Goal: Task Accomplishment & Management: Manage account settings

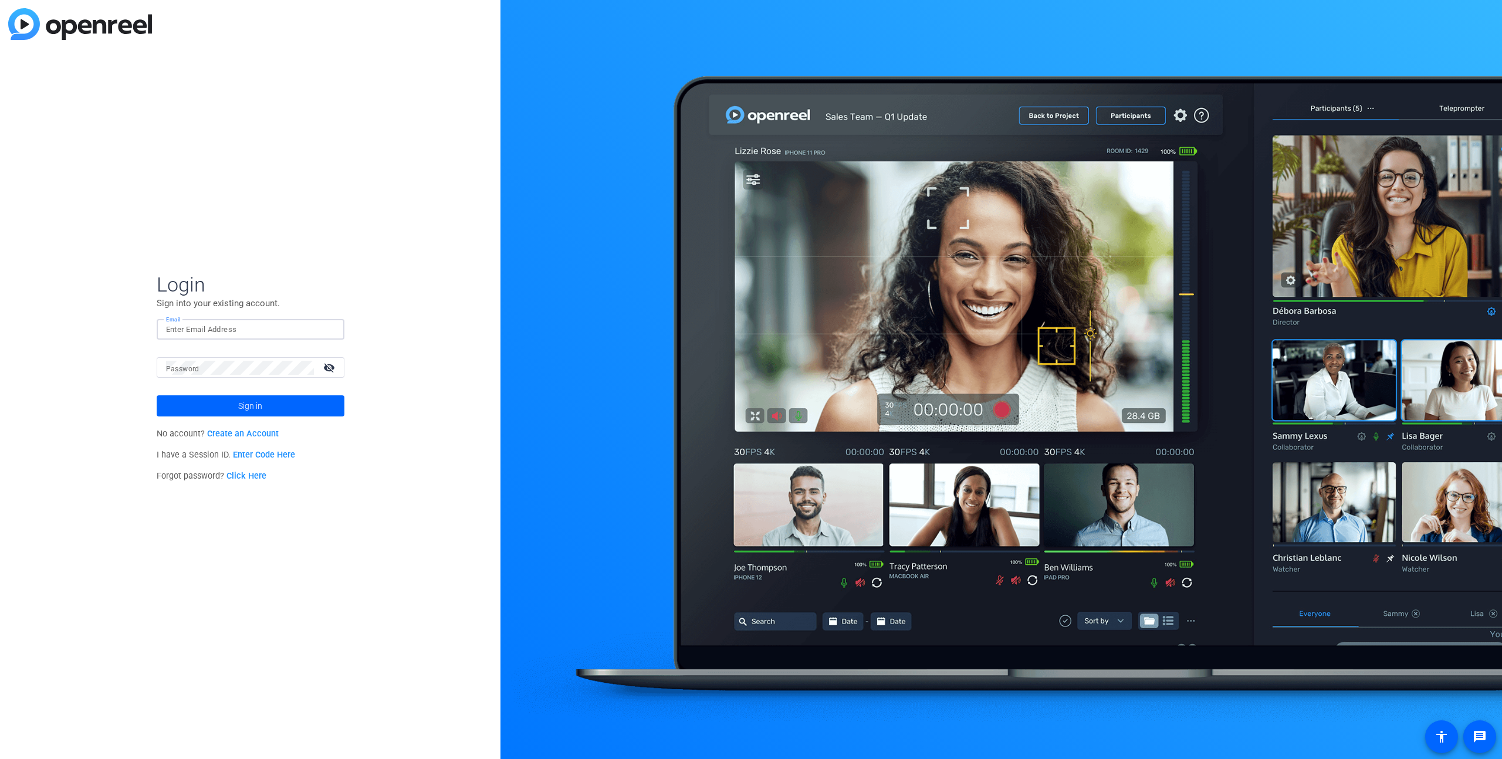
click at [211, 334] on input "Email" at bounding box center [250, 330] width 169 height 14
type input "[PERSON_NAME][EMAIL_ADDRESS][DOMAIN_NAME]"
click at [246, 410] on span "Sign in" at bounding box center [250, 405] width 24 height 29
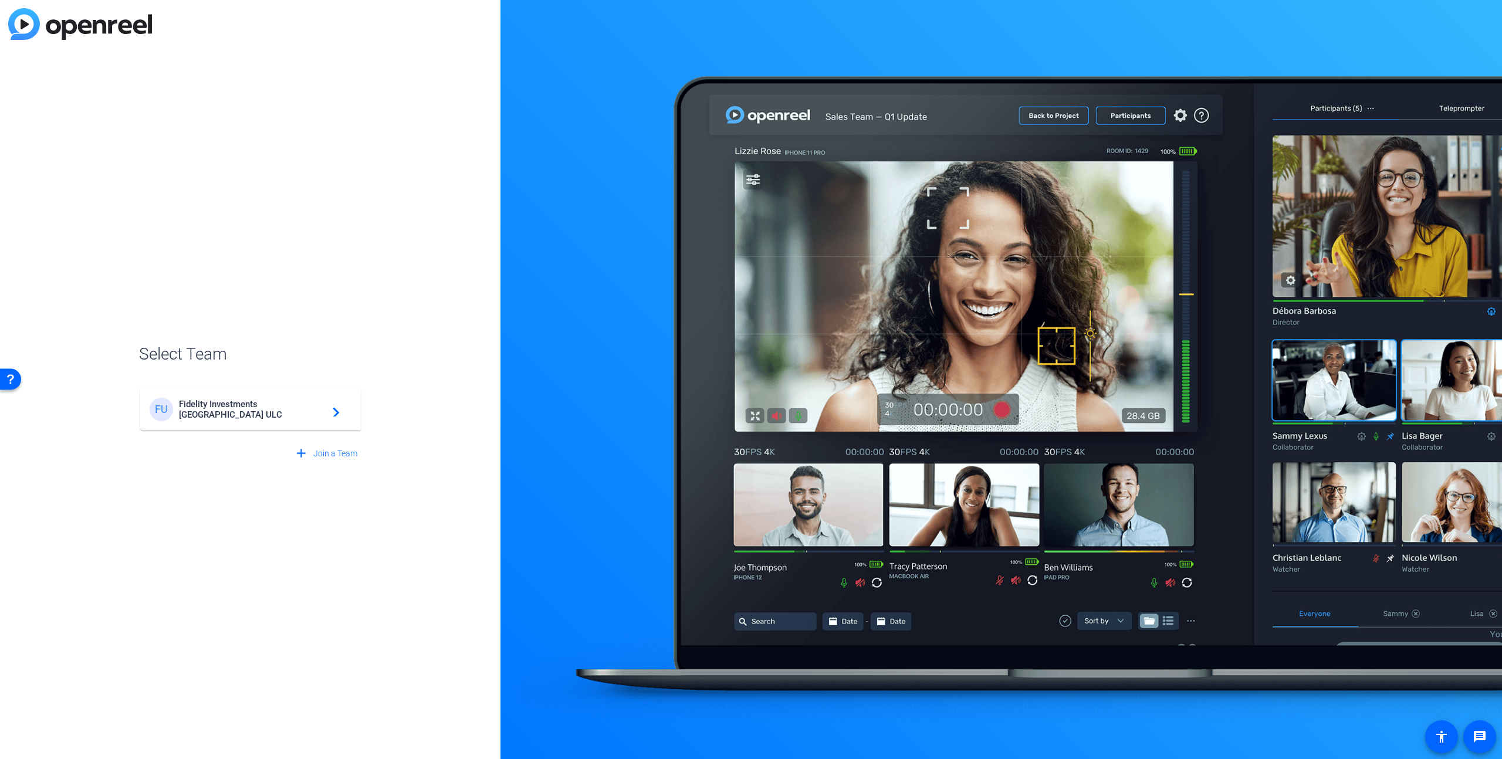
click at [274, 405] on span "Fidelity Investments [GEOGRAPHIC_DATA] ULC" at bounding box center [252, 409] width 147 height 21
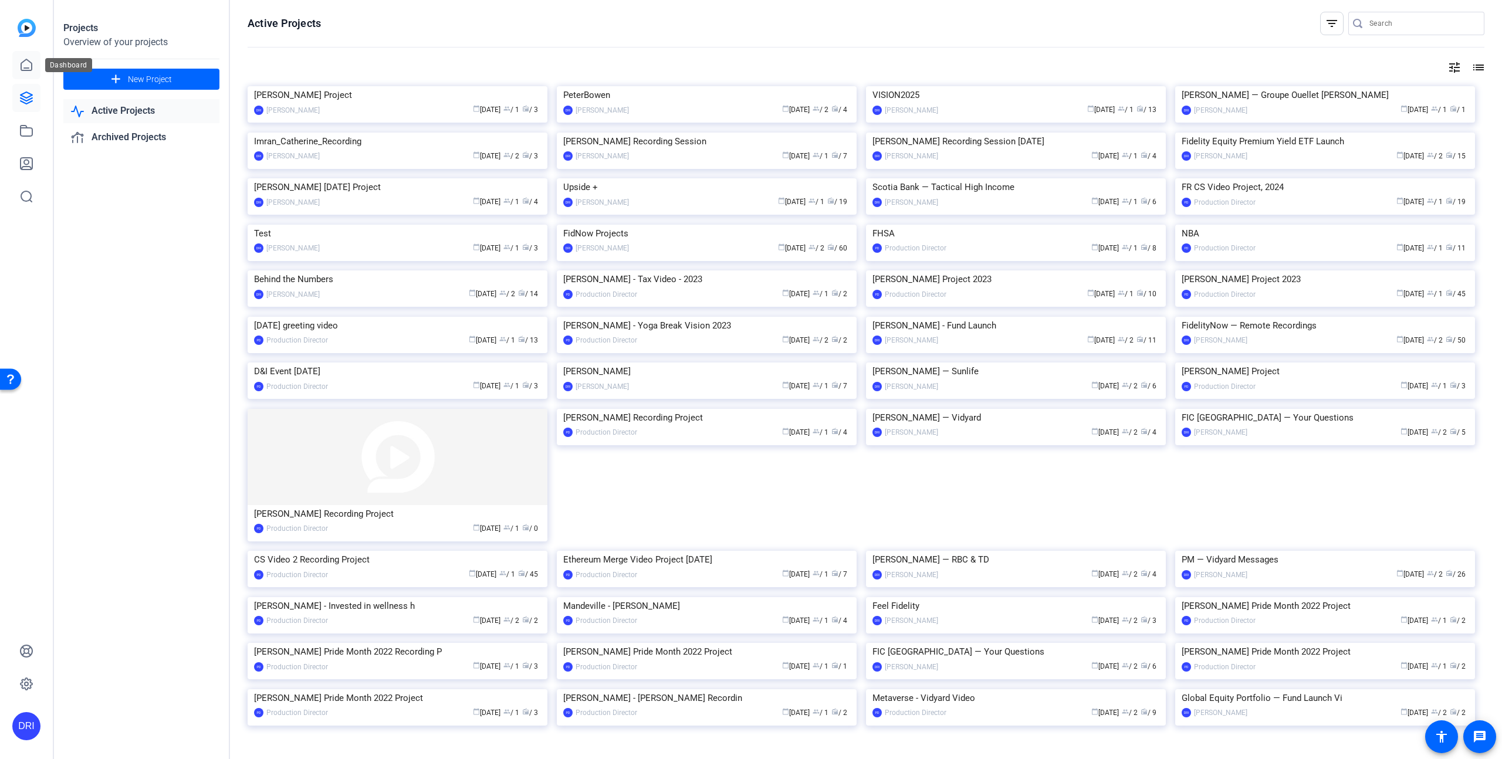
click at [26, 66] on icon at bounding box center [26, 65] width 14 height 14
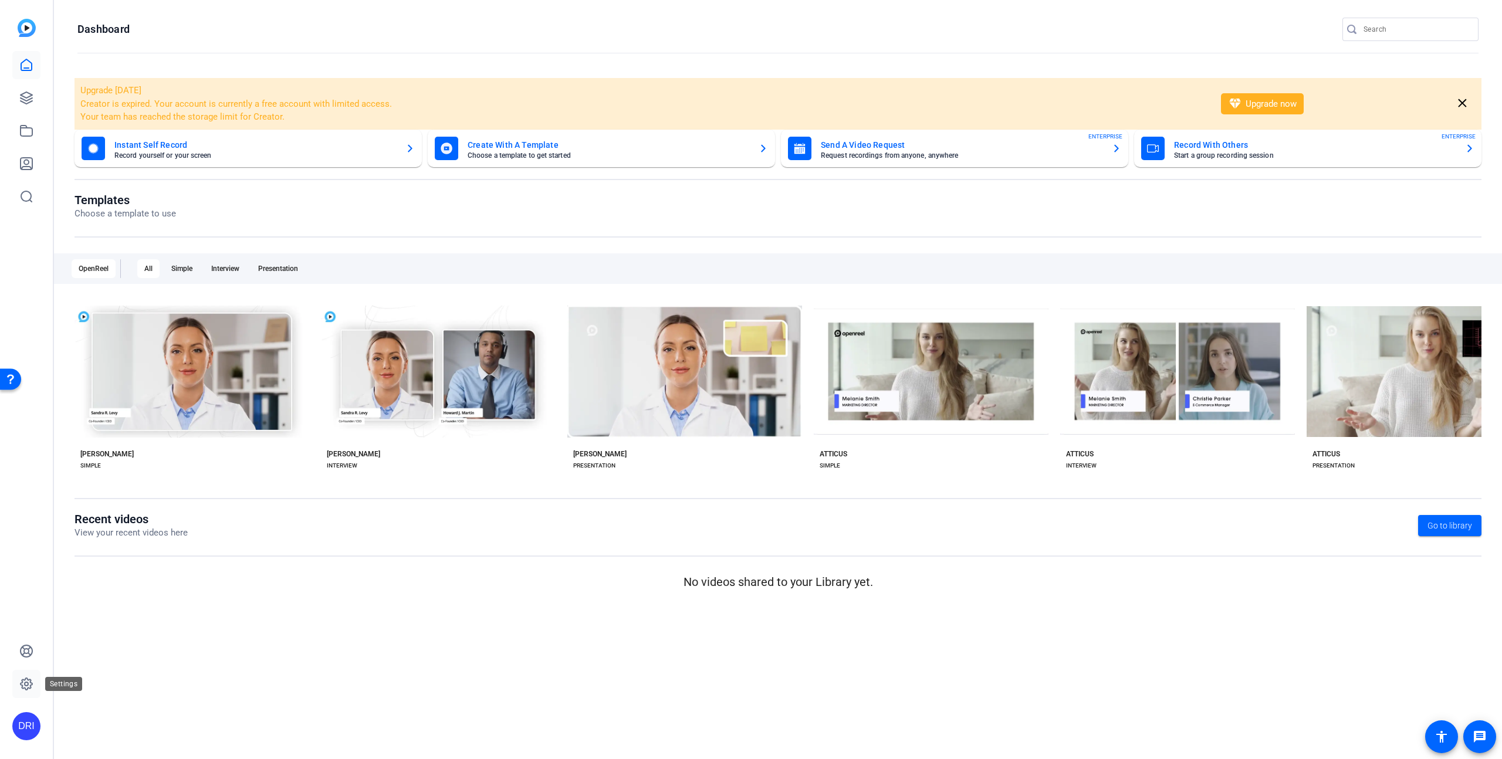
click at [24, 681] on icon at bounding box center [26, 684] width 14 height 14
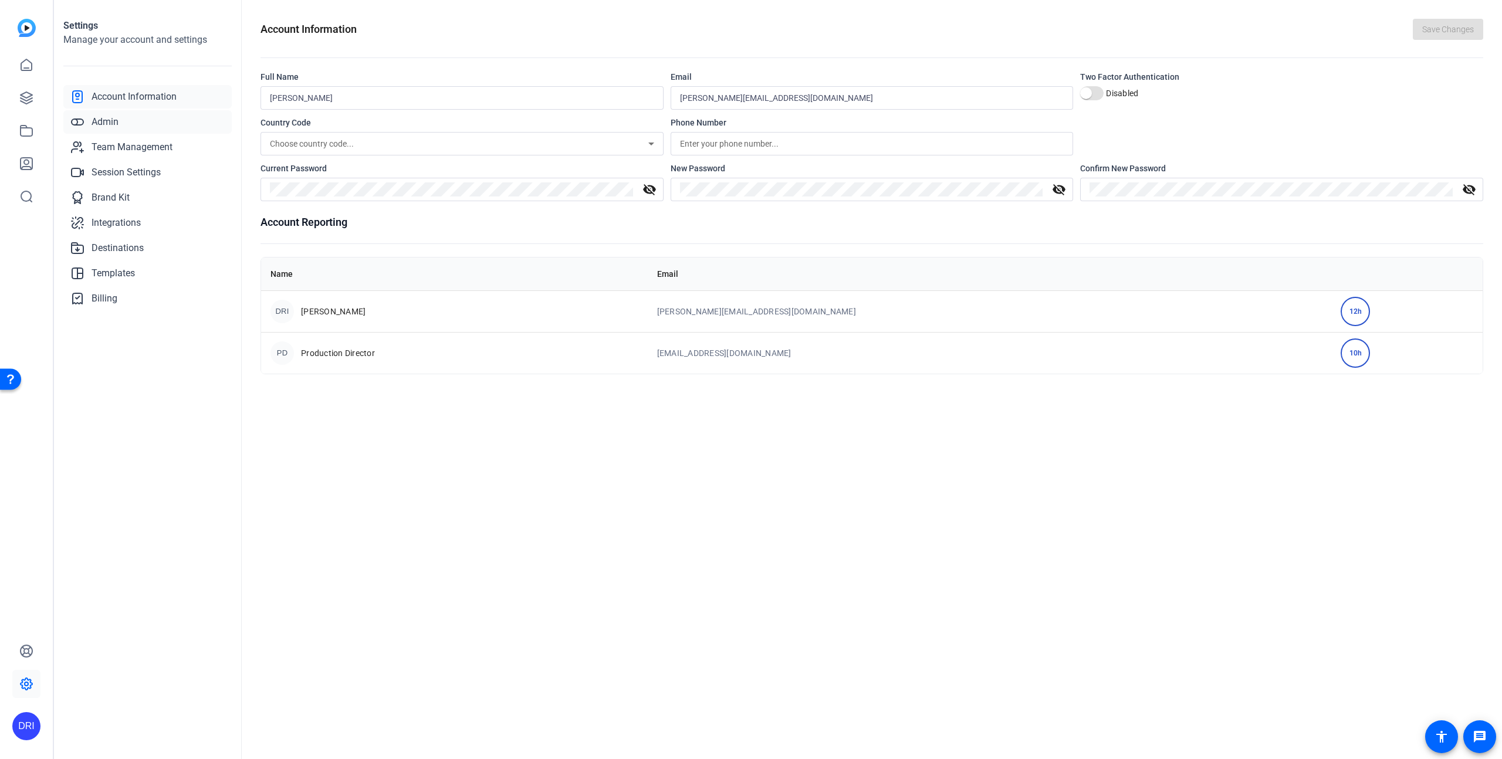
click at [116, 125] on span "Admin" at bounding box center [105, 122] width 27 height 14
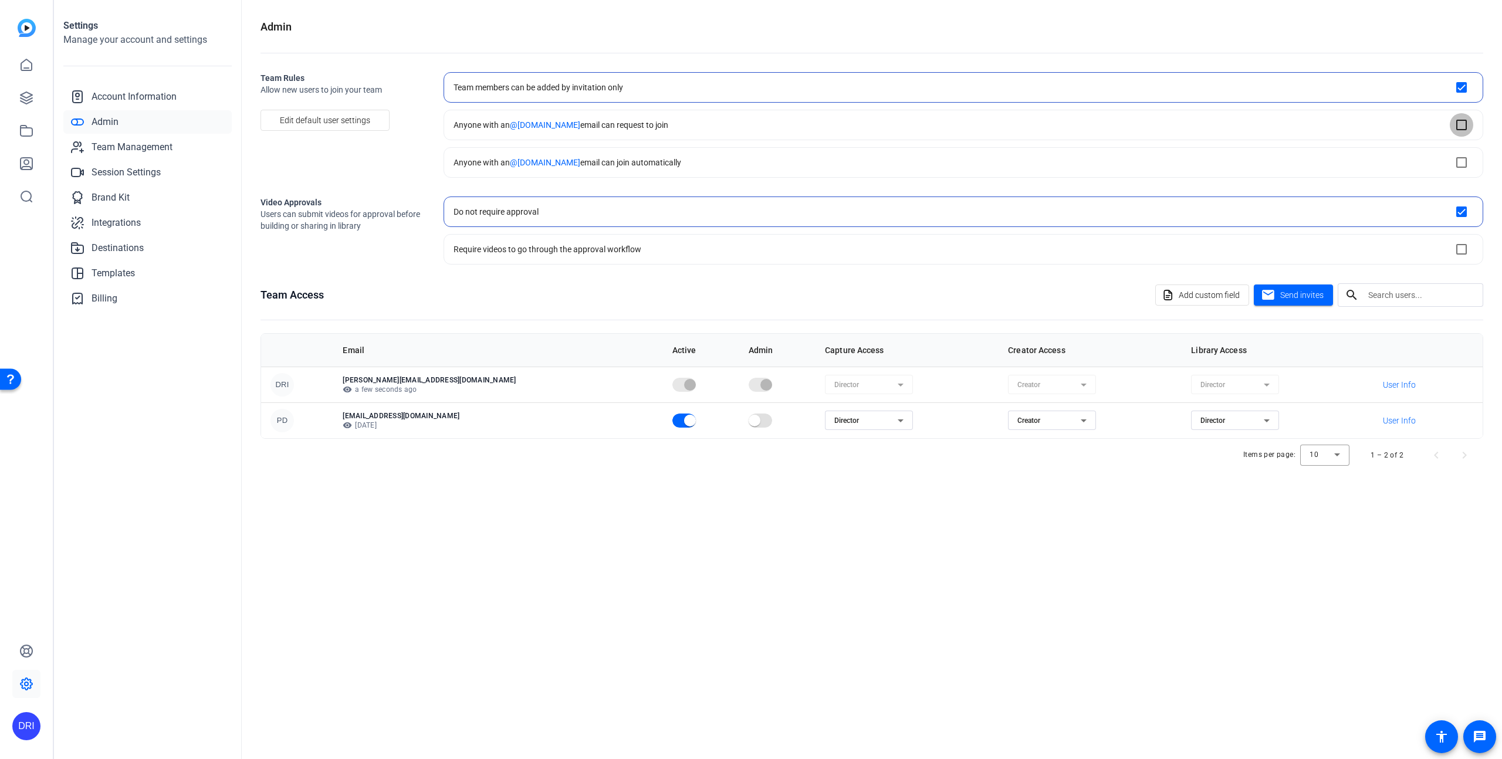
click at [1463, 124] on input "checkbox" at bounding box center [1460, 124] width 23 height 23
checkbox input "true"
click at [1461, 91] on input "checkbox" at bounding box center [1460, 87] width 23 height 23
checkbox input "true"
checkbox input "false"
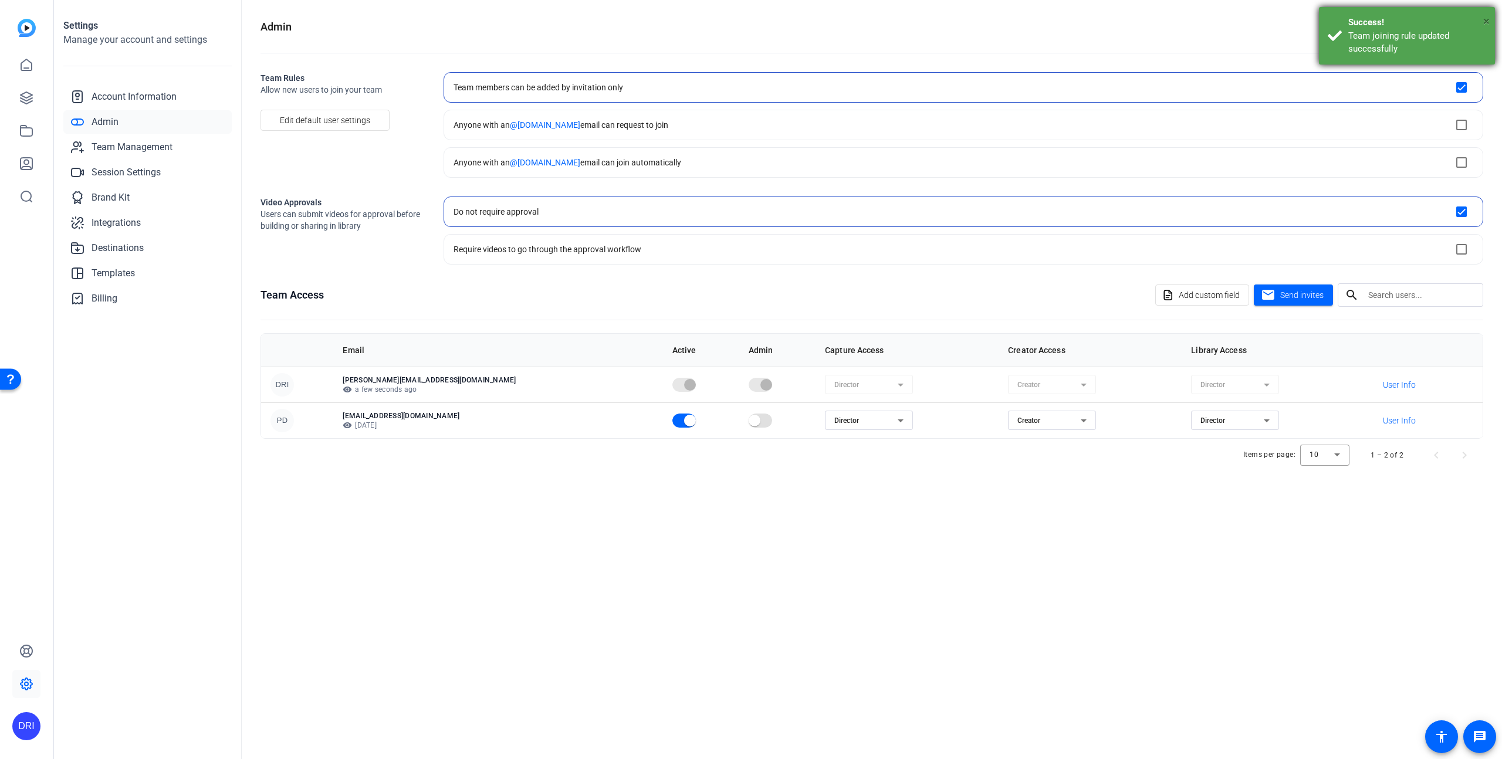
click at [1487, 16] on span "×" at bounding box center [1486, 21] width 6 height 14
click at [150, 147] on span "Team Management" at bounding box center [132, 147] width 81 height 14
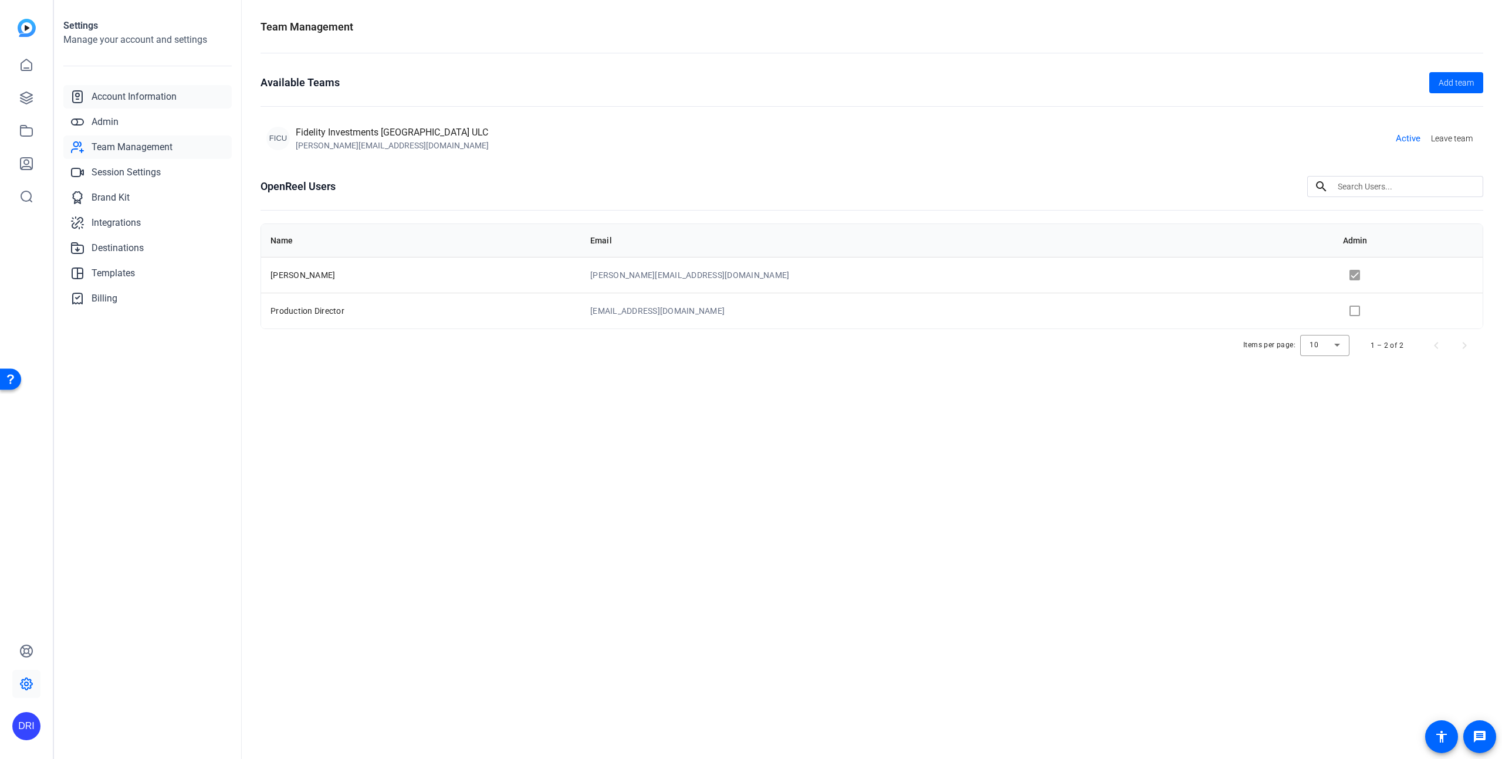
click at [160, 95] on span "Account Information" at bounding box center [134, 97] width 85 height 14
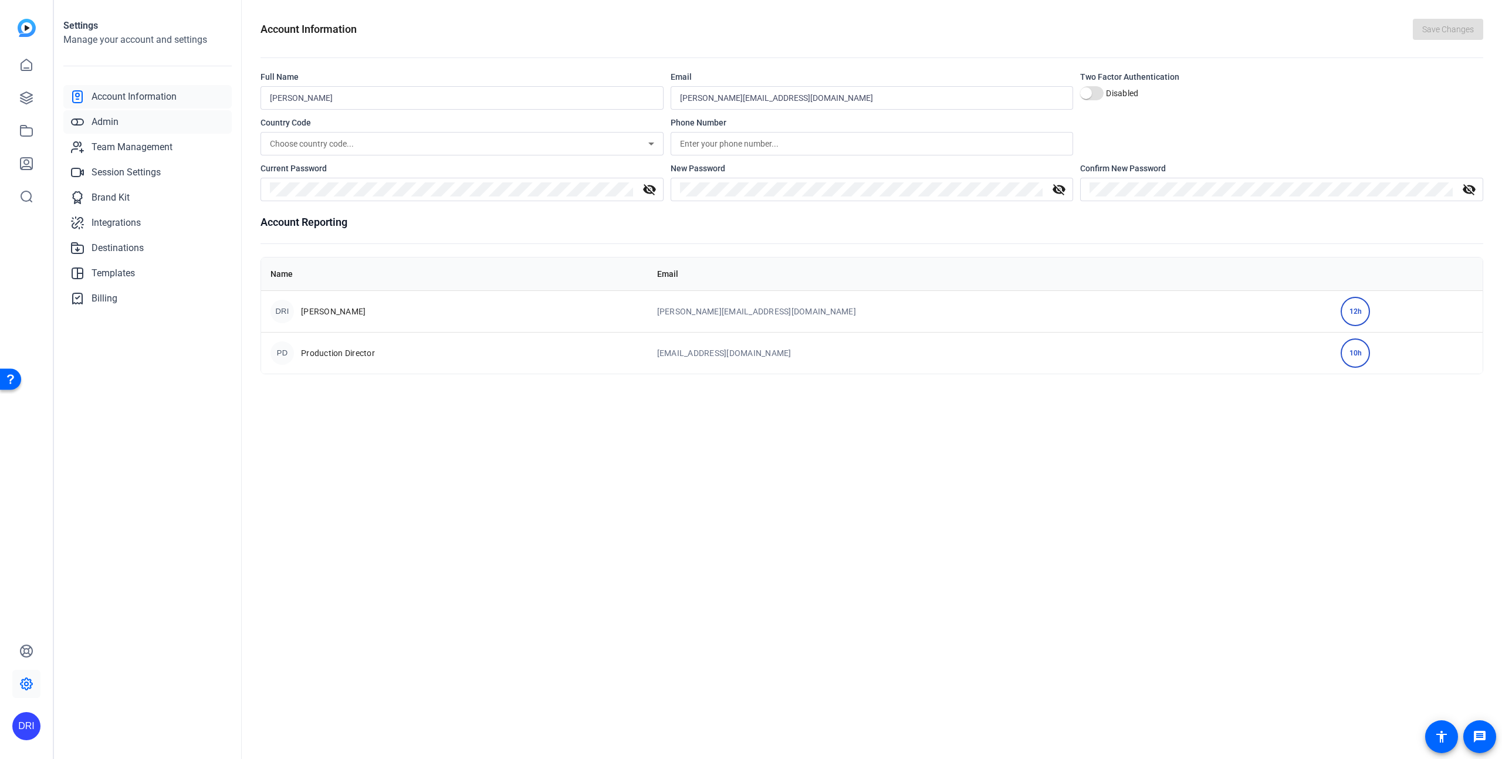
click at [137, 121] on link "Admin" at bounding box center [147, 121] width 168 height 23
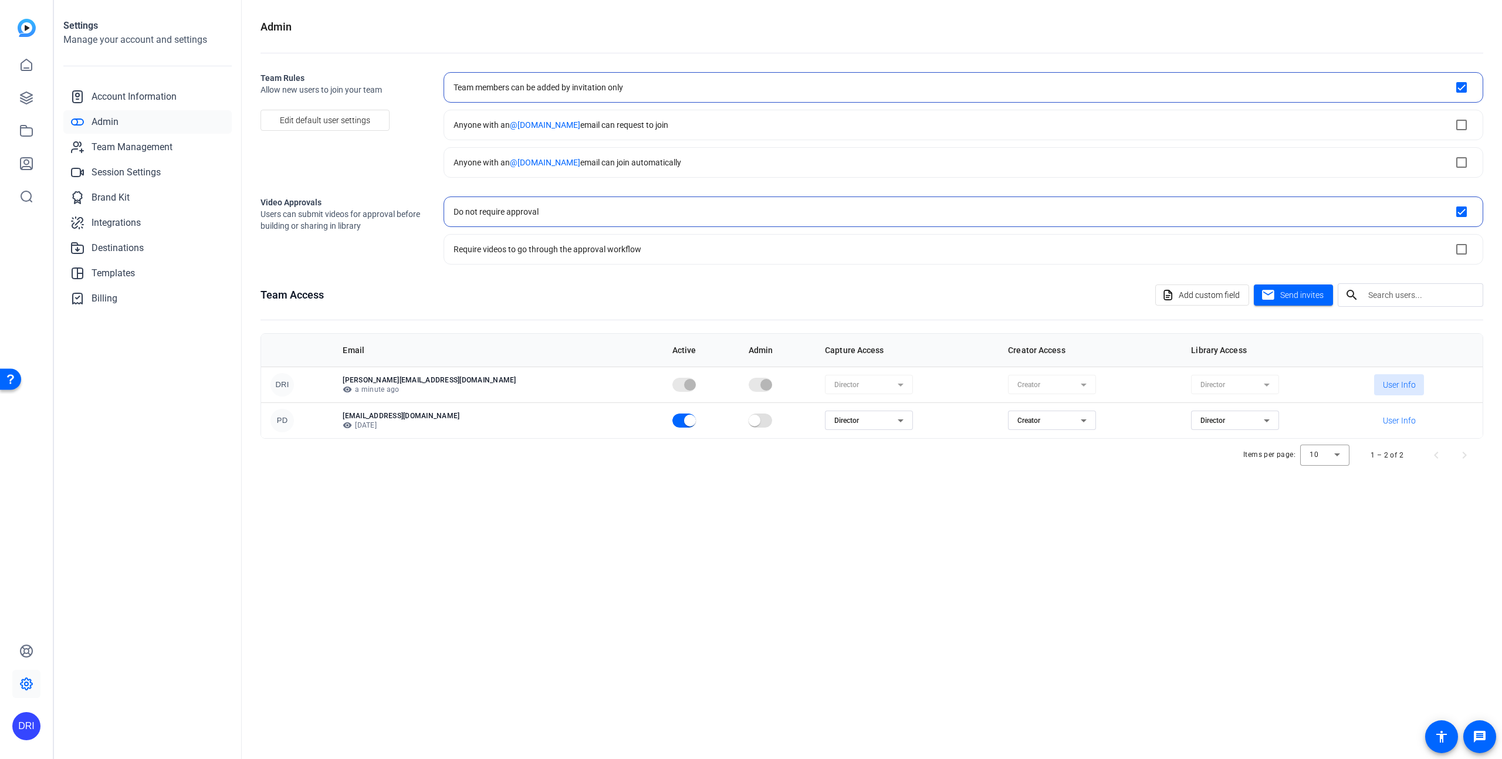
click at [1389, 382] on span "User Info" at bounding box center [1399, 385] width 33 height 12
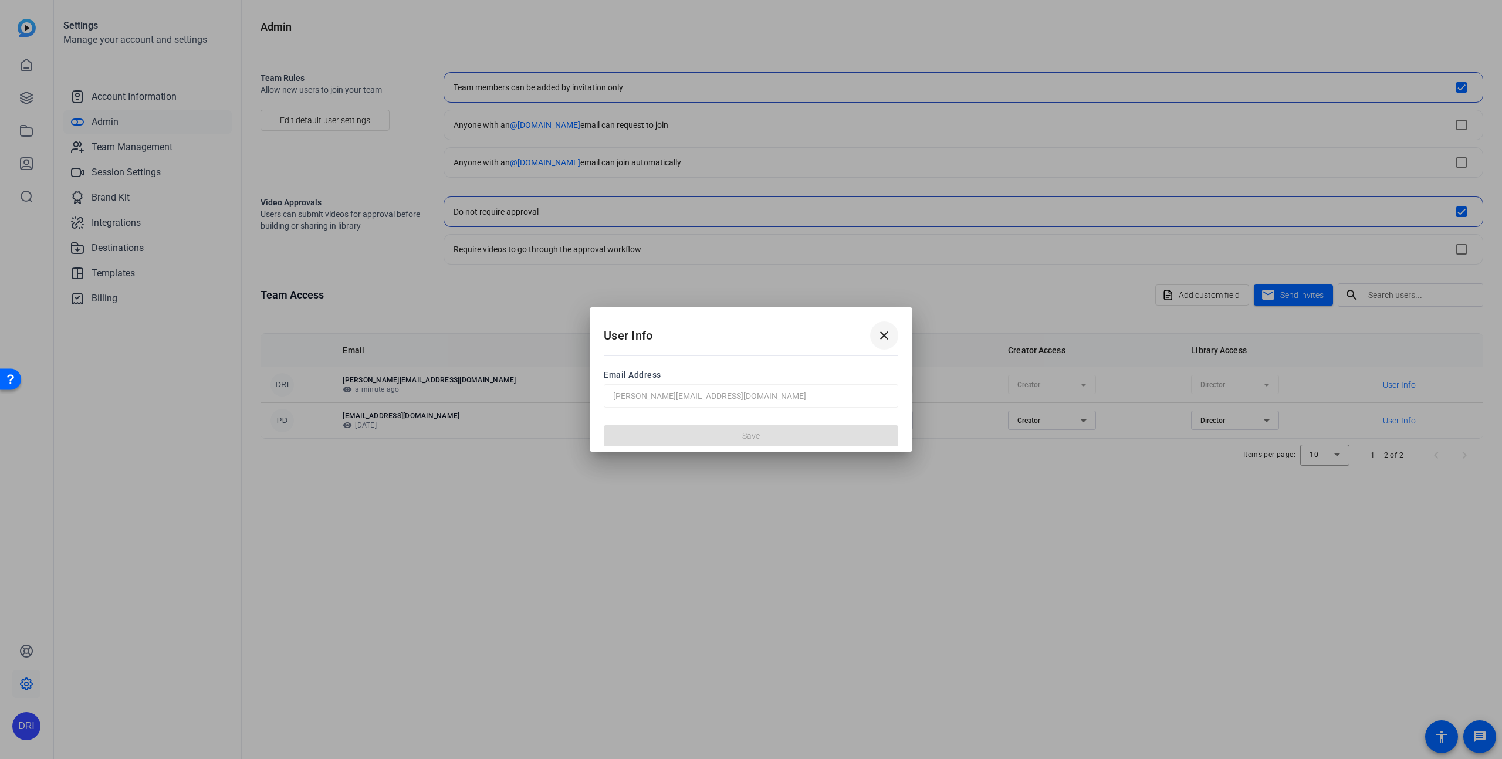
click at [874, 333] on span at bounding box center [884, 335] width 28 height 28
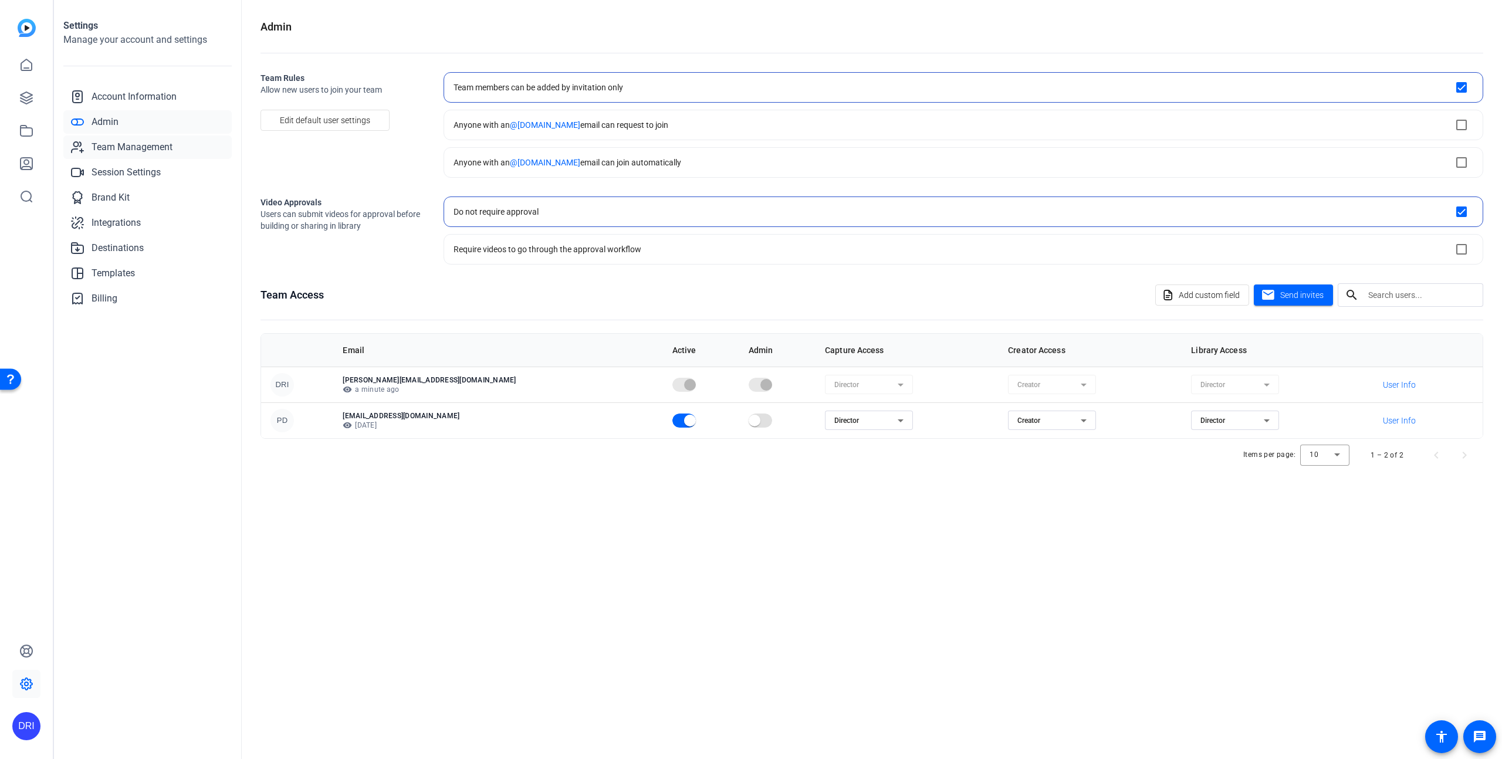
click at [167, 155] on link "Team Management" at bounding box center [147, 146] width 168 height 23
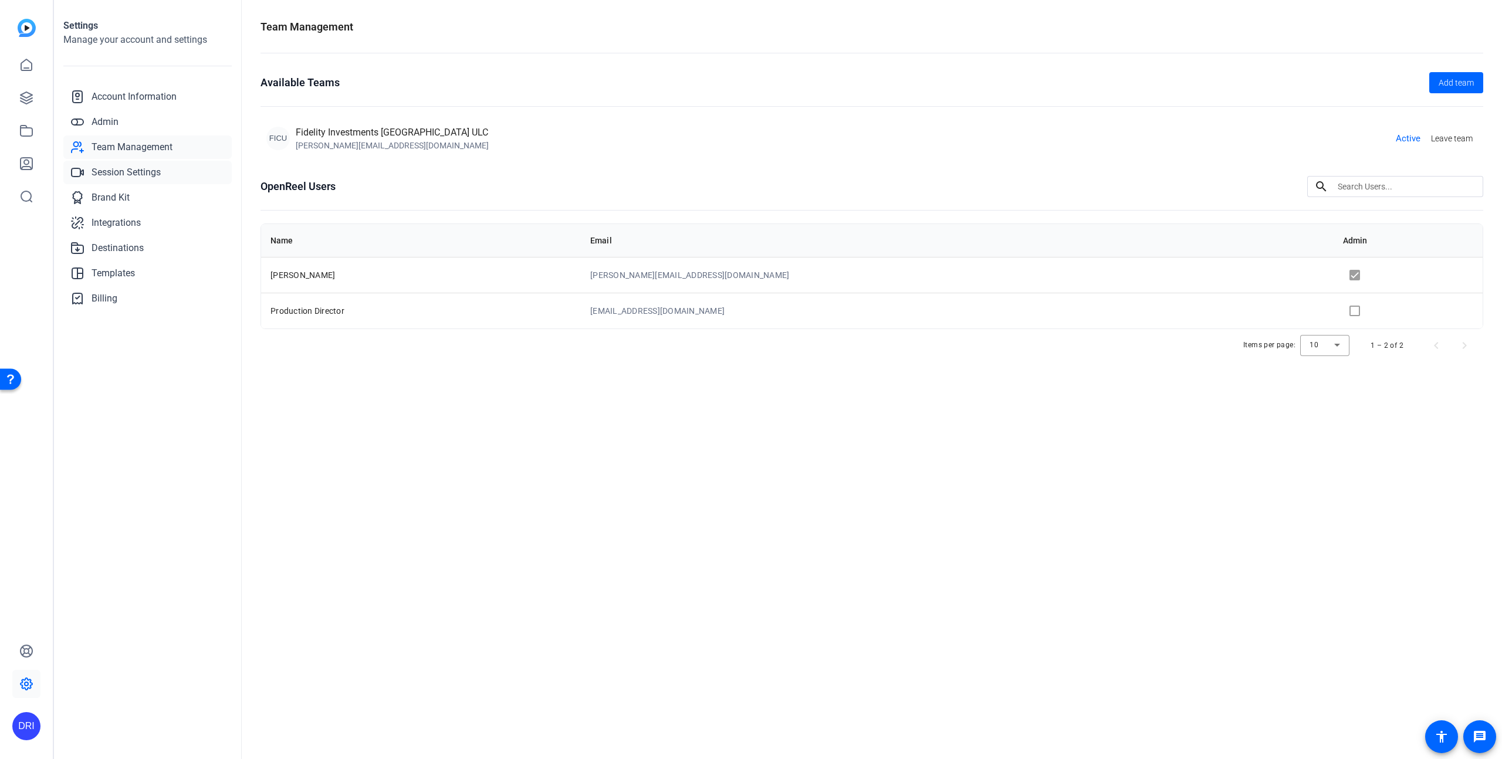
click at [150, 173] on span "Session Settings" at bounding box center [126, 172] width 69 height 14
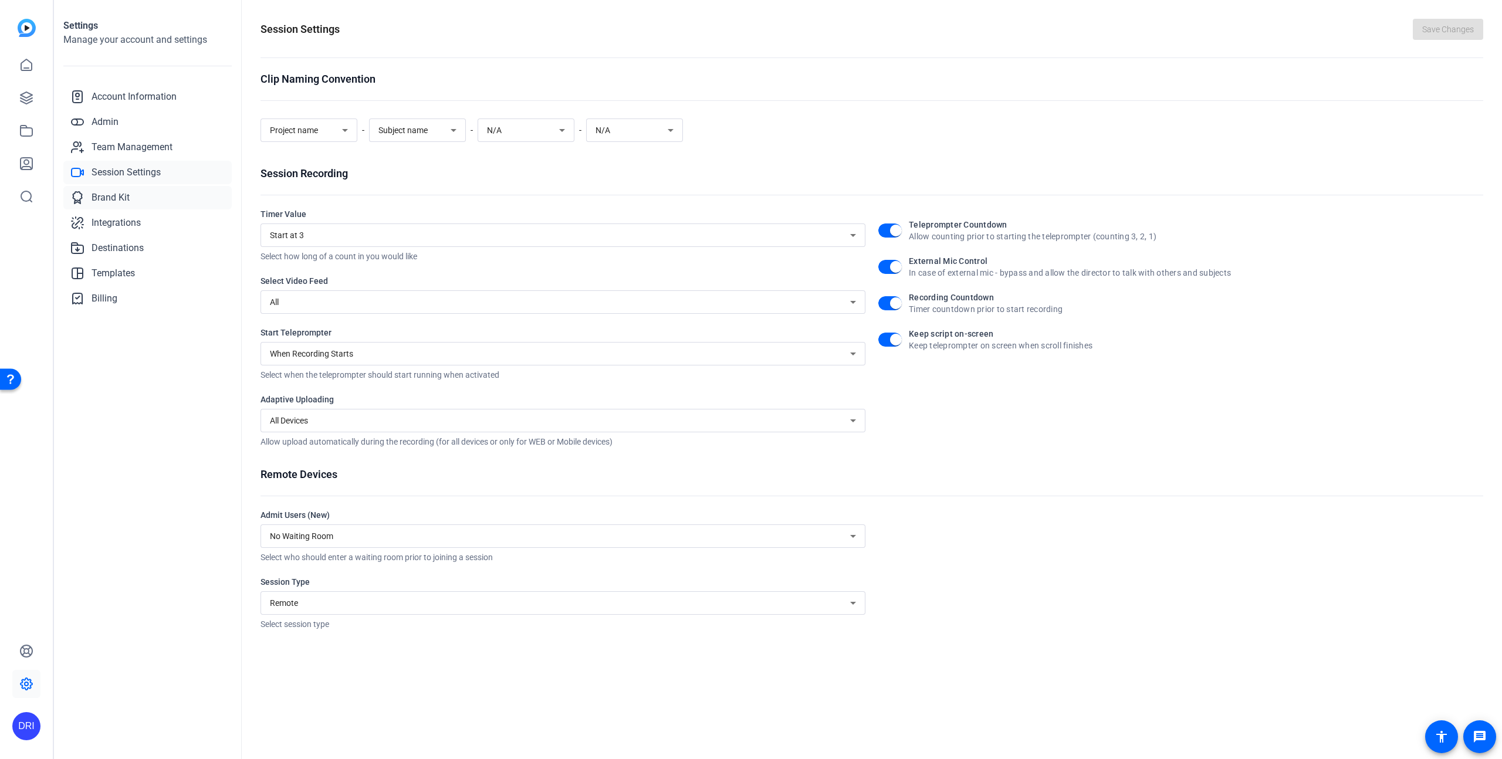
click at [126, 200] on span "Brand Kit" at bounding box center [111, 198] width 38 height 14
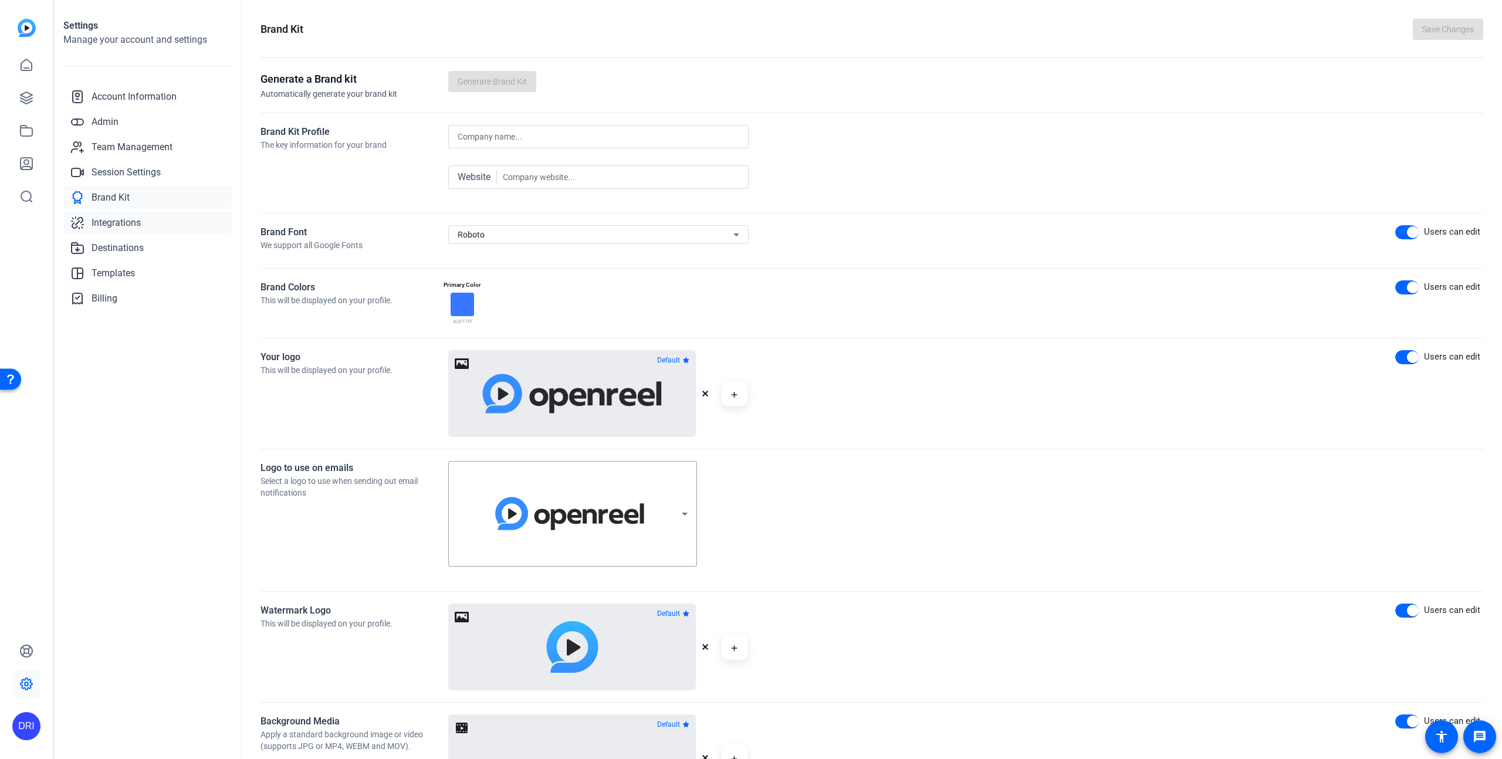
click at [119, 221] on span "Integrations" at bounding box center [116, 223] width 49 height 14
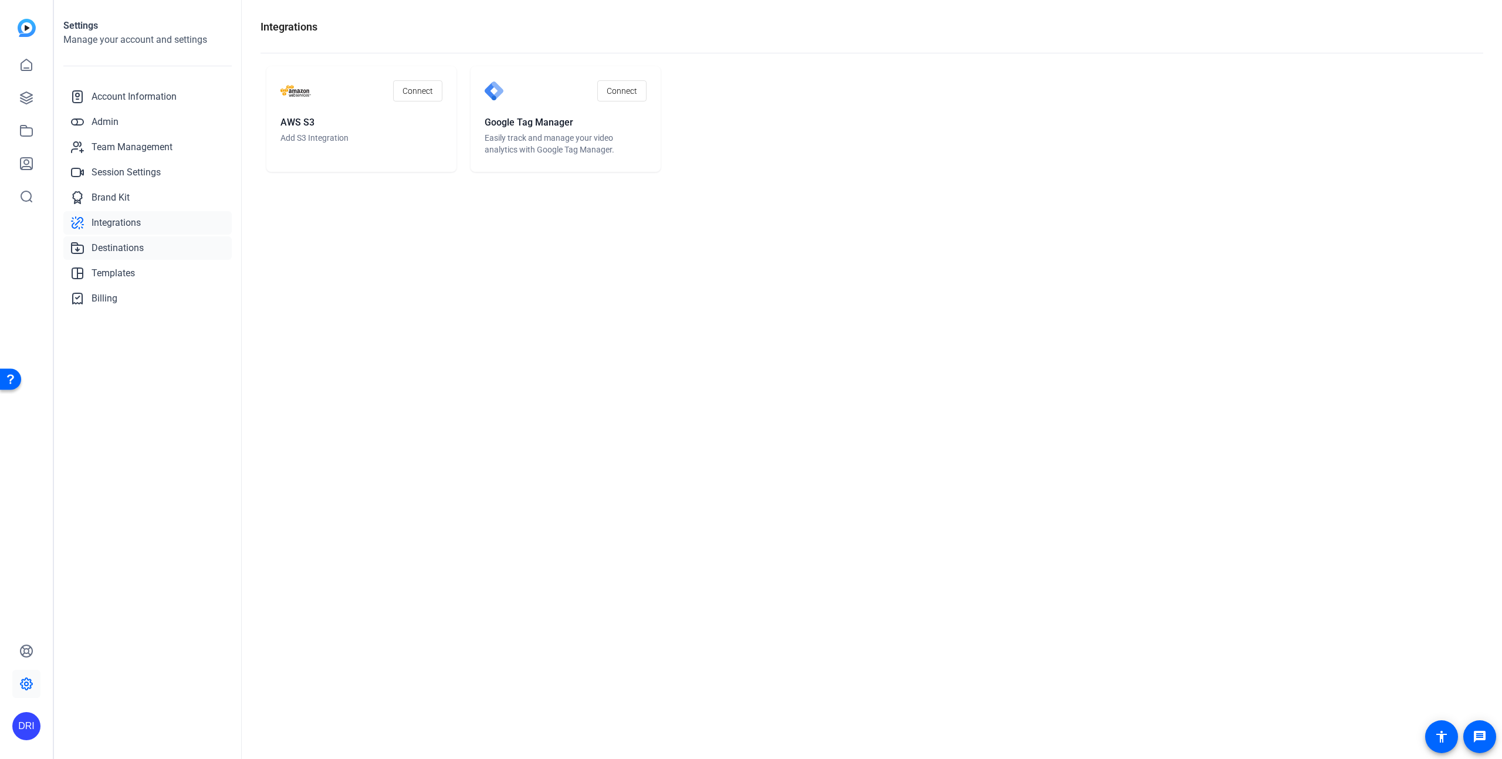
click at [113, 245] on span "Destinations" at bounding box center [118, 248] width 52 height 14
click at [113, 266] on span "Templates" at bounding box center [113, 273] width 43 height 14
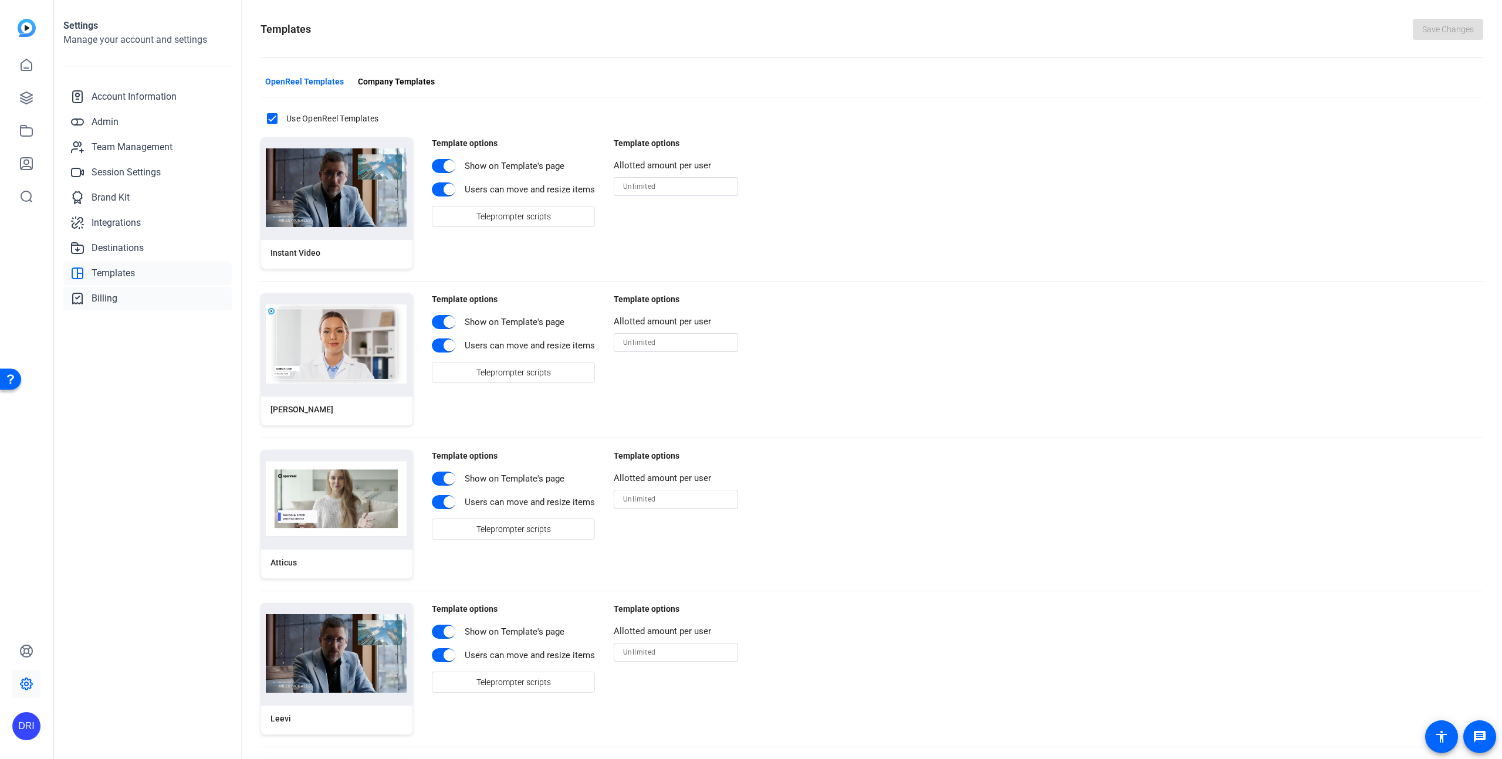
click at [111, 300] on span "Billing" at bounding box center [105, 299] width 26 height 14
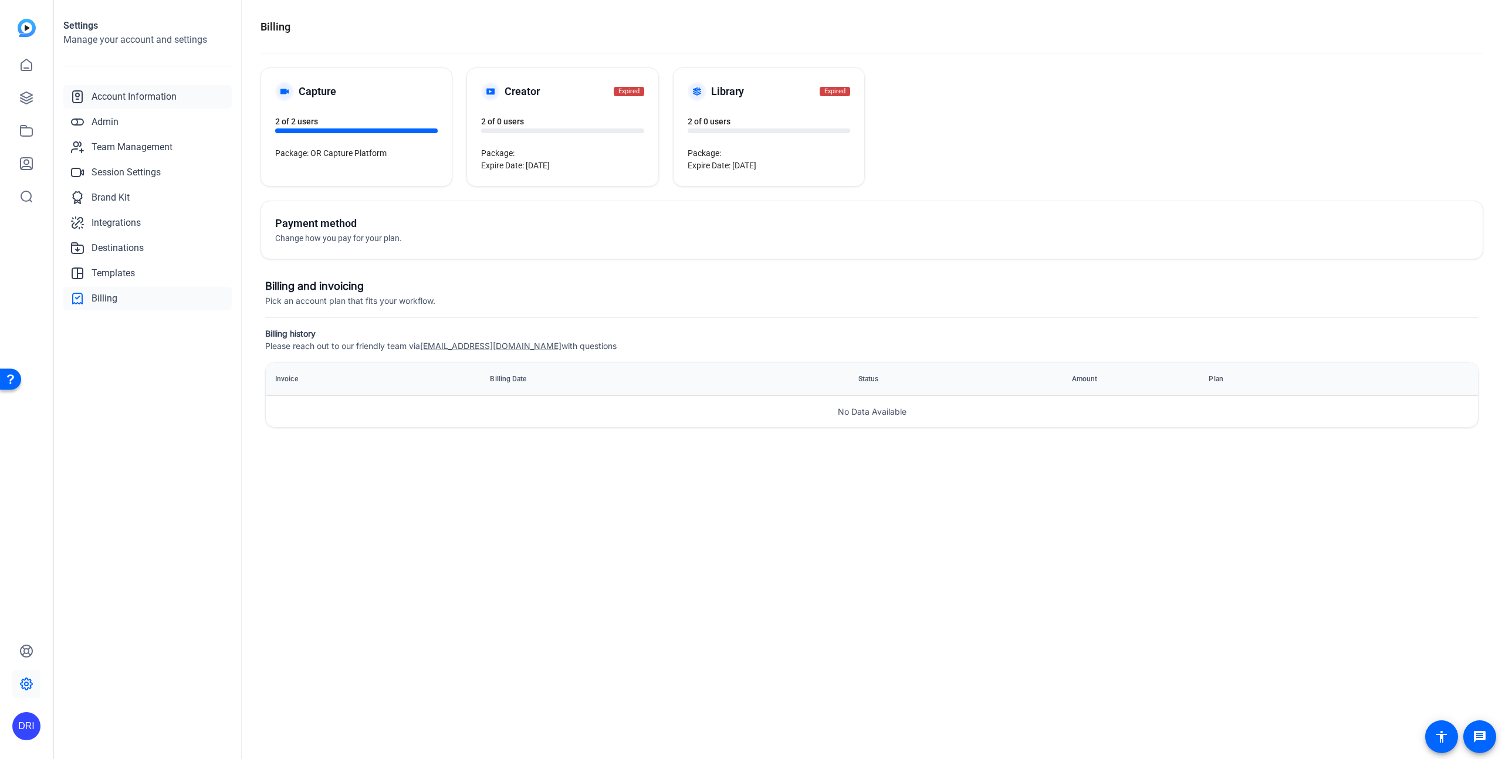
click at [123, 94] on span "Account Information" at bounding box center [134, 97] width 85 height 14
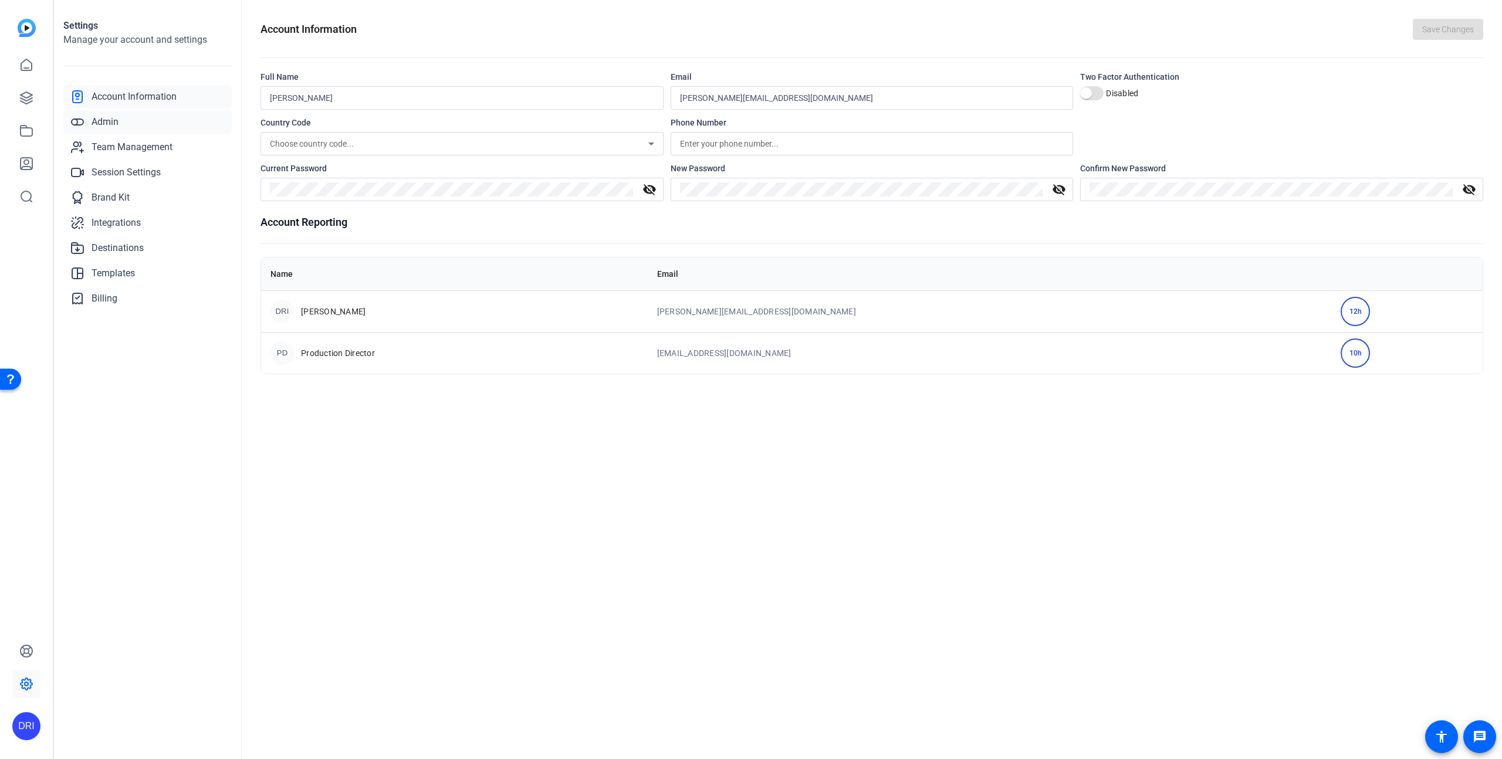
click at [111, 124] on span "Admin" at bounding box center [105, 122] width 27 height 14
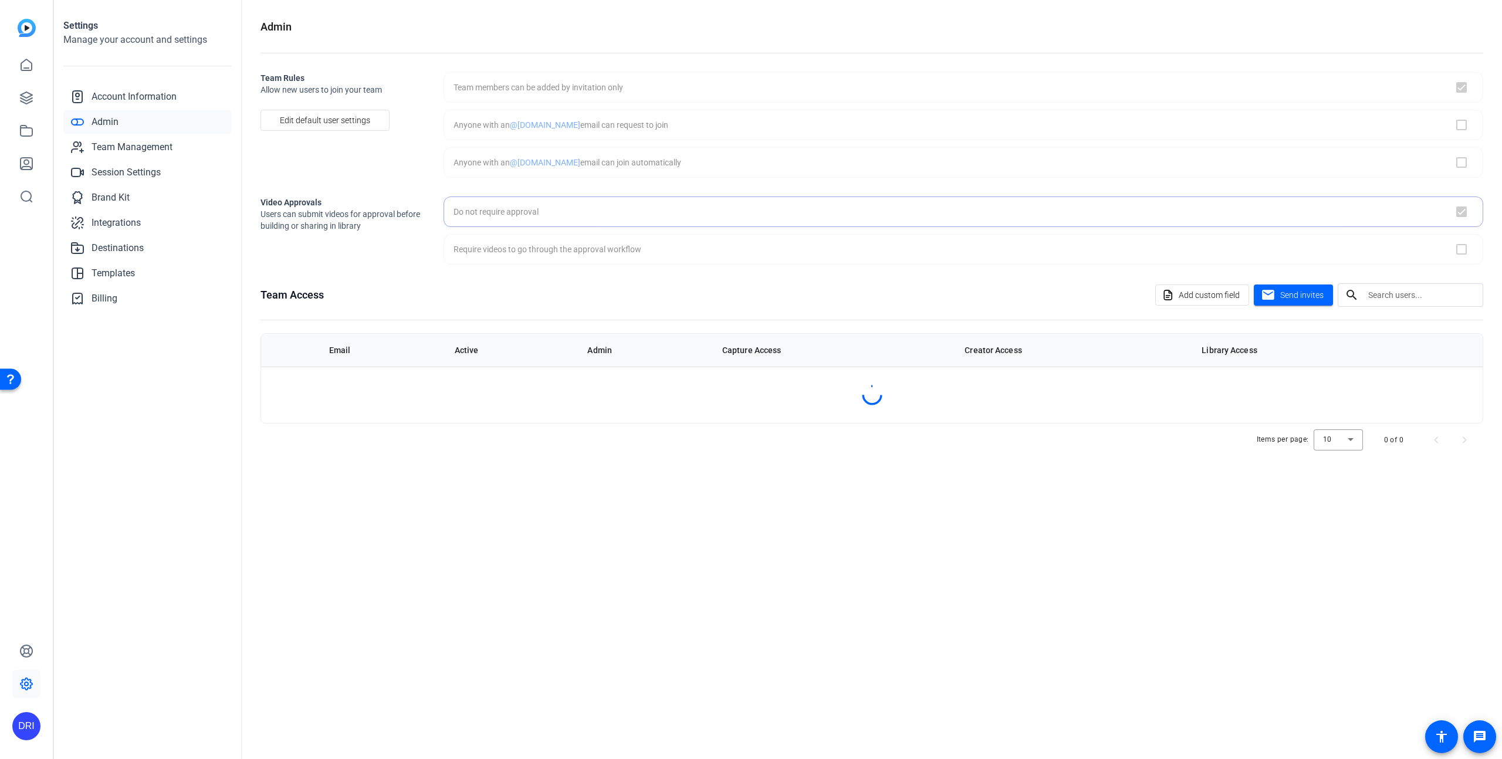
checkbox input "true"
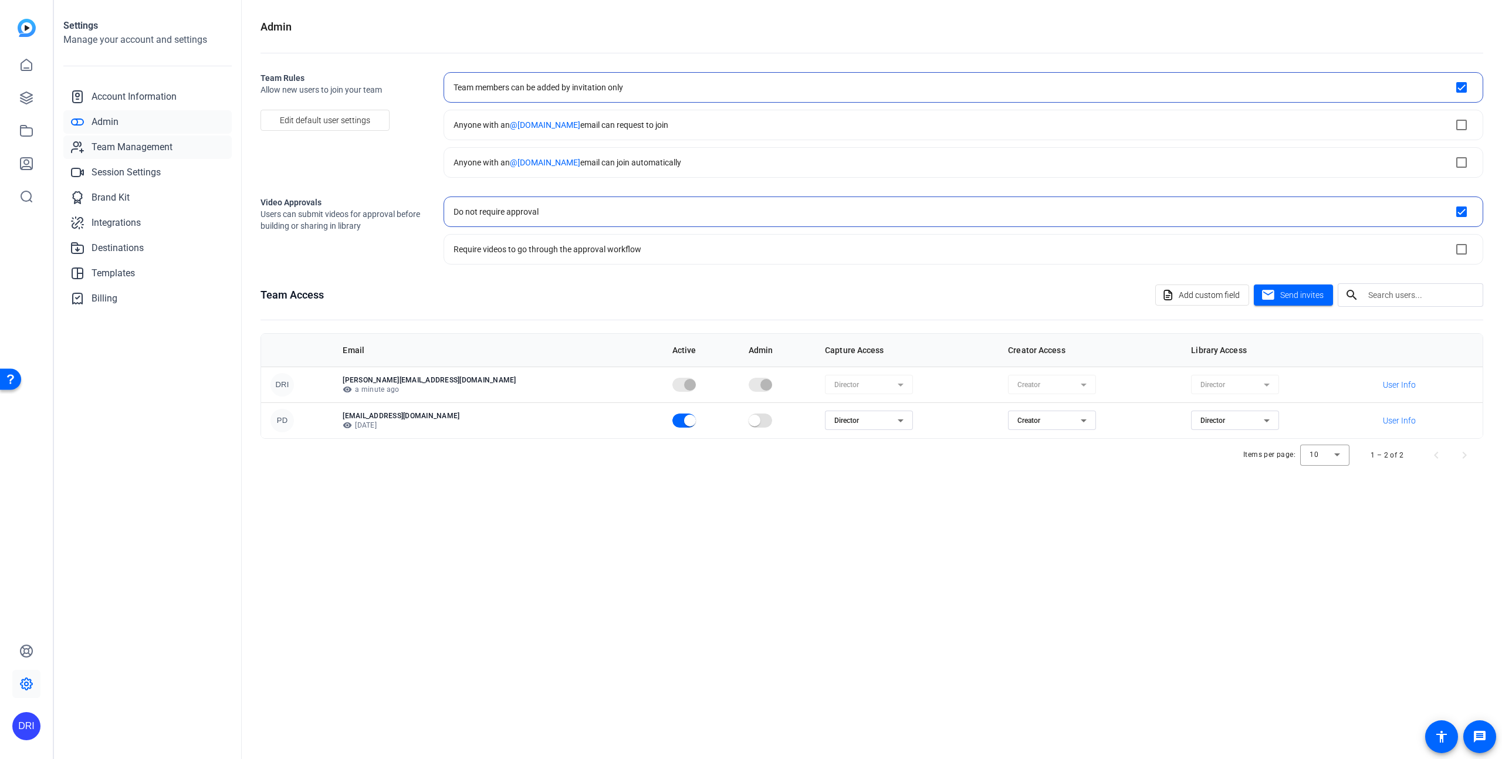
click at [108, 144] on span "Team Management" at bounding box center [132, 147] width 81 height 14
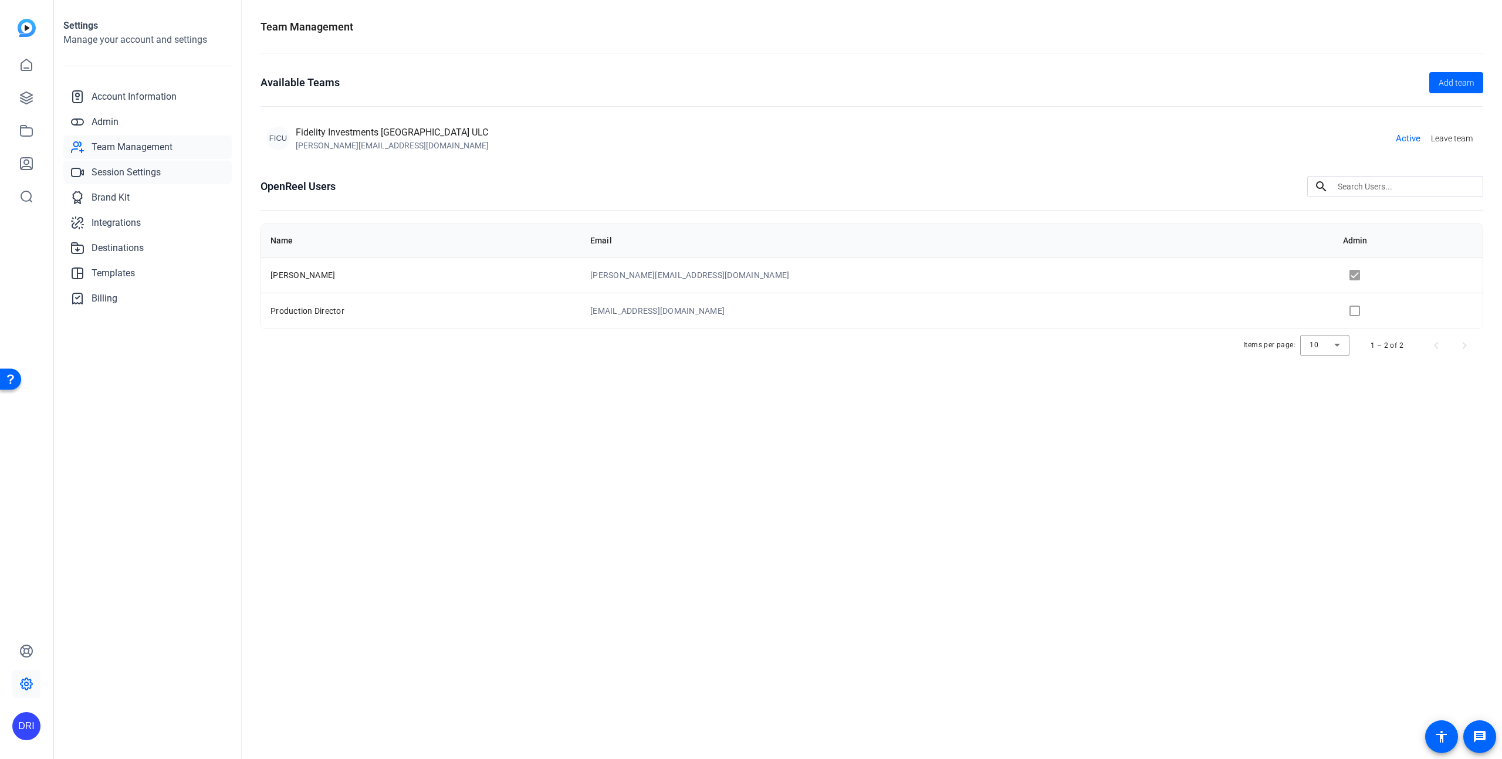
click at [116, 168] on span "Session Settings" at bounding box center [126, 172] width 69 height 14
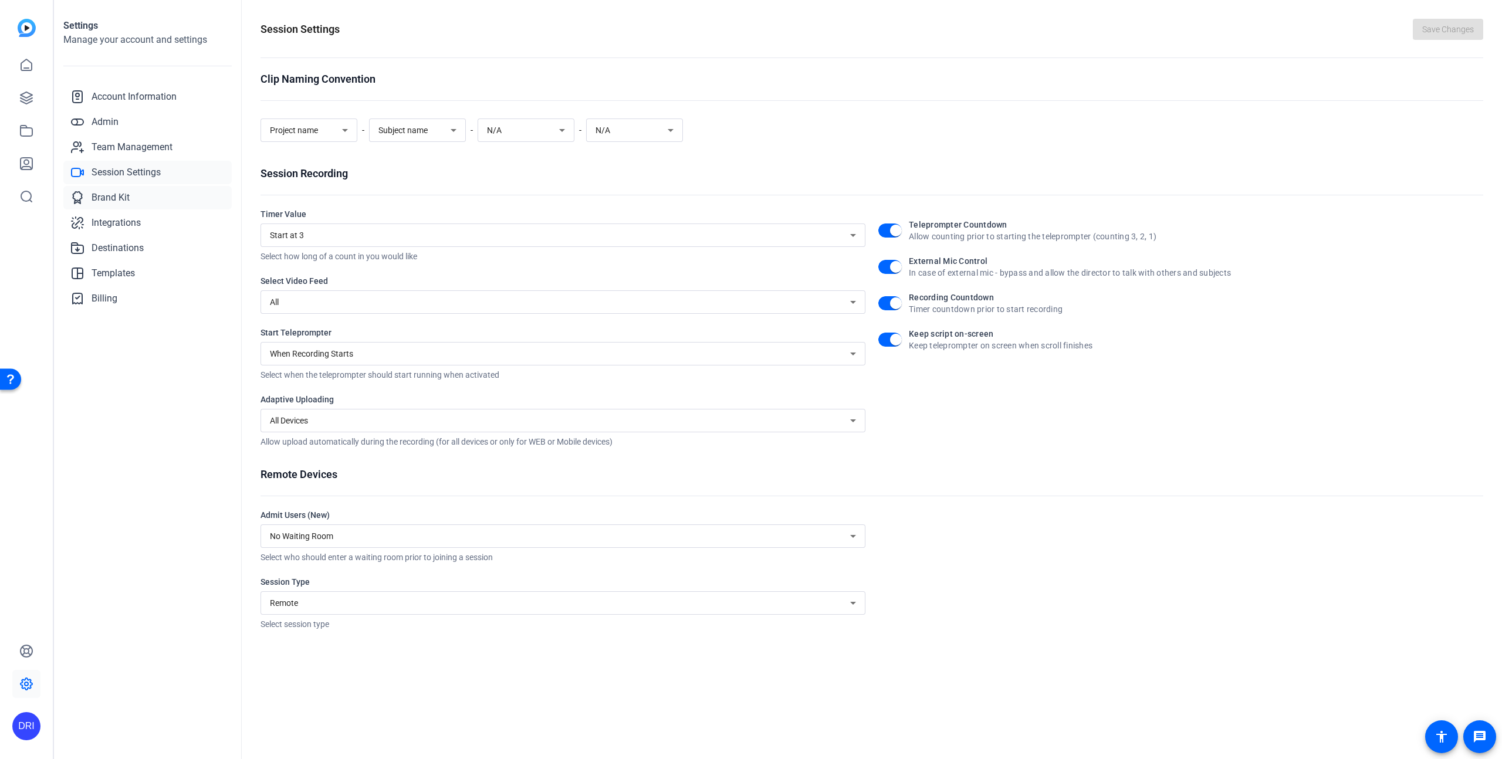
click at [120, 197] on span "Brand Kit" at bounding box center [111, 198] width 38 height 14
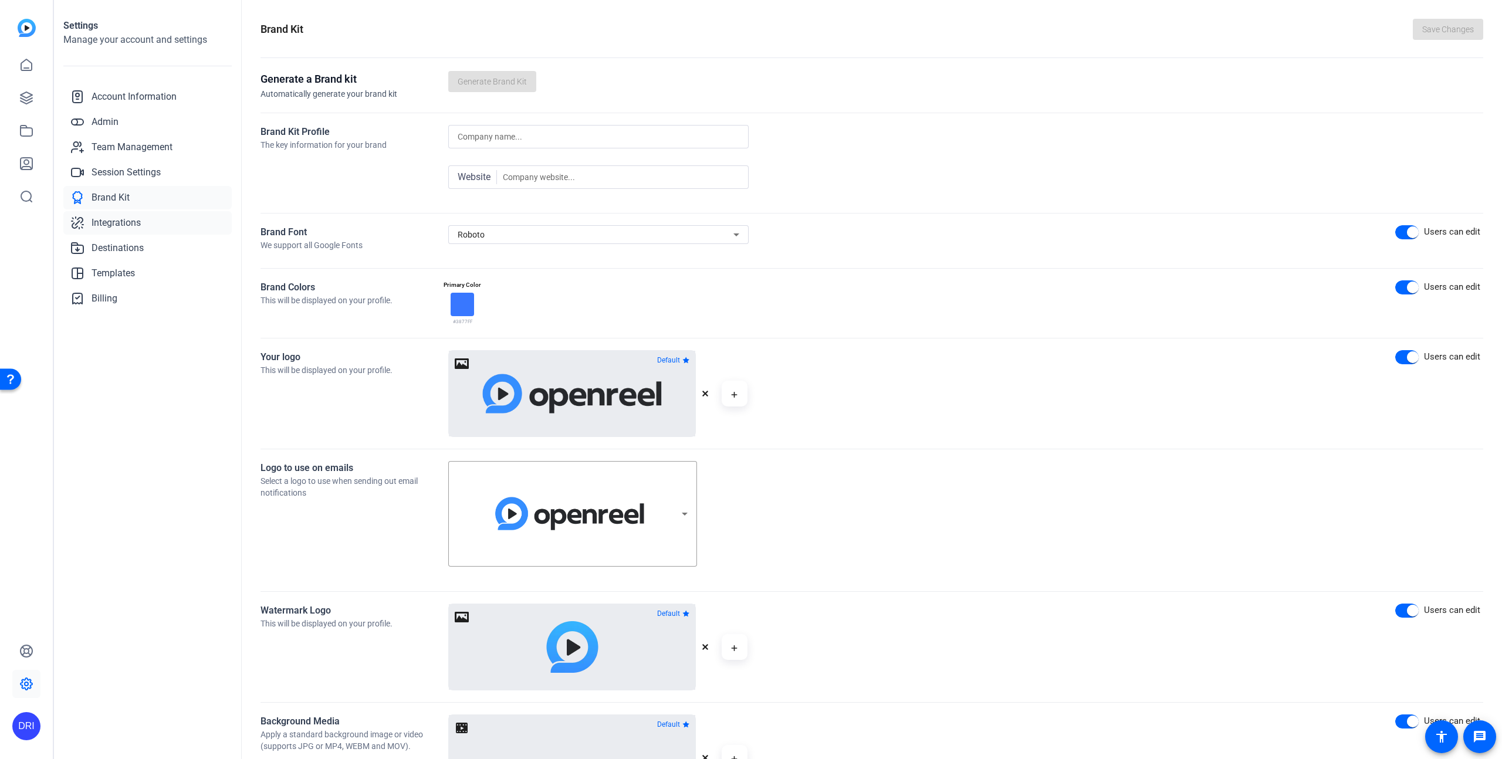
click at [120, 222] on span "Integrations" at bounding box center [116, 223] width 49 height 14
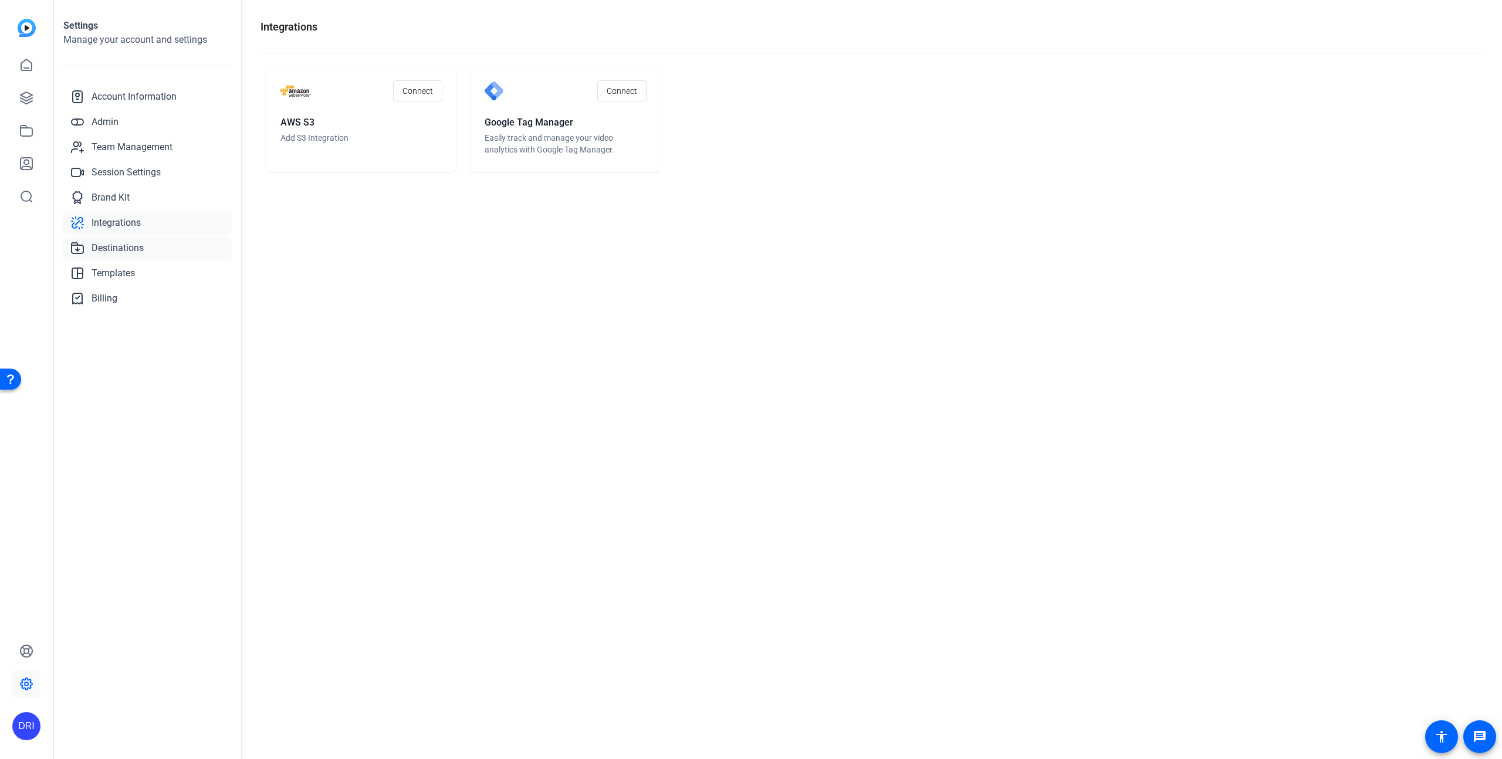
click at [118, 244] on span "Destinations" at bounding box center [118, 248] width 52 height 14
click at [116, 270] on span "Templates" at bounding box center [113, 273] width 43 height 14
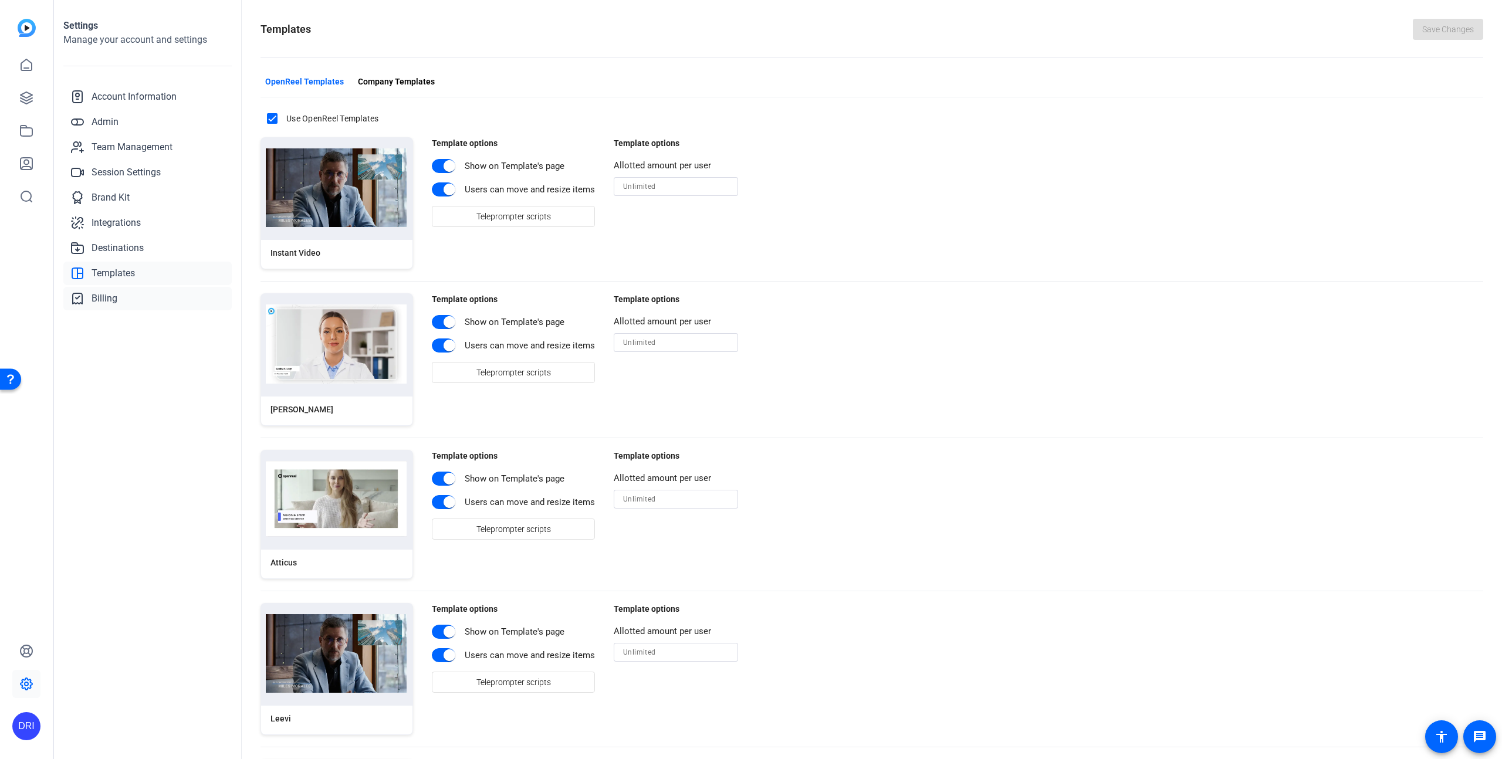
click at [111, 298] on span "Billing" at bounding box center [105, 299] width 26 height 14
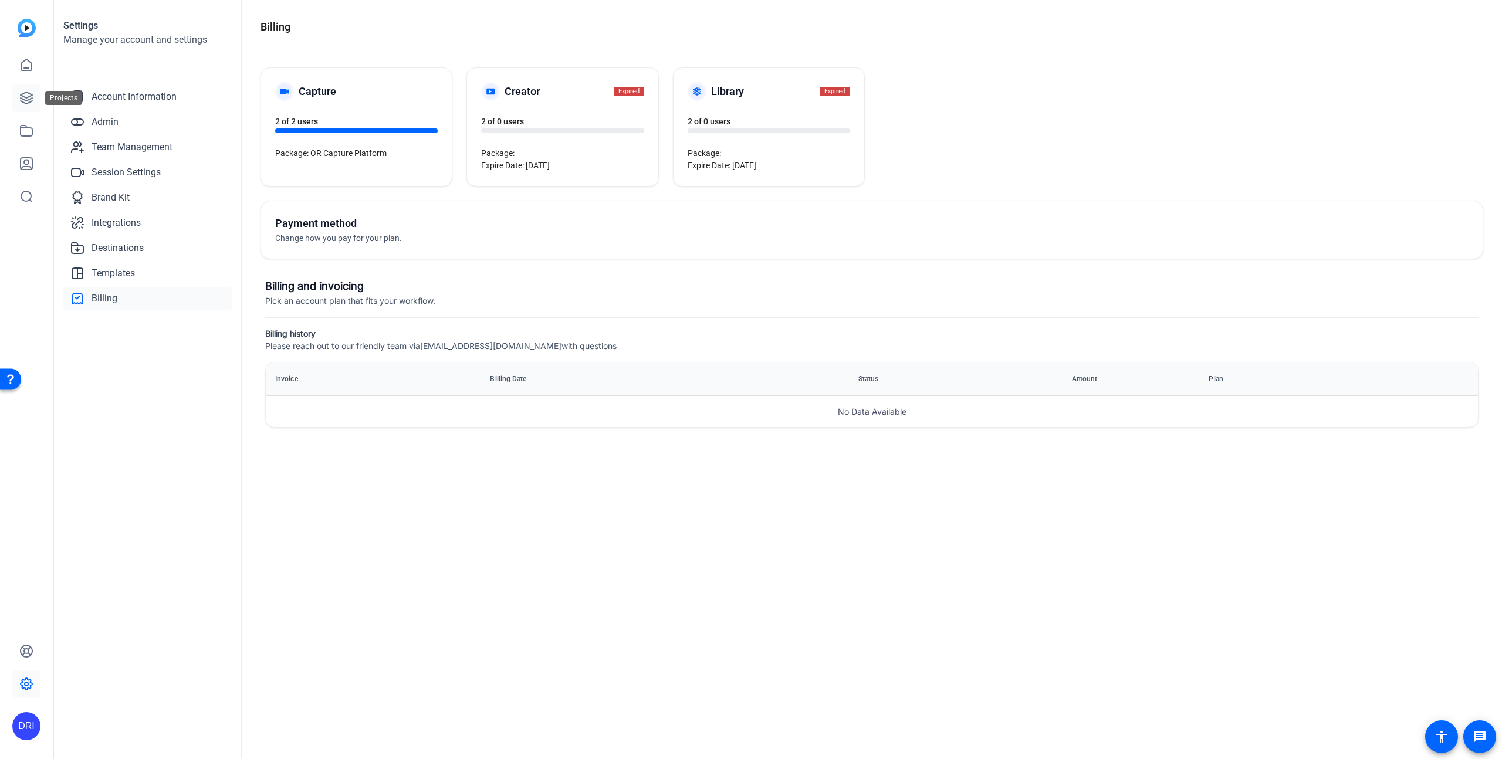
click at [35, 107] on link at bounding box center [26, 98] width 28 height 28
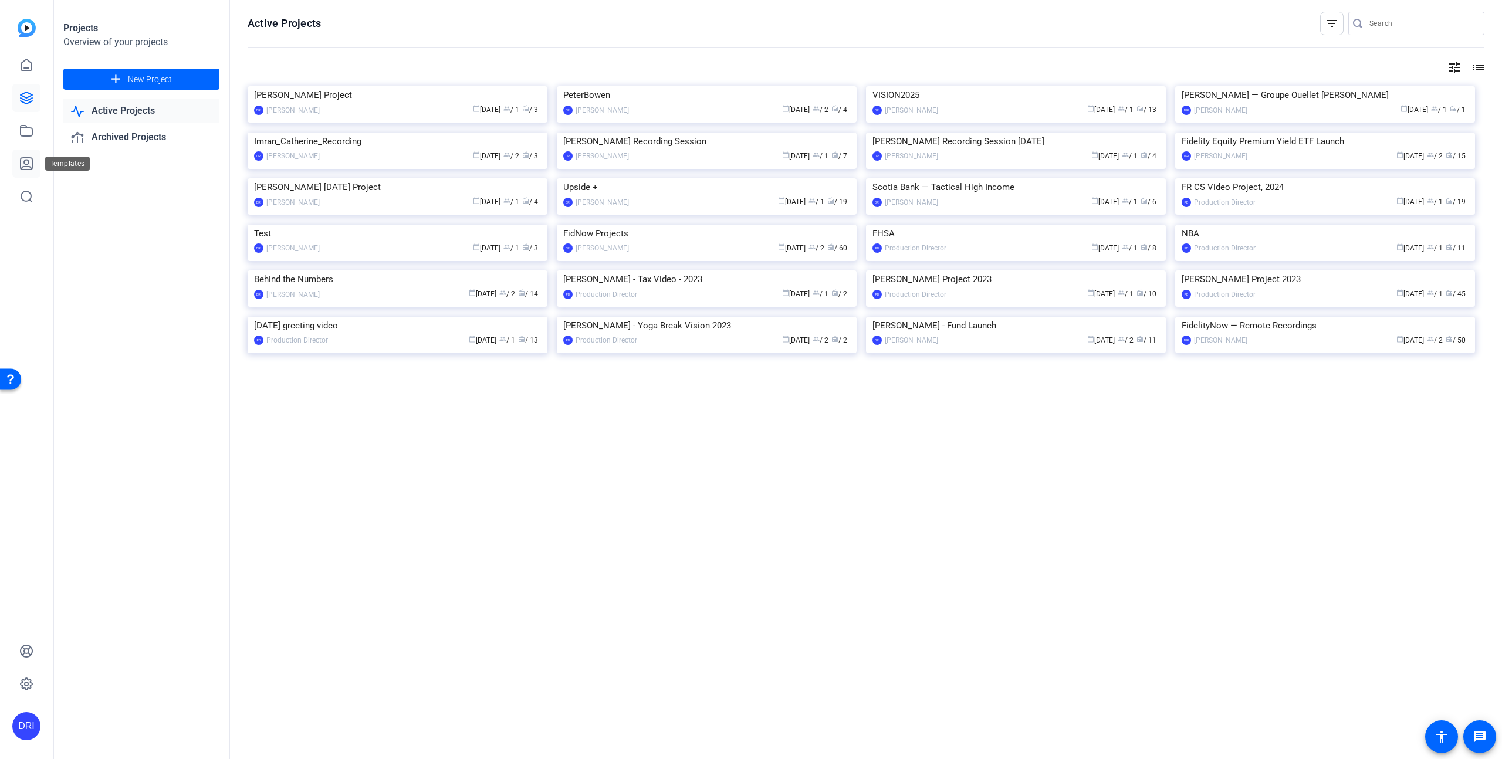
click at [29, 157] on icon at bounding box center [26, 164] width 14 height 14
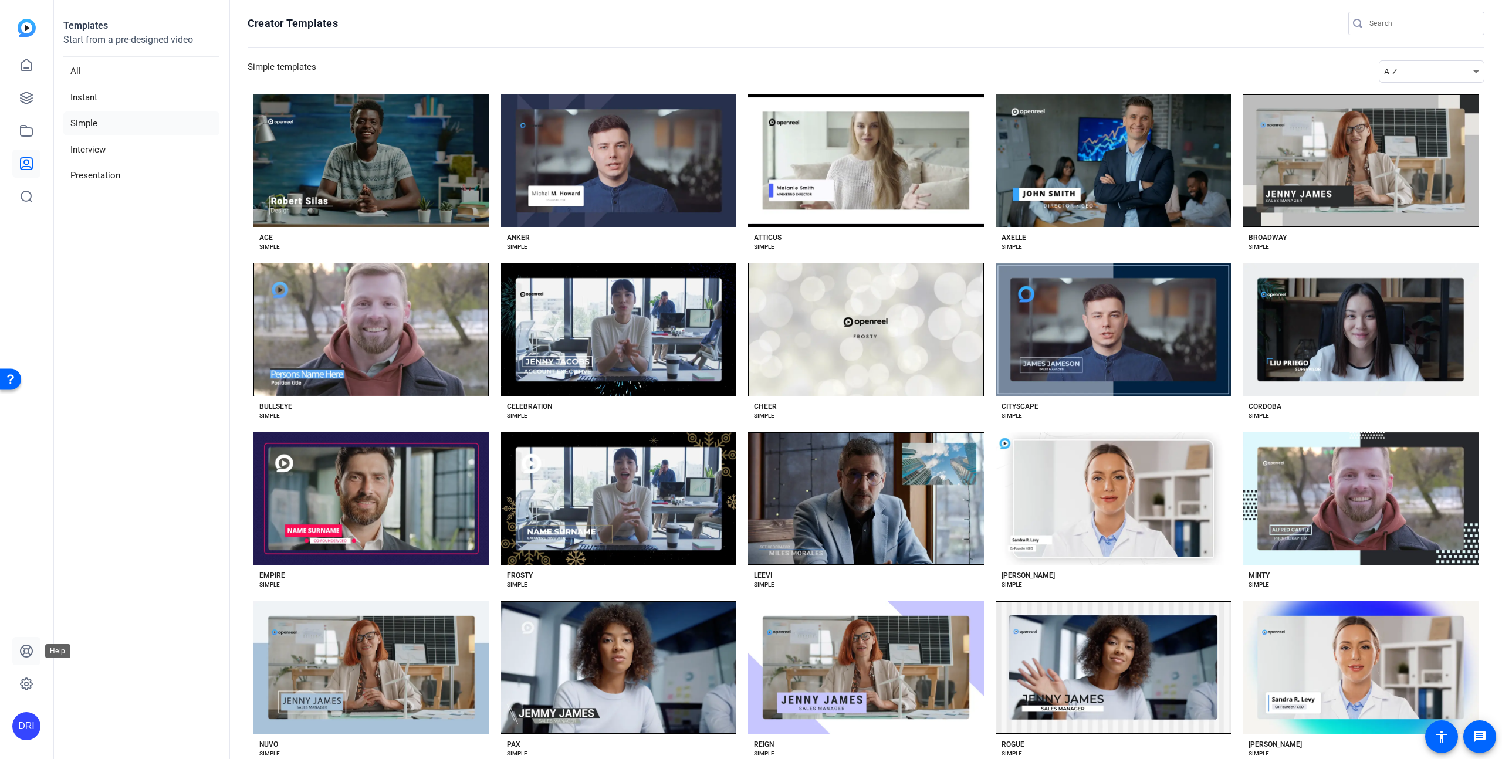
click at [28, 653] on icon at bounding box center [27, 651] width 12 height 12
click at [26, 29] on img at bounding box center [27, 28] width 18 height 18
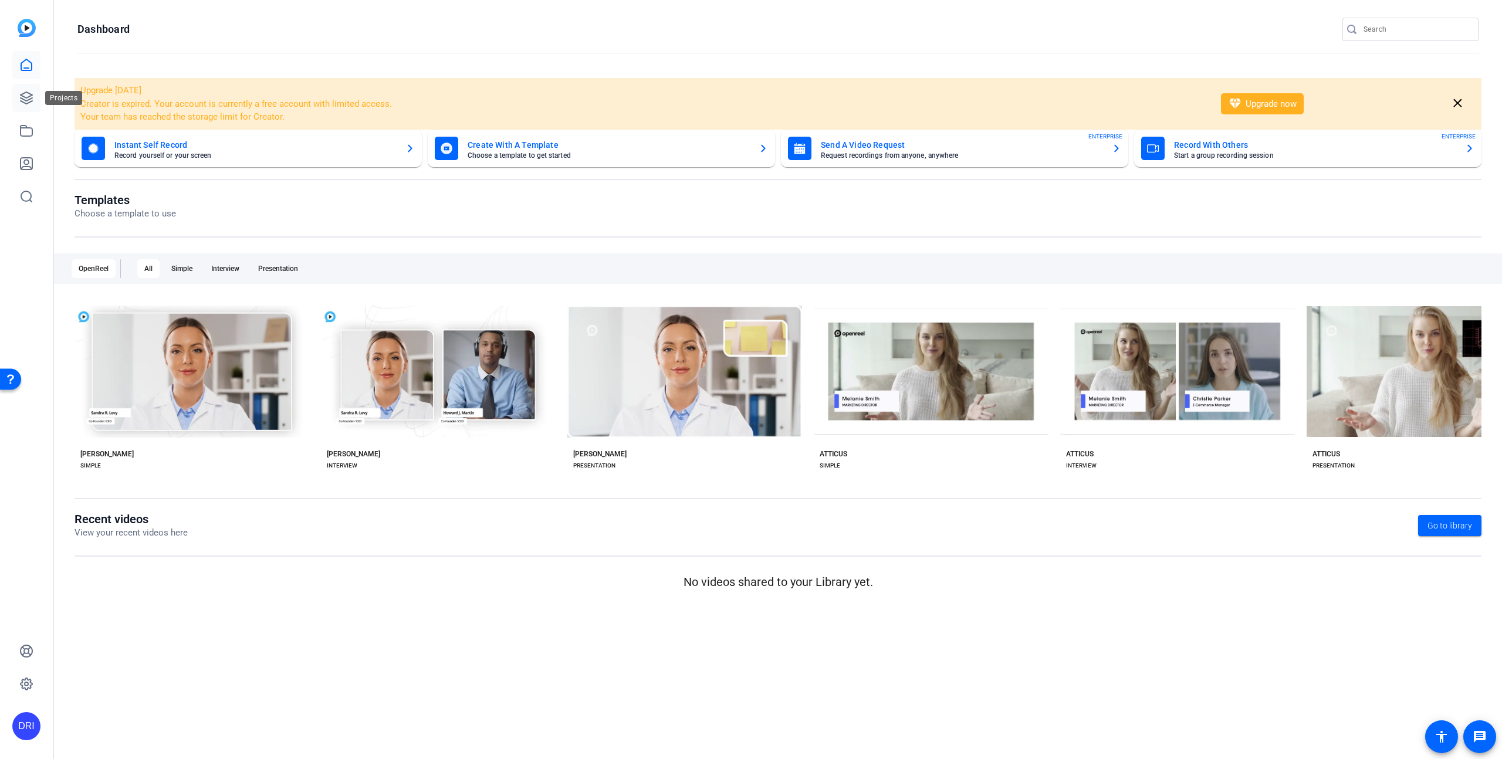
click at [32, 98] on icon at bounding box center [27, 98] width 12 height 12
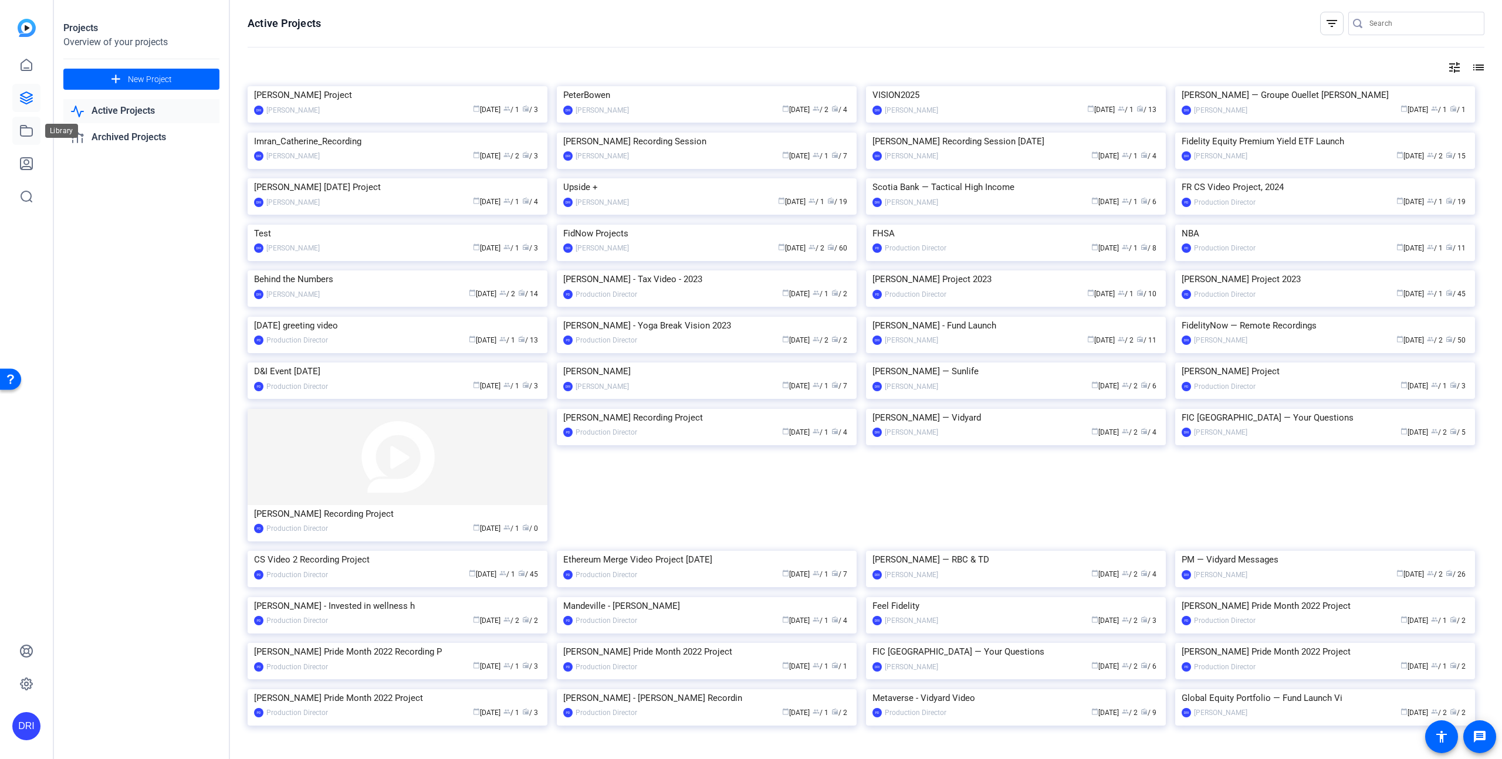
click at [28, 127] on icon at bounding box center [27, 131] width 12 height 11
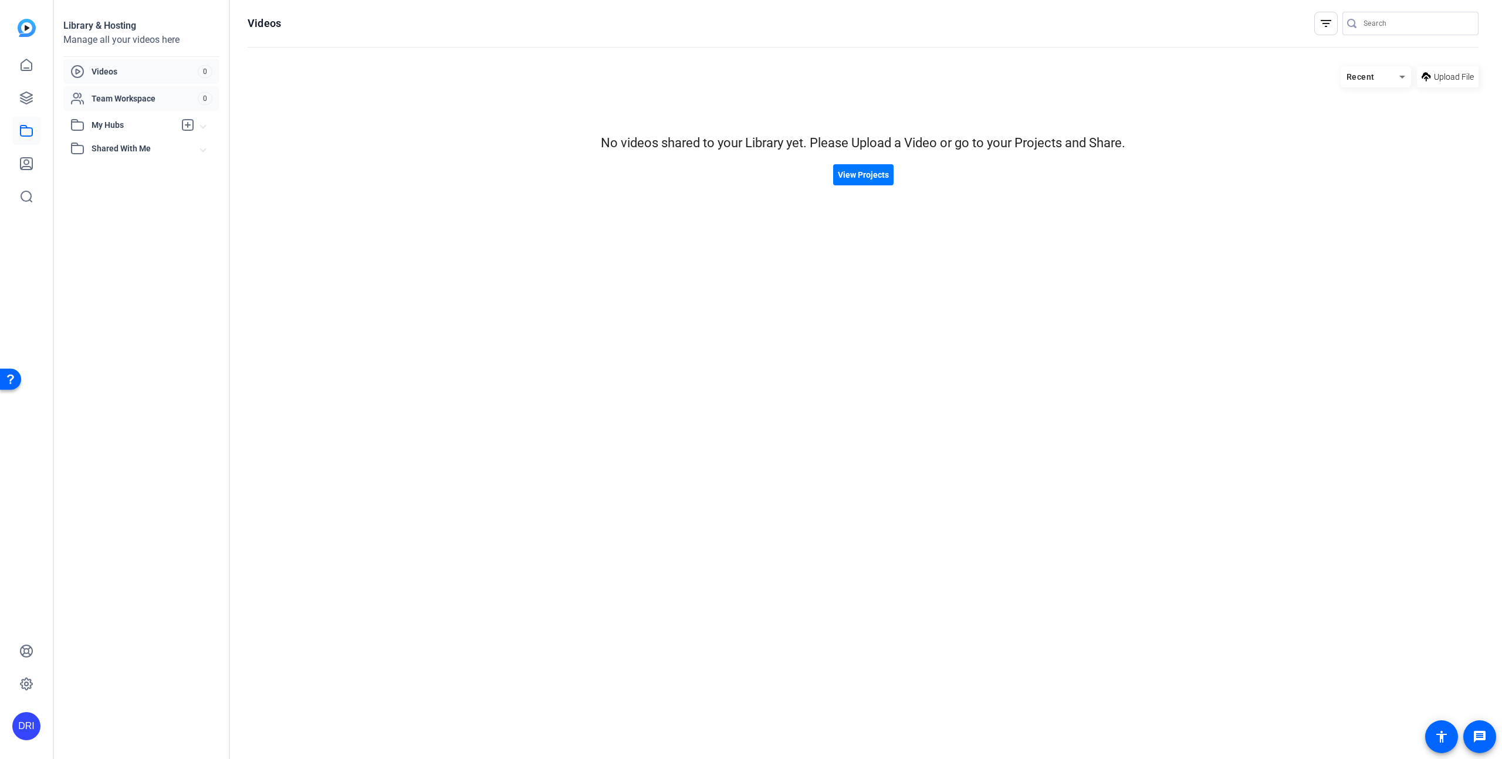
click at [123, 96] on span "Team Workspace" at bounding box center [145, 99] width 106 height 12
click at [119, 124] on span "My Hubs" at bounding box center [133, 125] width 83 height 12
click at [118, 170] on span "Shared With Me" at bounding box center [146, 174] width 109 height 12
click at [121, 71] on span "Videos" at bounding box center [145, 72] width 106 height 12
click at [27, 158] on icon at bounding box center [26, 164] width 14 height 14
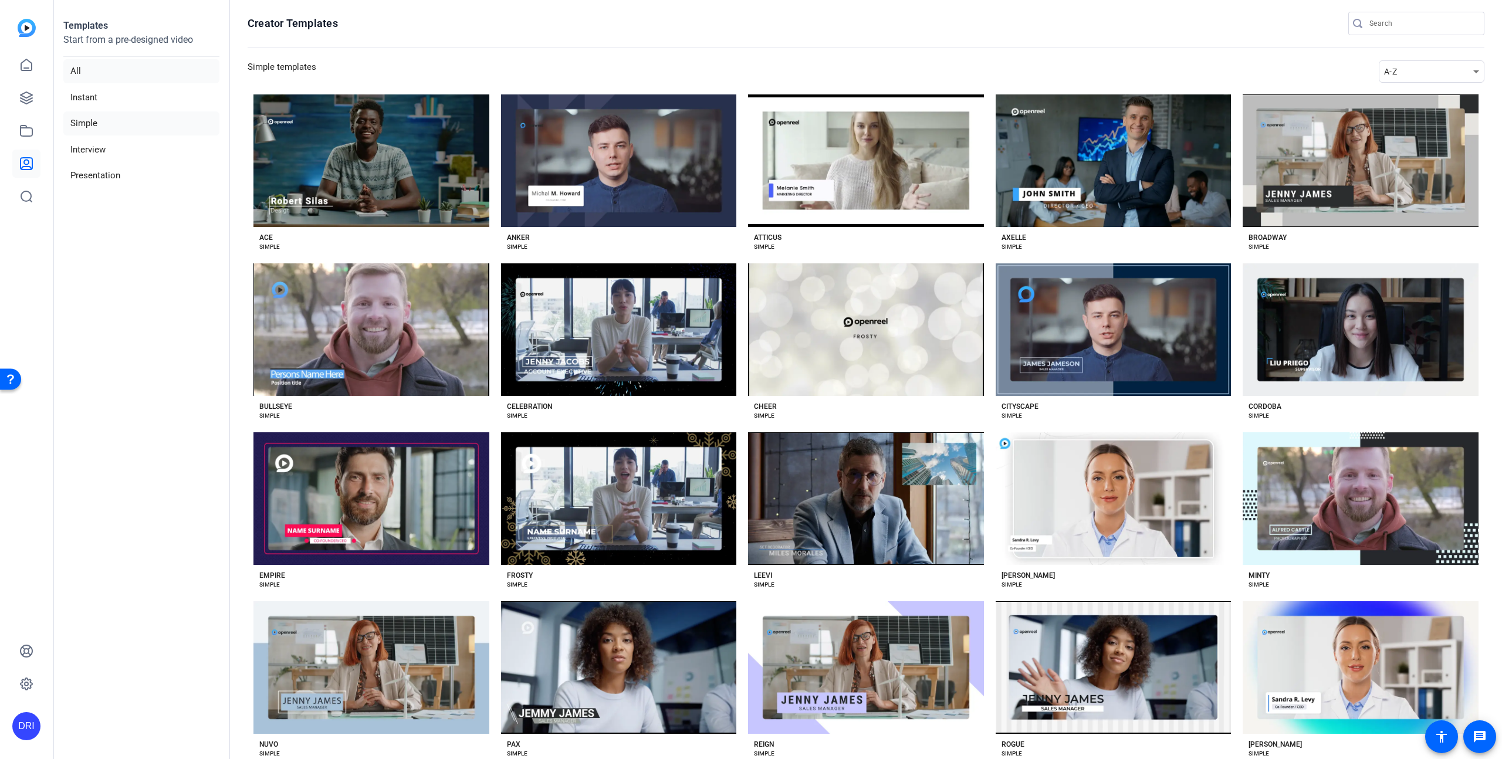
click at [88, 67] on li "All" at bounding box center [141, 71] width 156 height 24
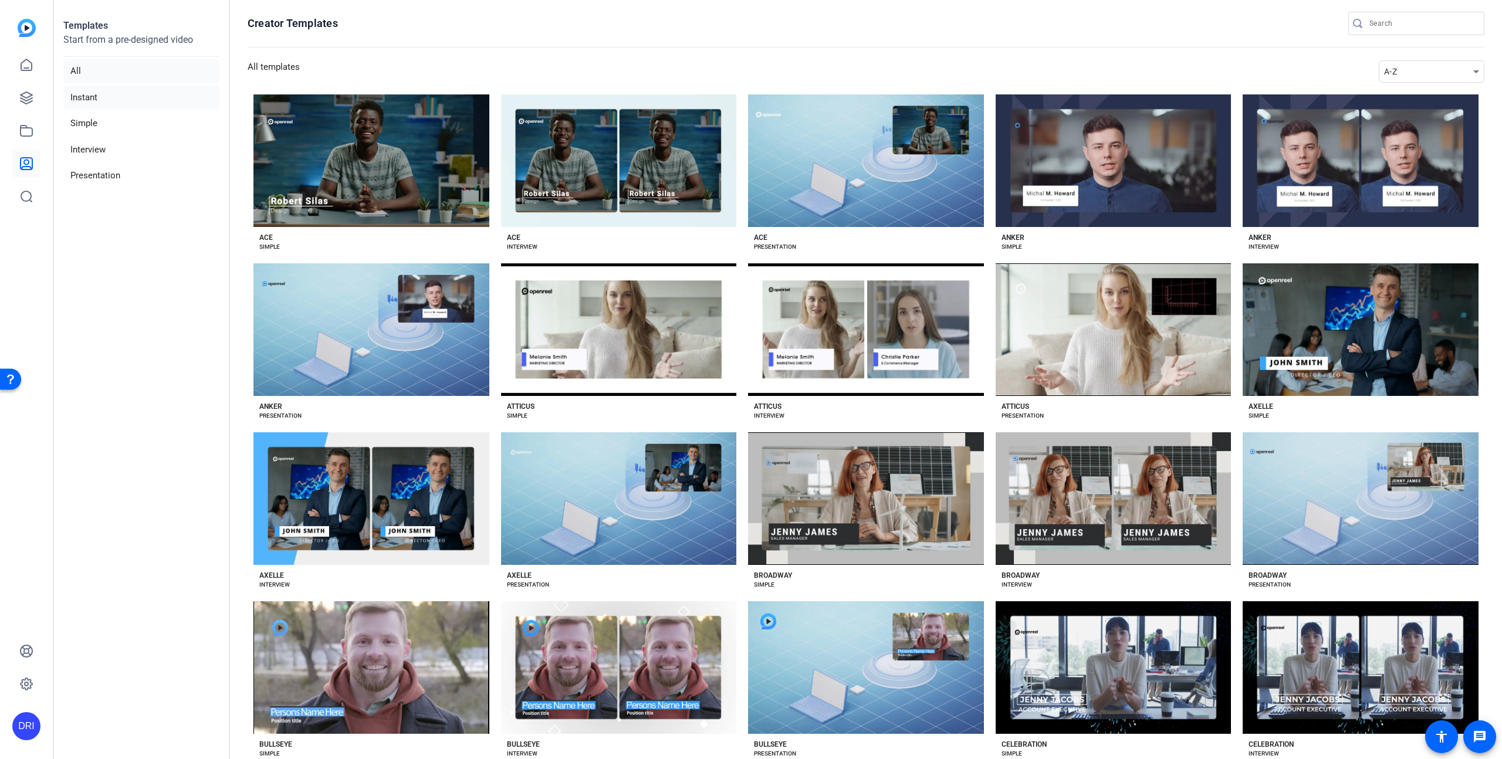
click at [92, 96] on li "Instant" at bounding box center [141, 98] width 156 height 24
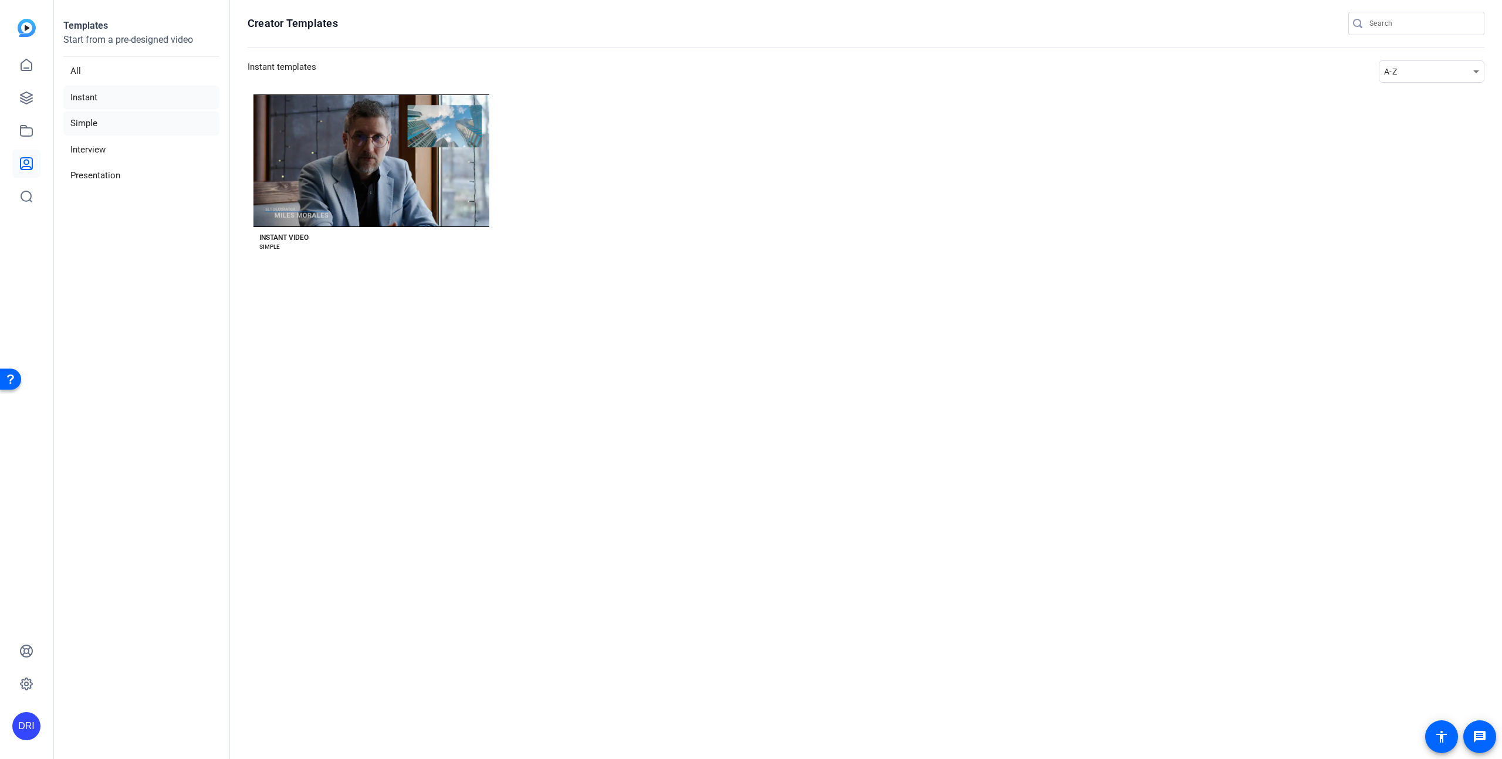
click at [89, 117] on li "Simple" at bounding box center [141, 123] width 156 height 24
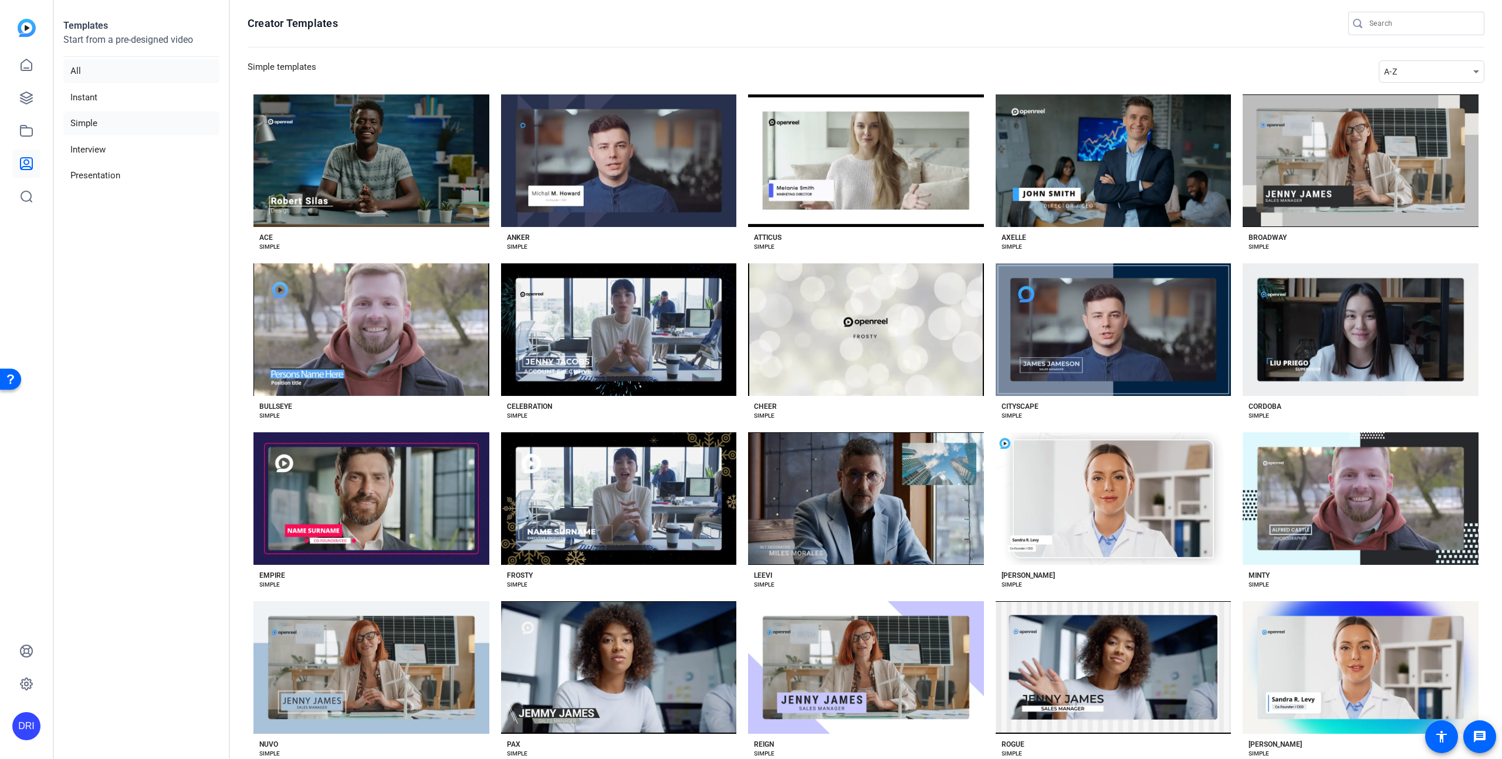
click at [84, 77] on li "All" at bounding box center [141, 71] width 156 height 24
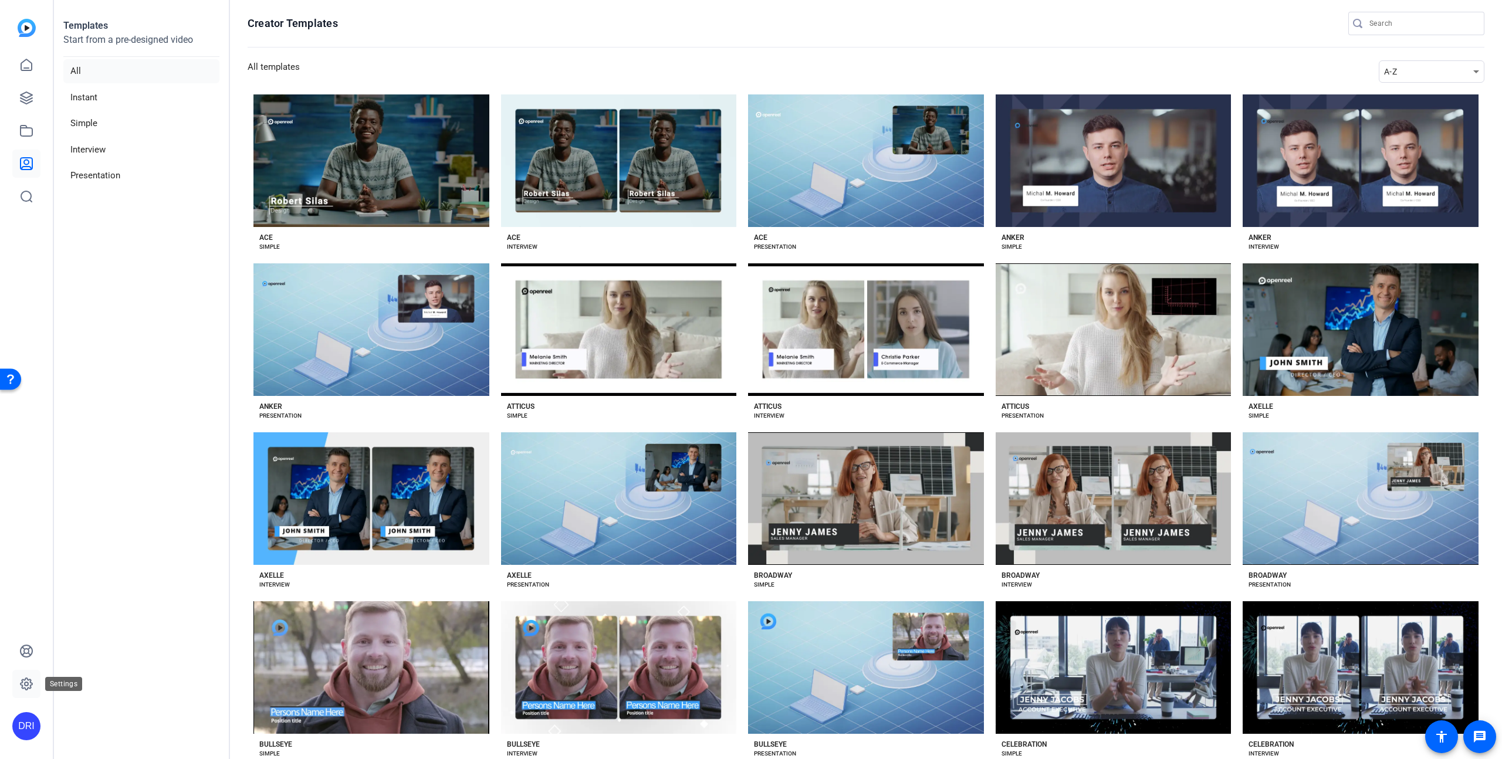
click at [31, 689] on icon at bounding box center [26, 684] width 14 height 14
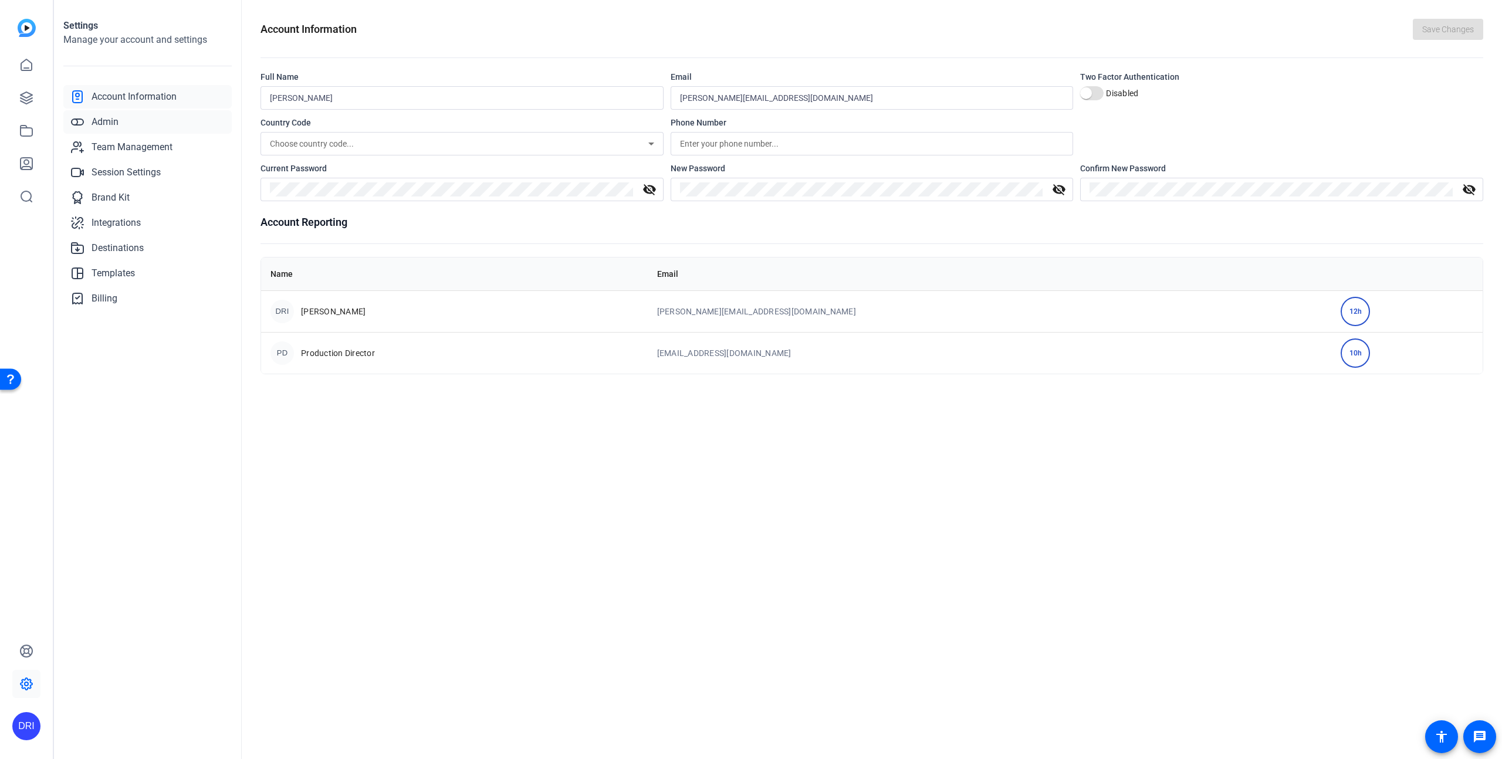
click at [121, 126] on link "Admin" at bounding box center [147, 121] width 168 height 23
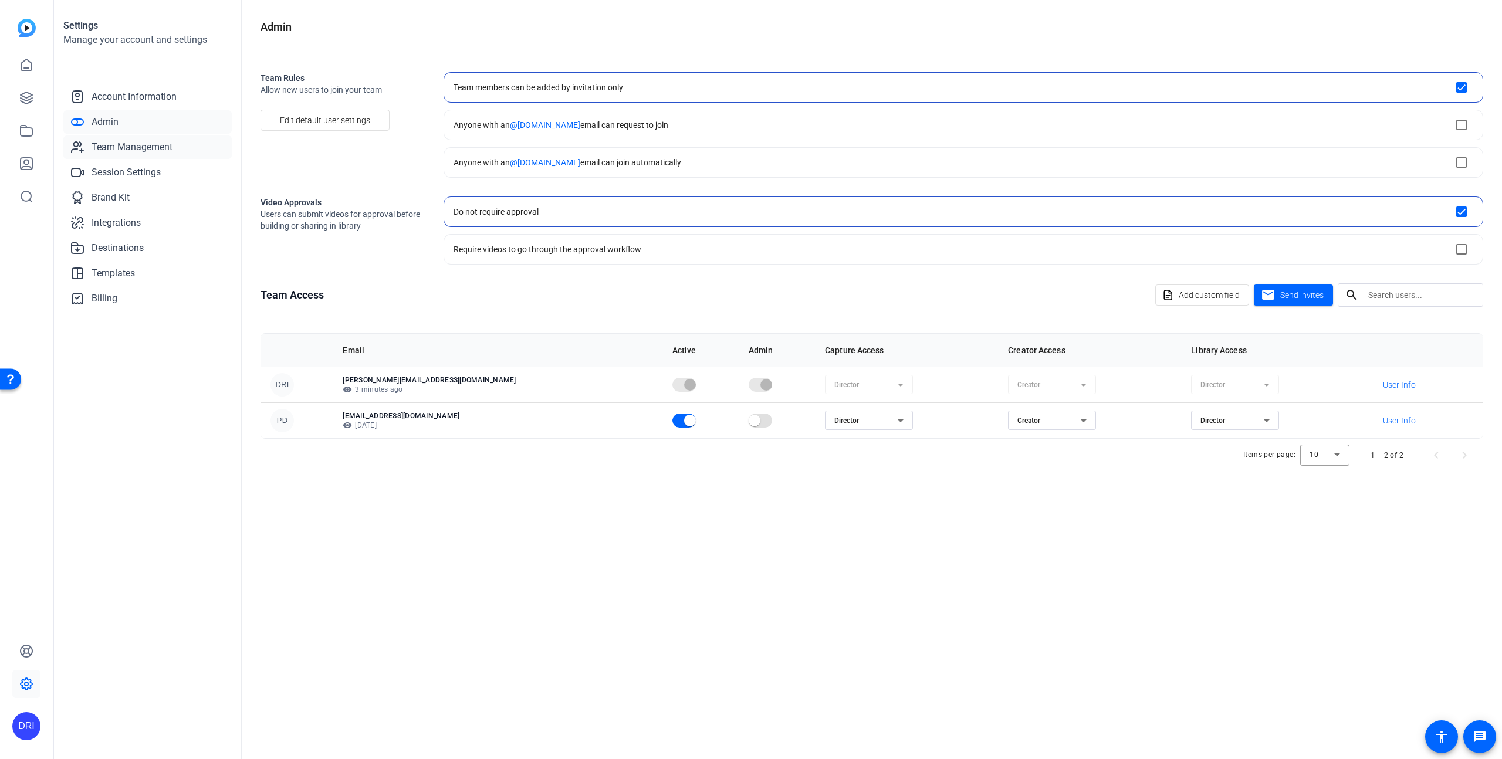
click at [122, 143] on span "Team Management" at bounding box center [132, 147] width 81 height 14
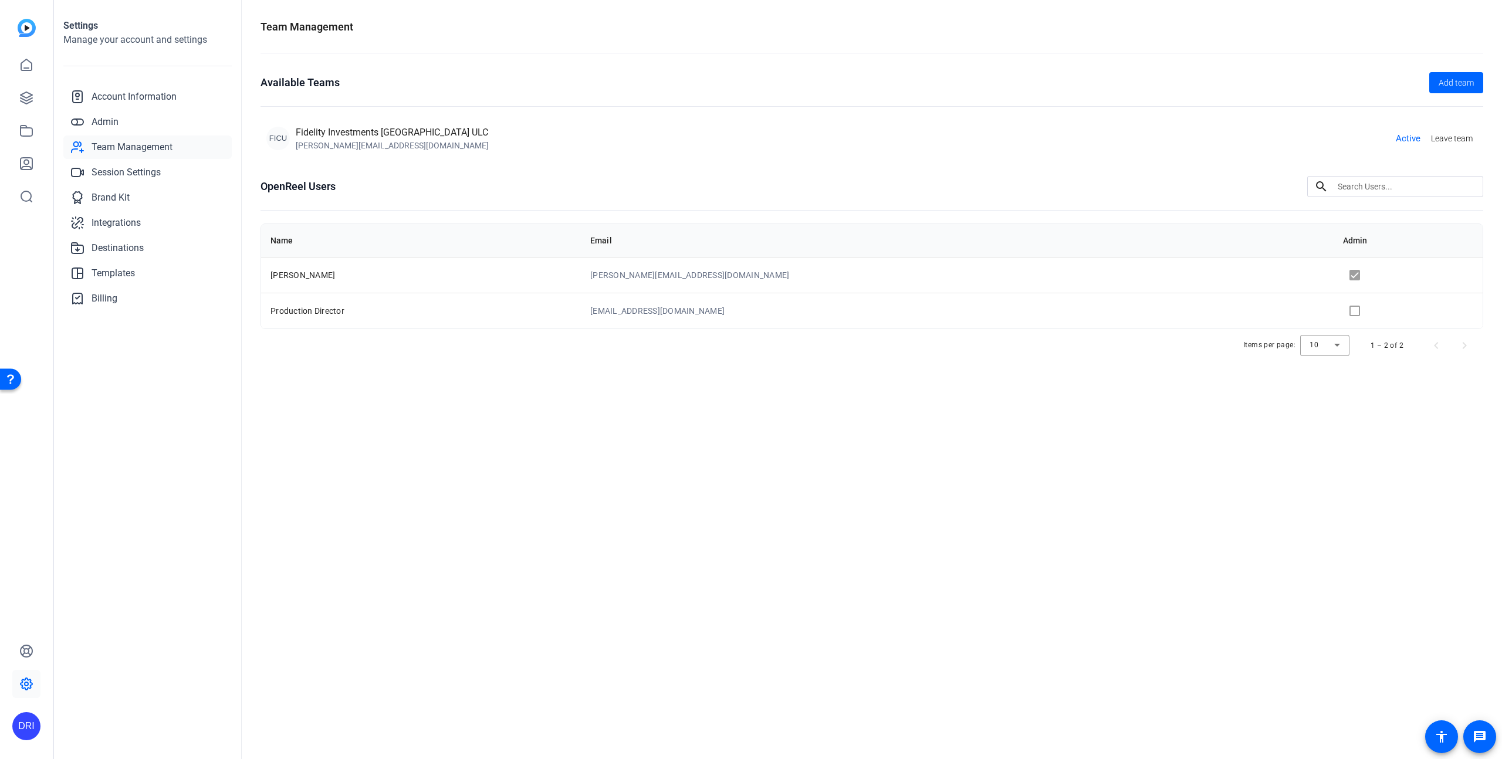
click at [1404, 141] on span "Active" at bounding box center [1407, 138] width 25 height 13
click at [1459, 137] on span "Leave team" at bounding box center [1452, 139] width 42 height 12
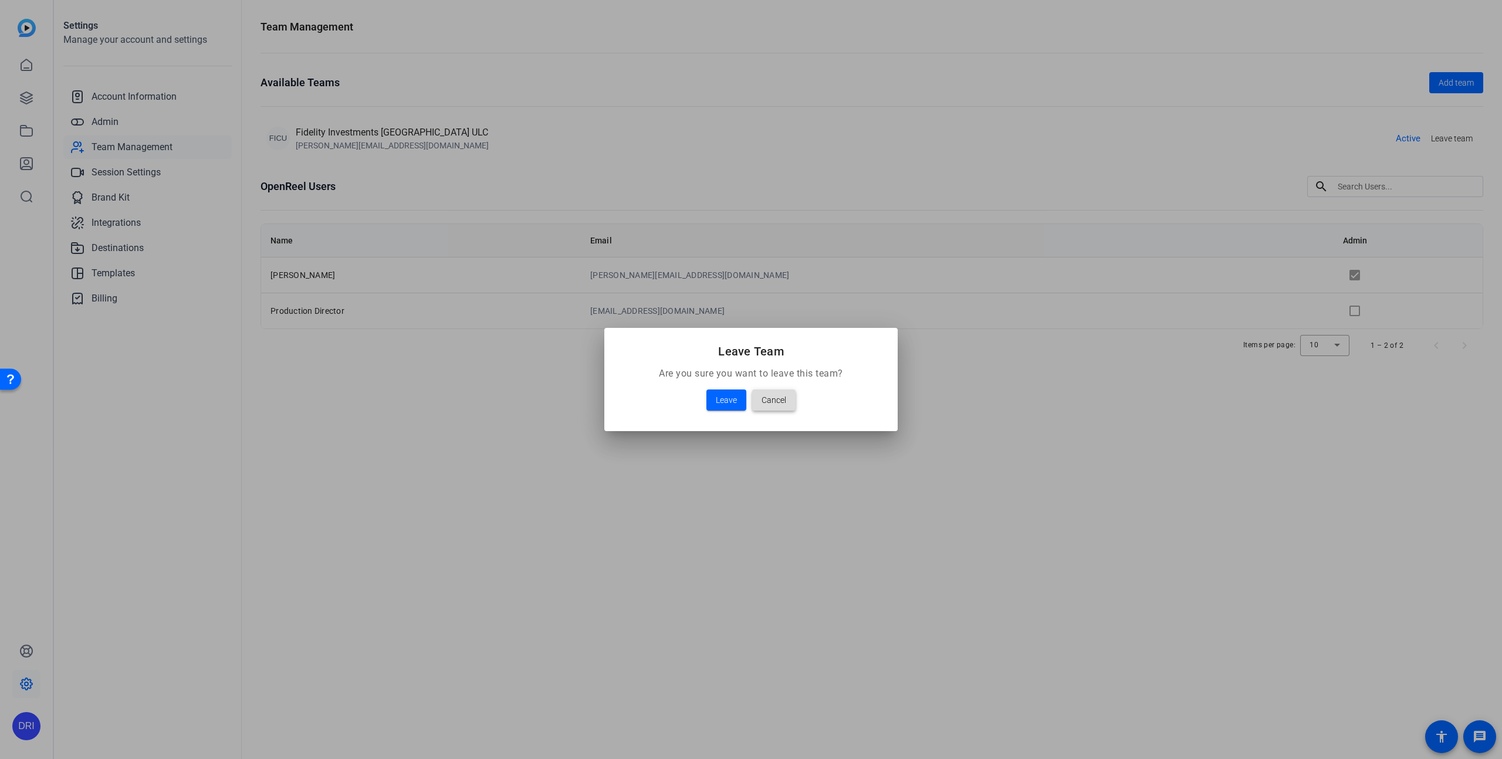
click at [783, 402] on span "Cancel" at bounding box center [773, 400] width 25 height 14
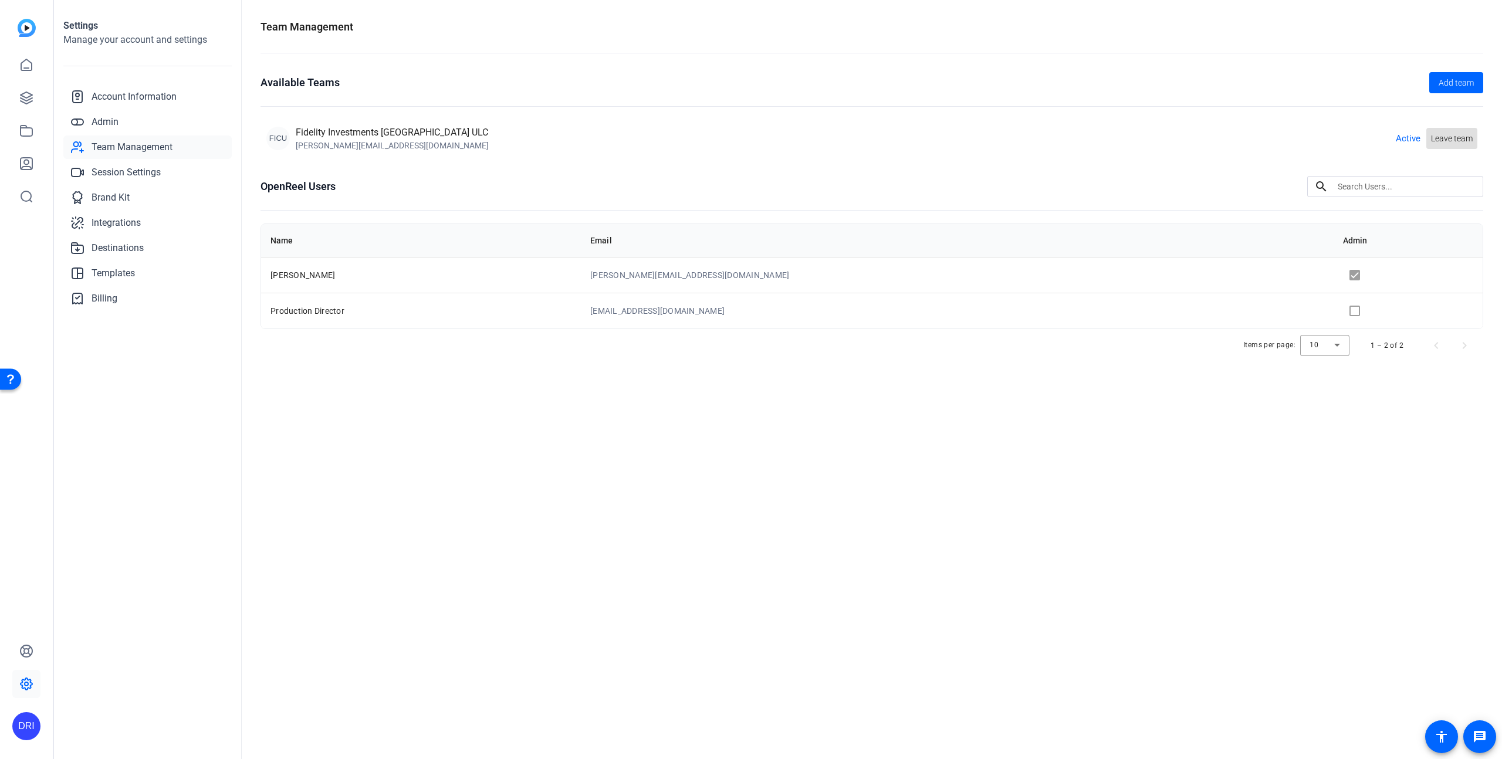
click at [801, 462] on div "Team Management Available Teams Add team FICU Fidelity Investments Canada ULC d…" at bounding box center [872, 379] width 1260 height 759
click at [1445, 736] on mat-icon "accessibility" at bounding box center [1441, 737] width 14 height 14
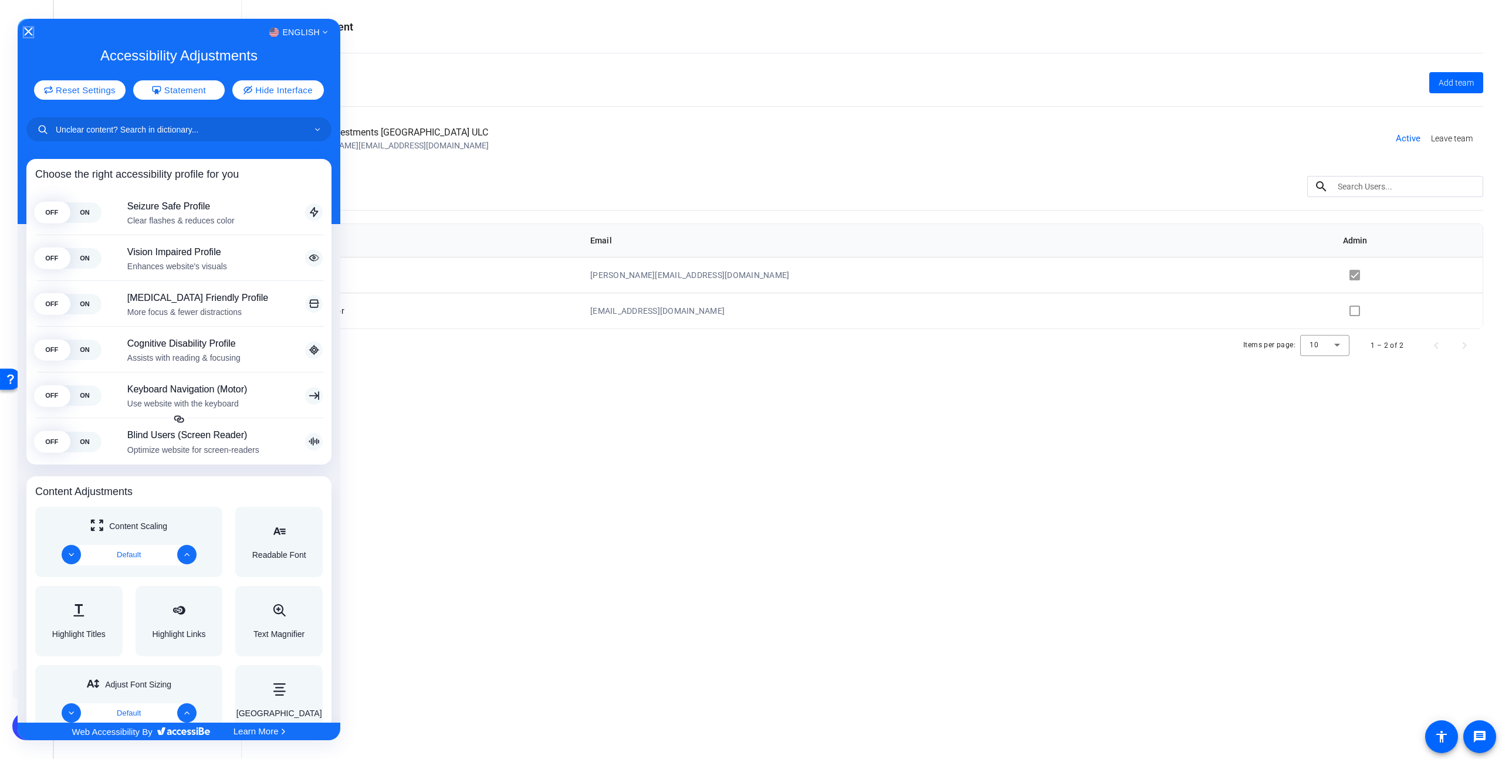
click at [29, 35] on icon "Close Accessibility Interface" at bounding box center [28, 32] width 8 height 8
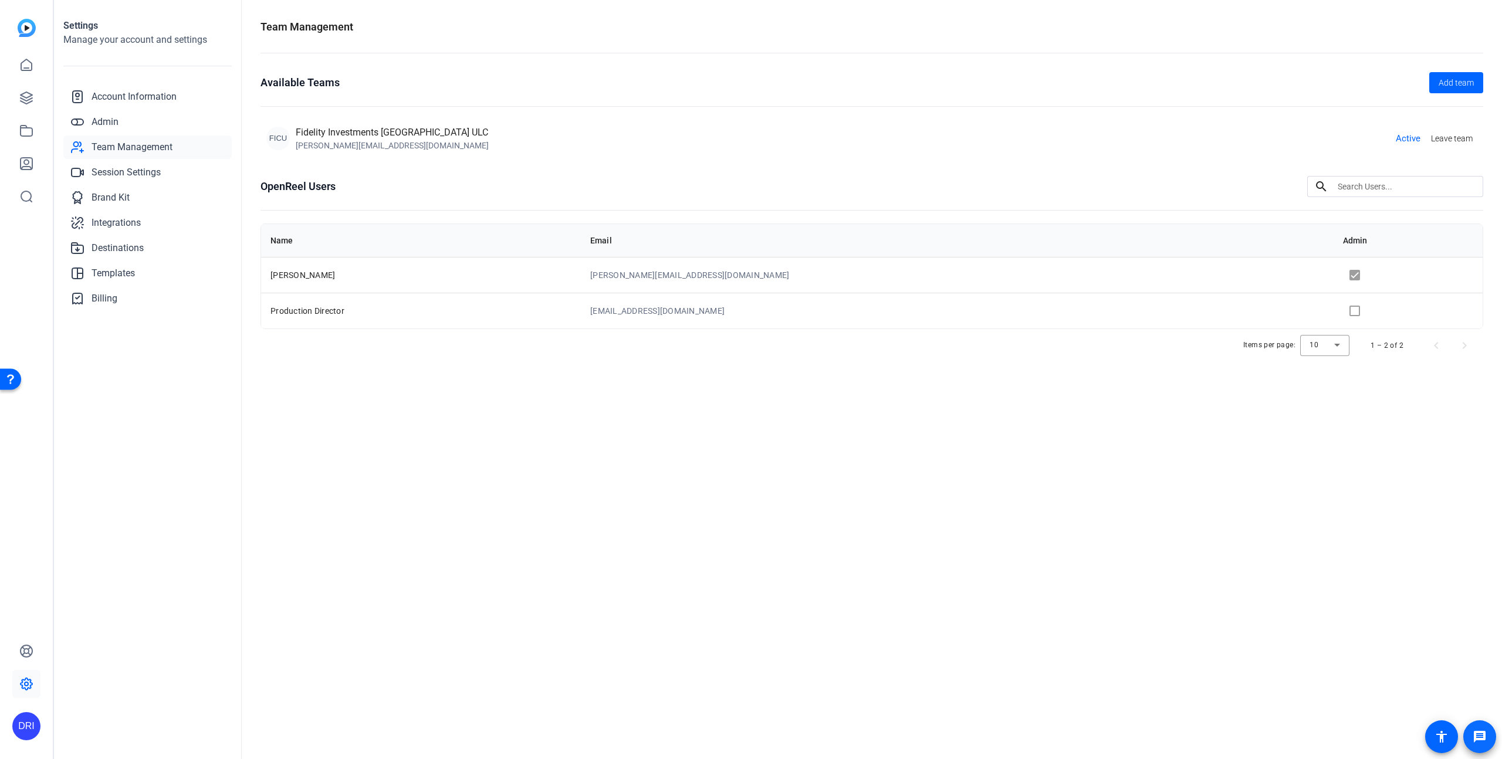
click at [1482, 734] on mat-icon "message" at bounding box center [1479, 737] width 14 height 14
click at [146, 177] on span "Session Settings" at bounding box center [126, 172] width 69 height 14
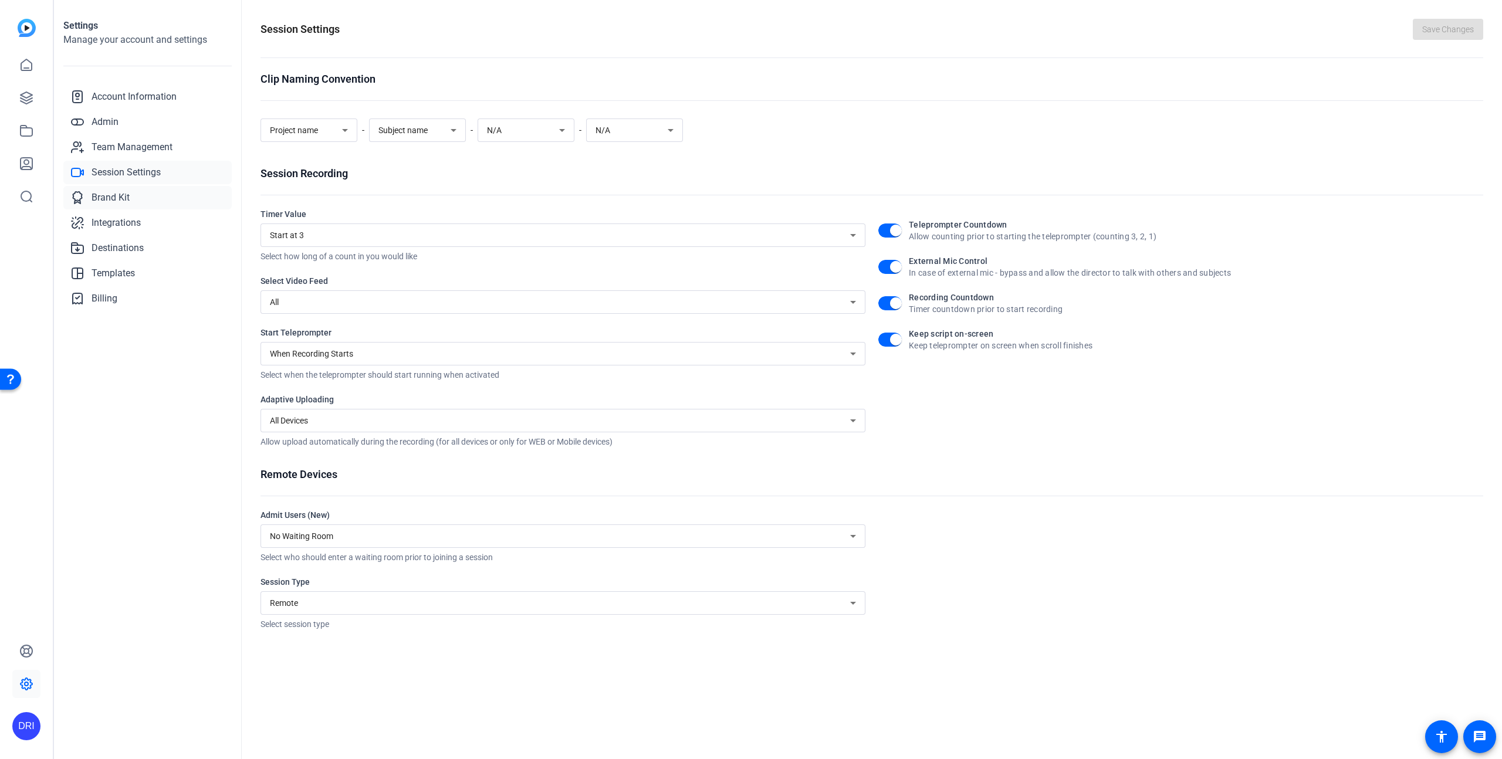
click at [138, 194] on link "Brand Kit" at bounding box center [147, 197] width 168 height 23
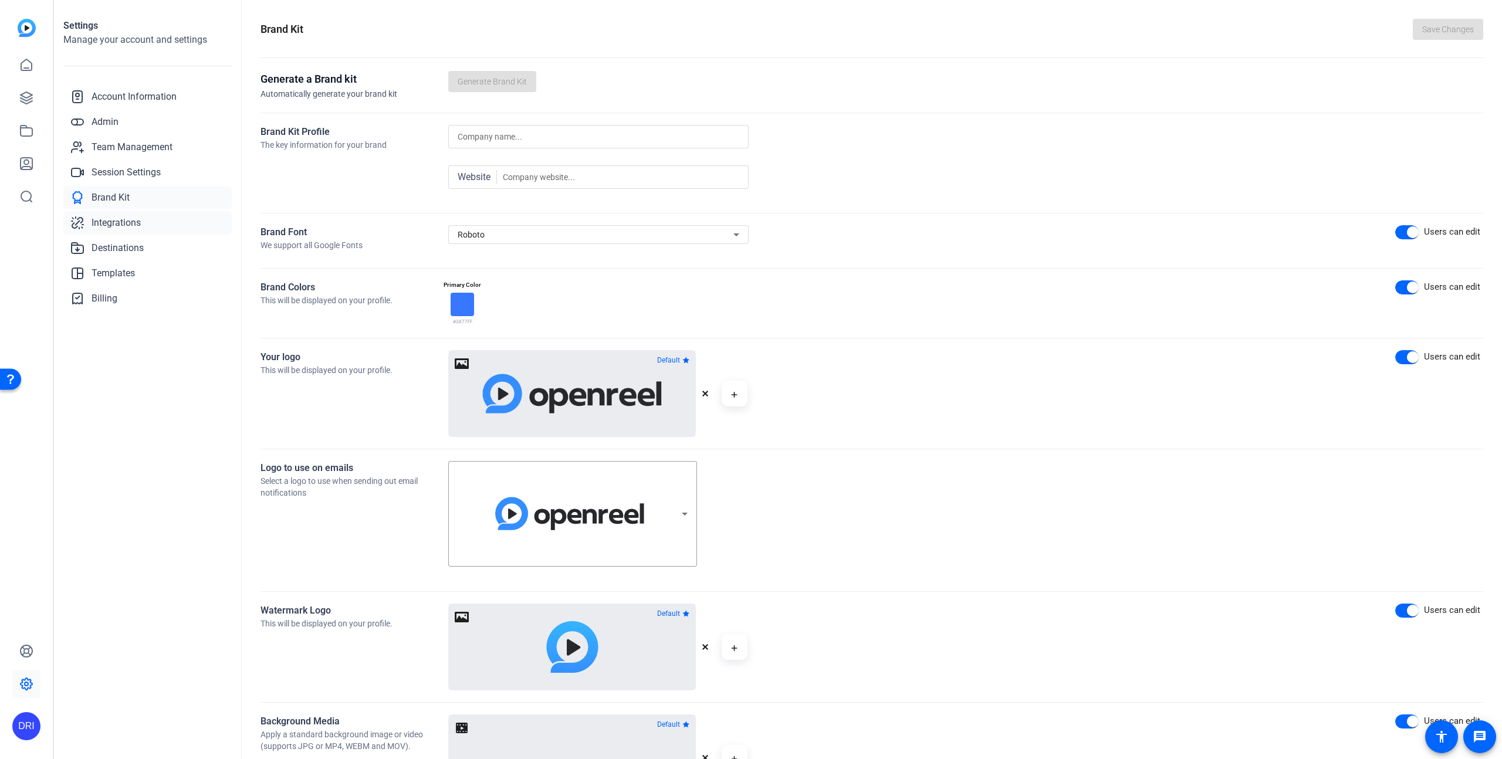
click at [135, 227] on span "Integrations" at bounding box center [116, 223] width 49 height 14
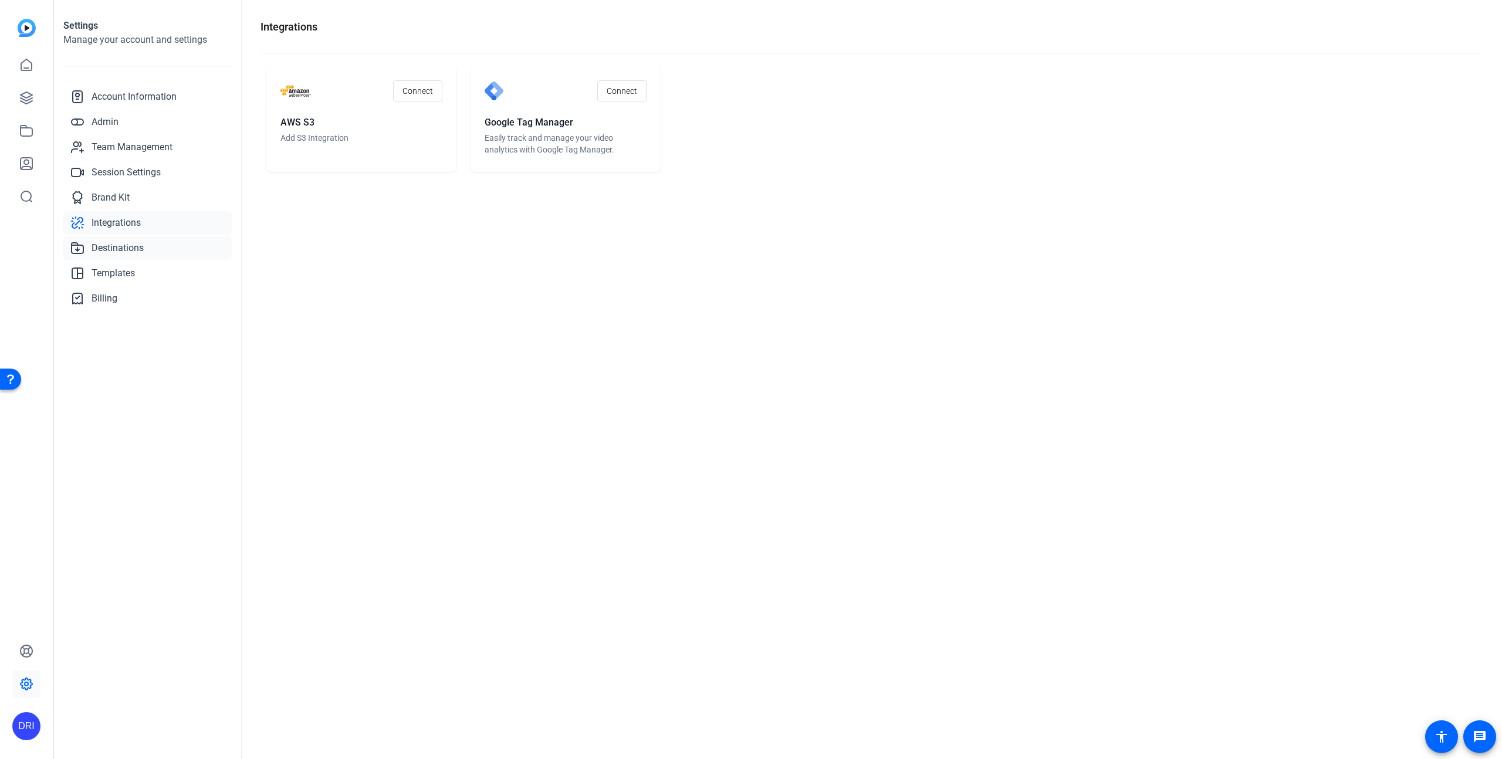
click at [131, 250] on span "Destinations" at bounding box center [118, 248] width 52 height 14
click at [131, 277] on span "Templates" at bounding box center [113, 273] width 43 height 14
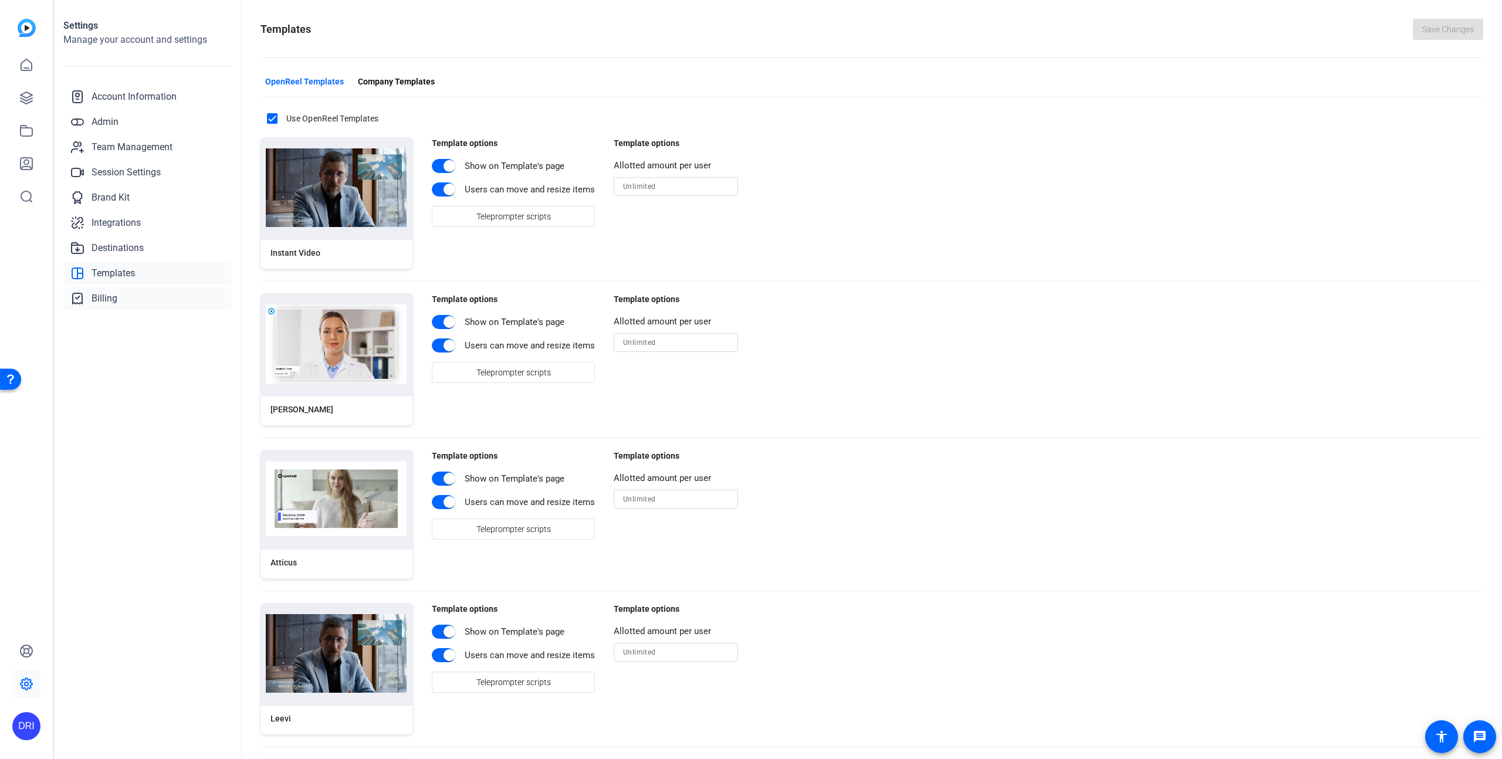
click at [117, 301] on link "Billing" at bounding box center [147, 298] width 168 height 23
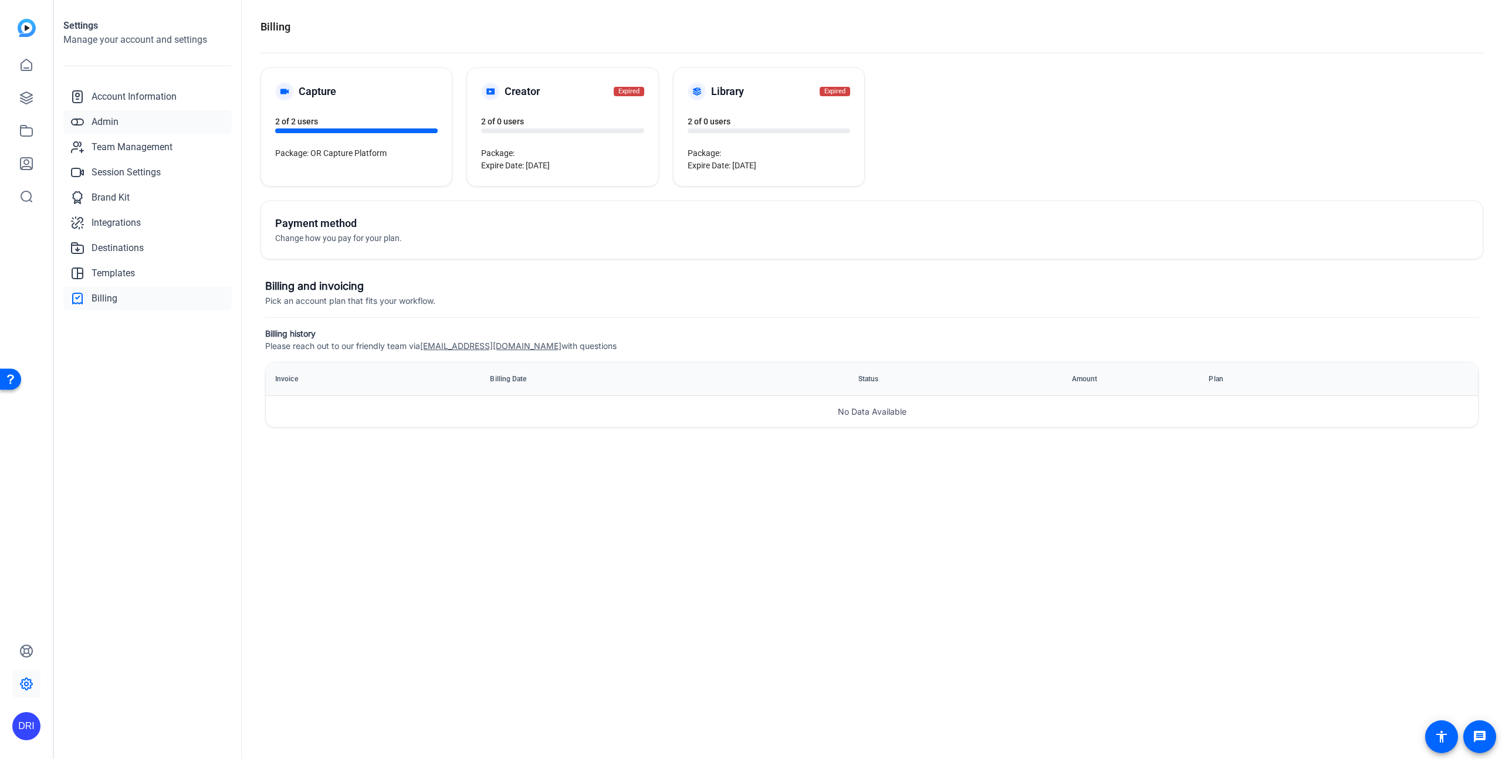
click at [119, 125] on link "Admin" at bounding box center [147, 121] width 168 height 23
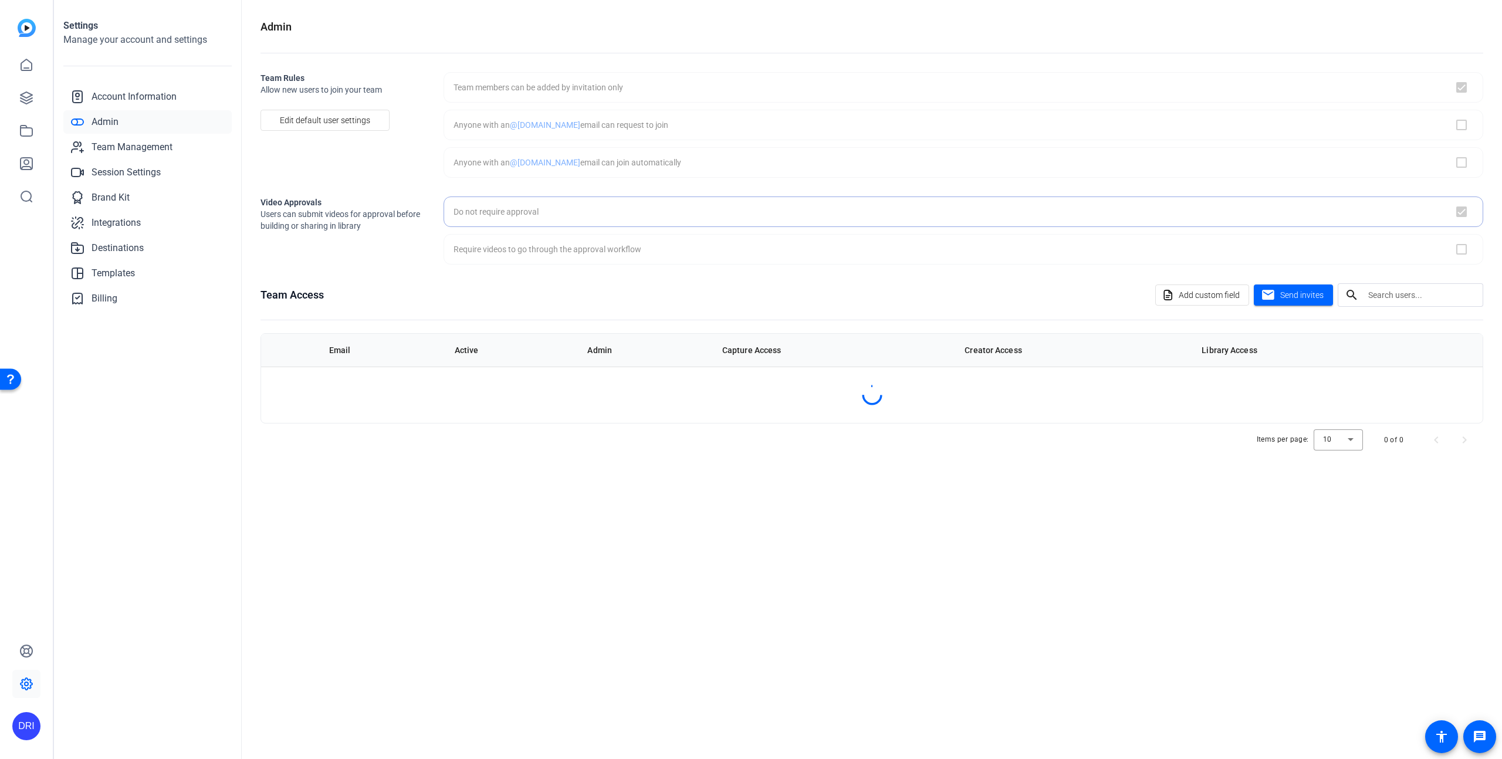
checkbox input "true"
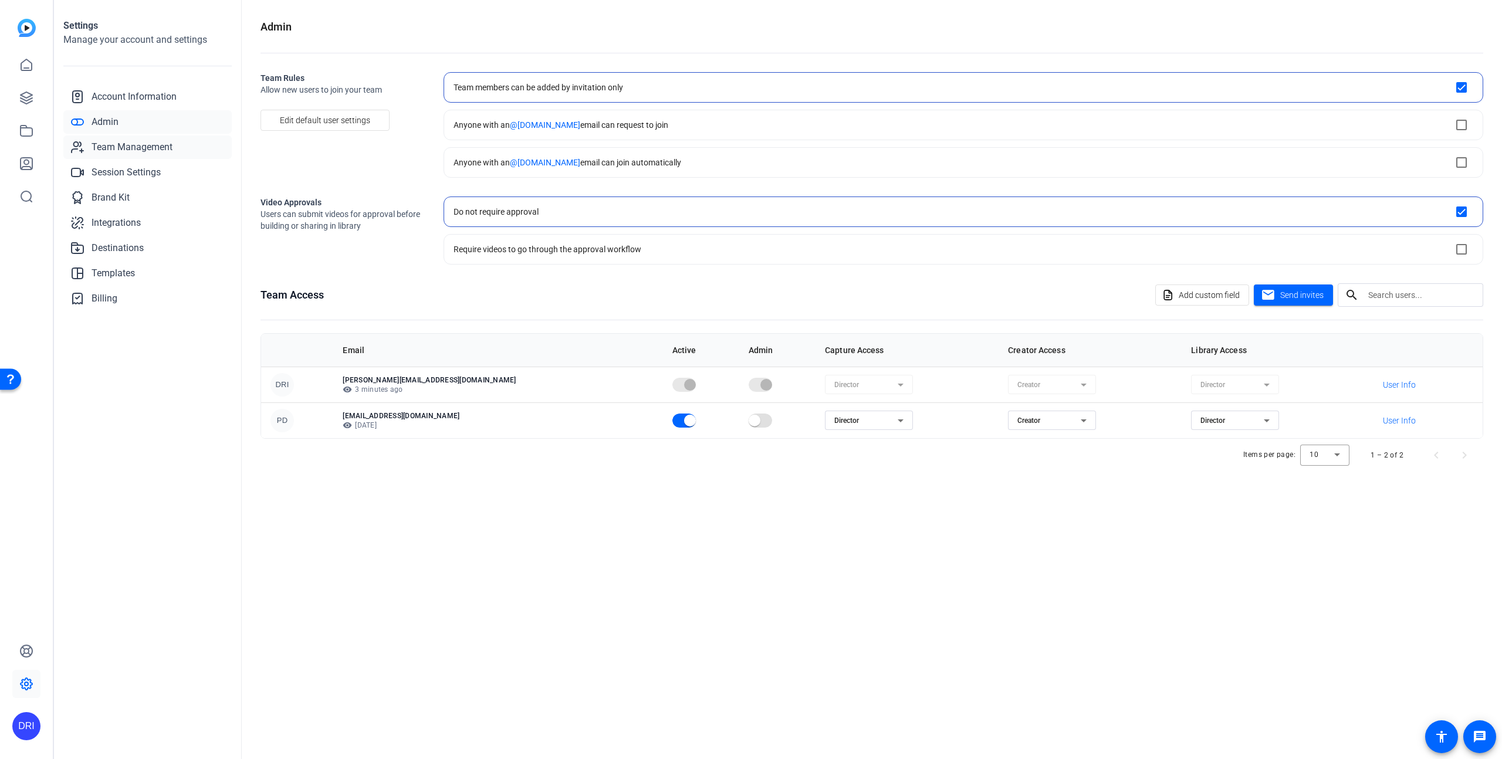
click at [140, 147] on span "Team Management" at bounding box center [132, 147] width 81 height 14
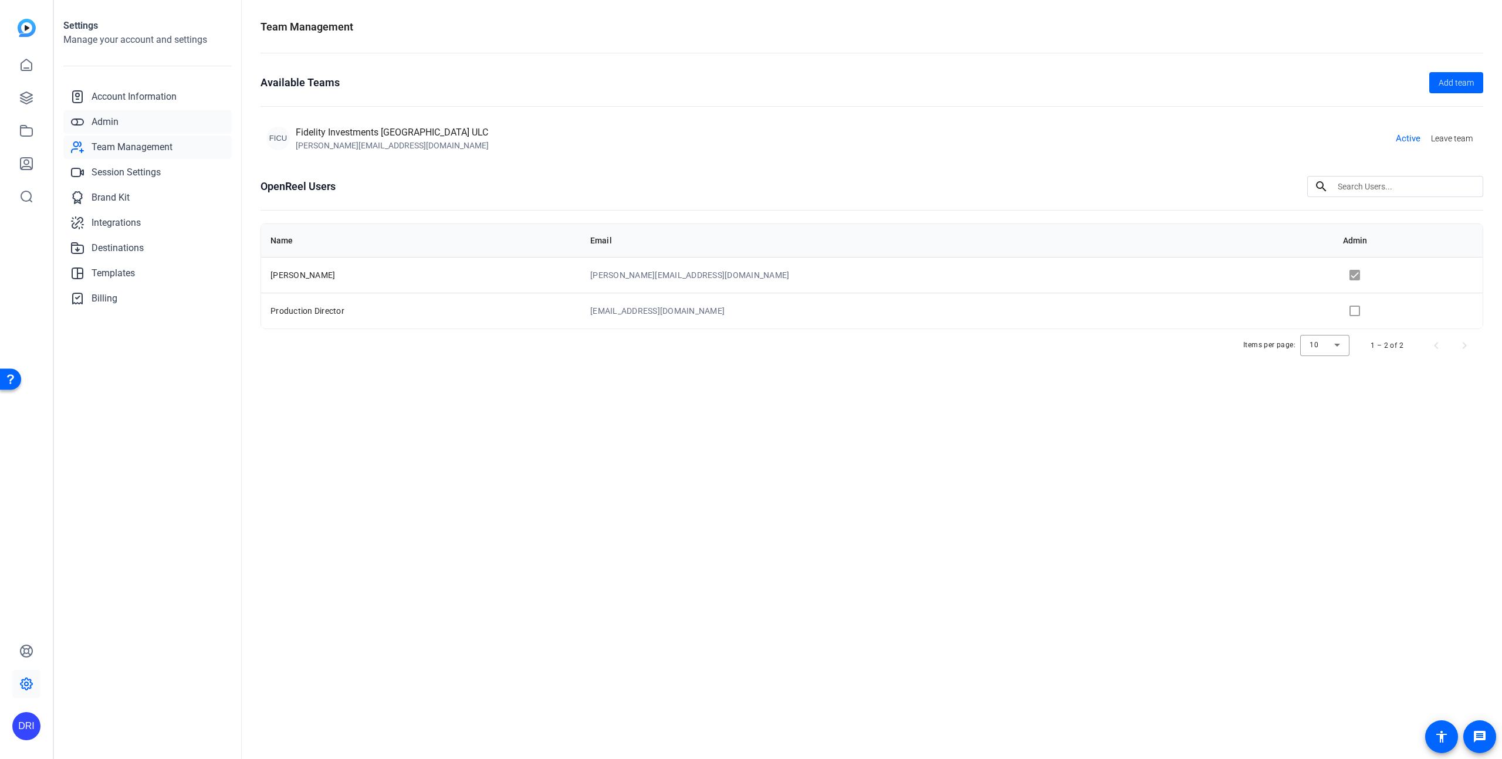
click at [109, 126] on span "Admin" at bounding box center [105, 122] width 27 height 14
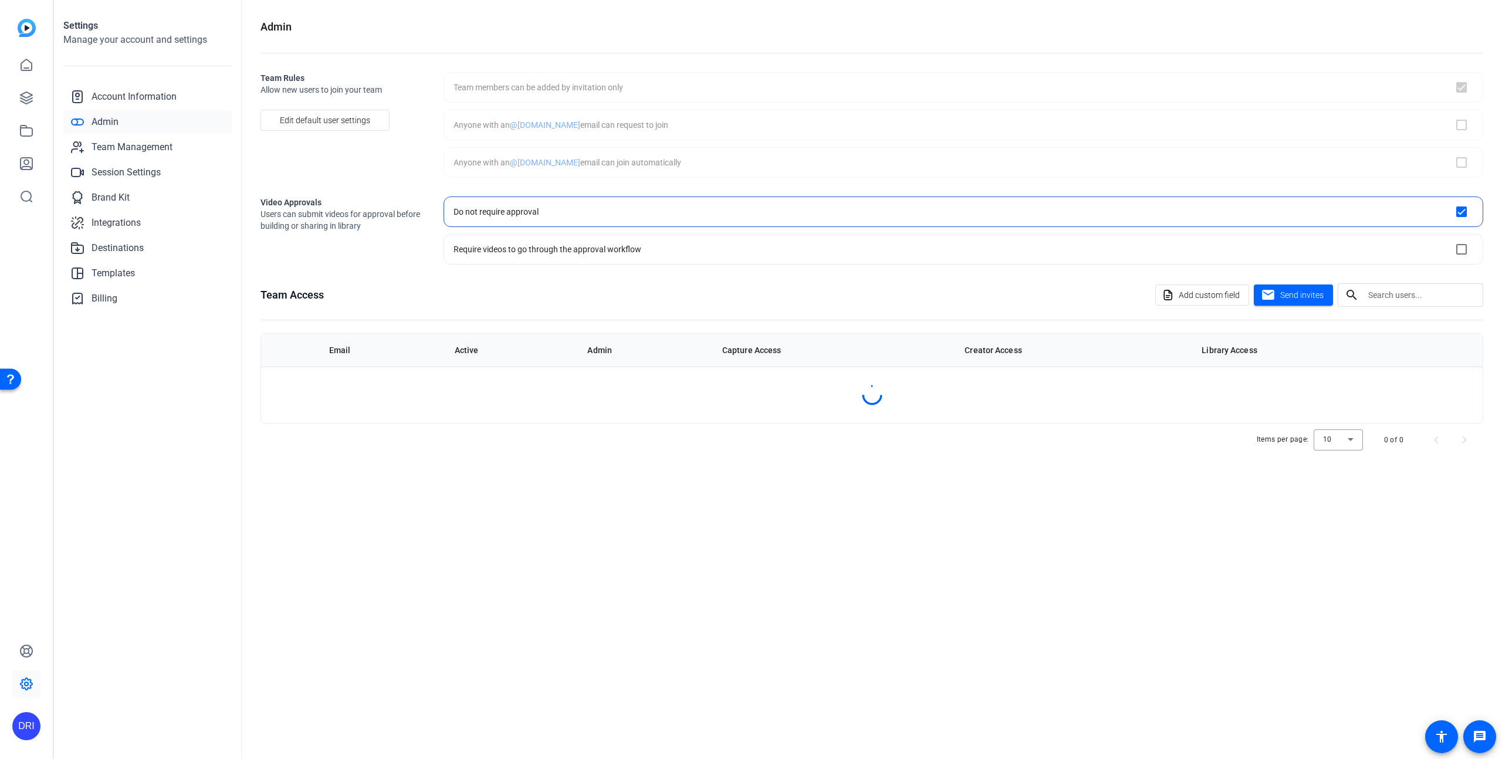
checkbox input "true"
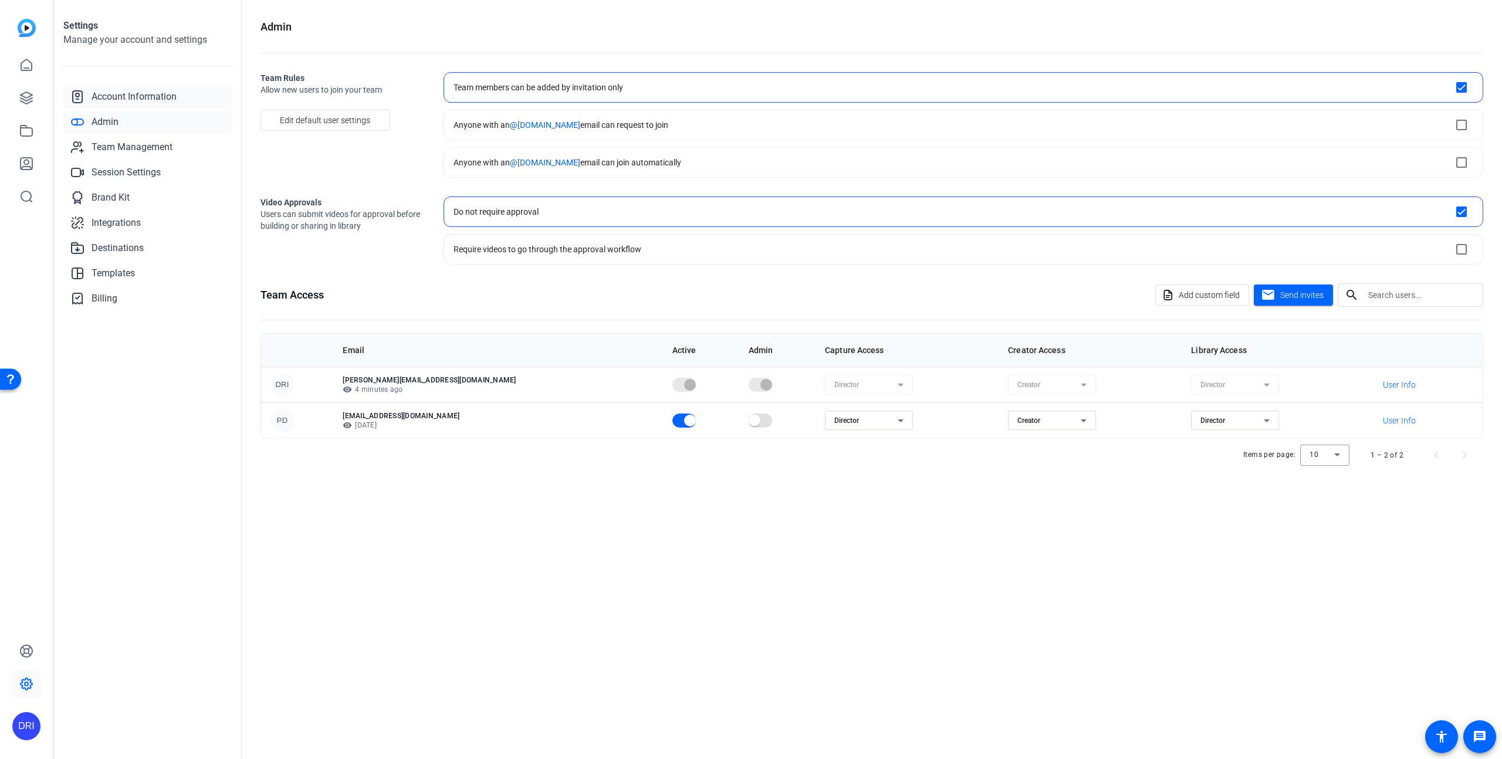
click at [121, 104] on link "Account Information" at bounding box center [147, 96] width 168 height 23
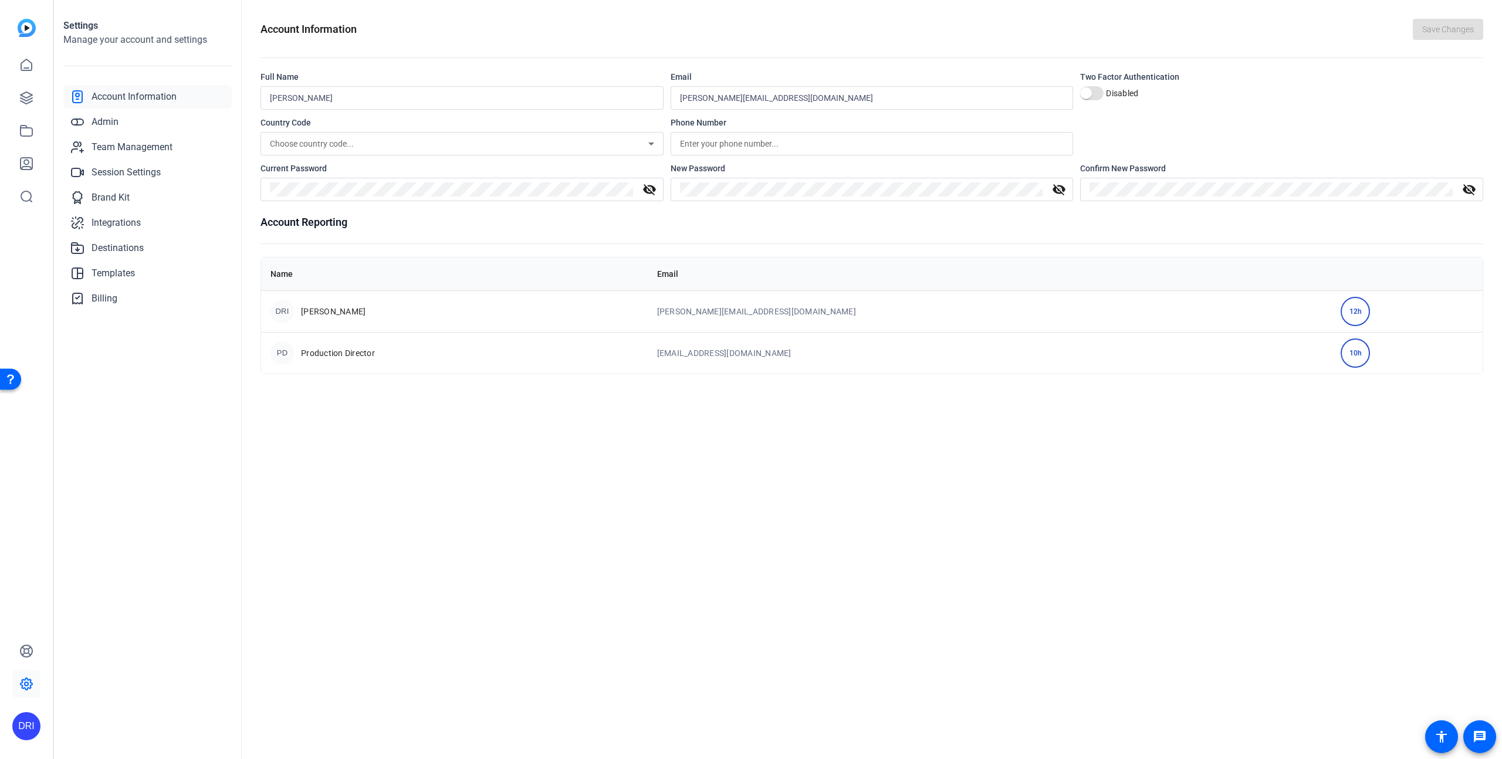
click at [1340, 310] on div "12h" at bounding box center [1354, 311] width 29 height 29
click at [1340, 306] on div "12h" at bounding box center [1354, 311] width 29 height 29
click at [116, 119] on span "Admin" at bounding box center [105, 122] width 27 height 14
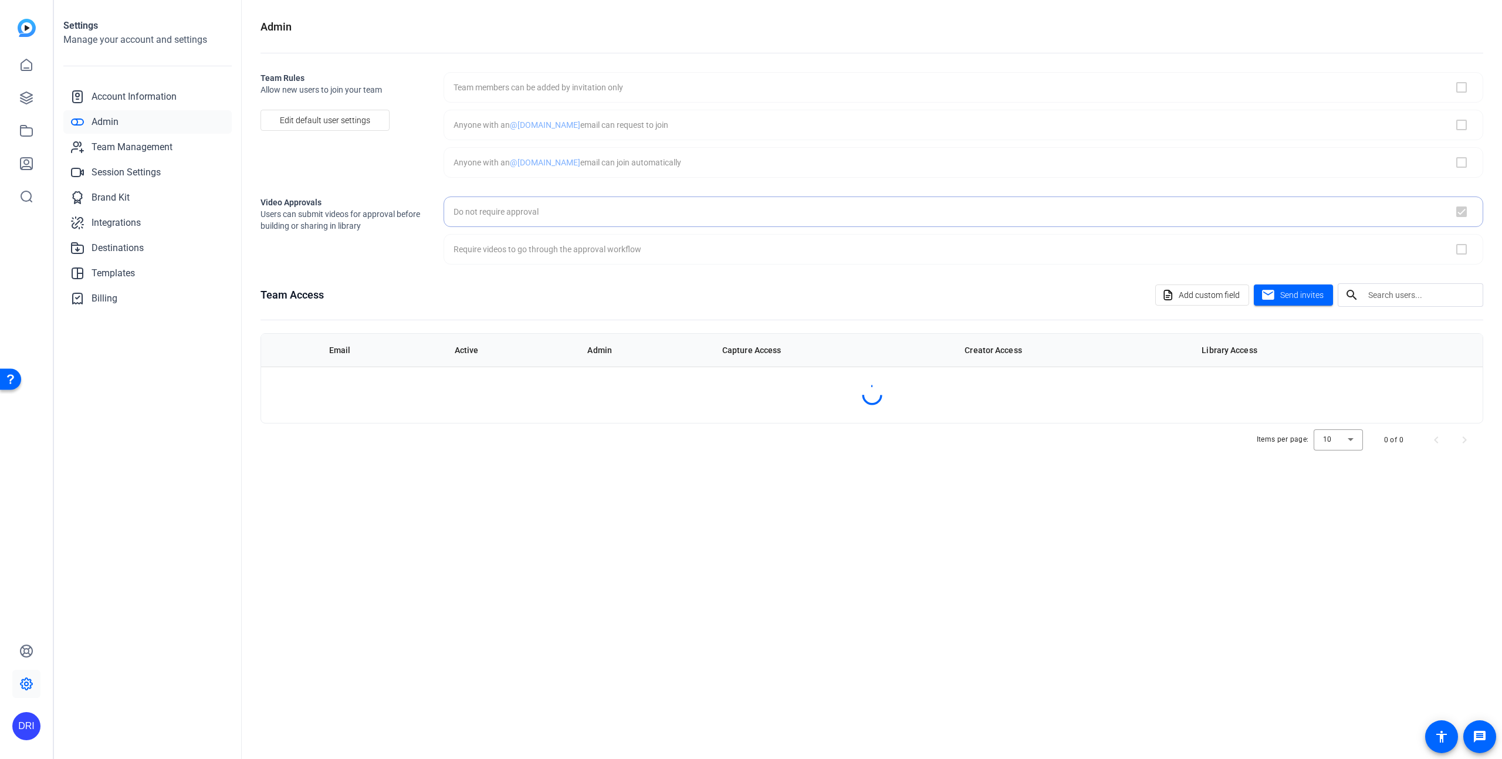
checkbox input "true"
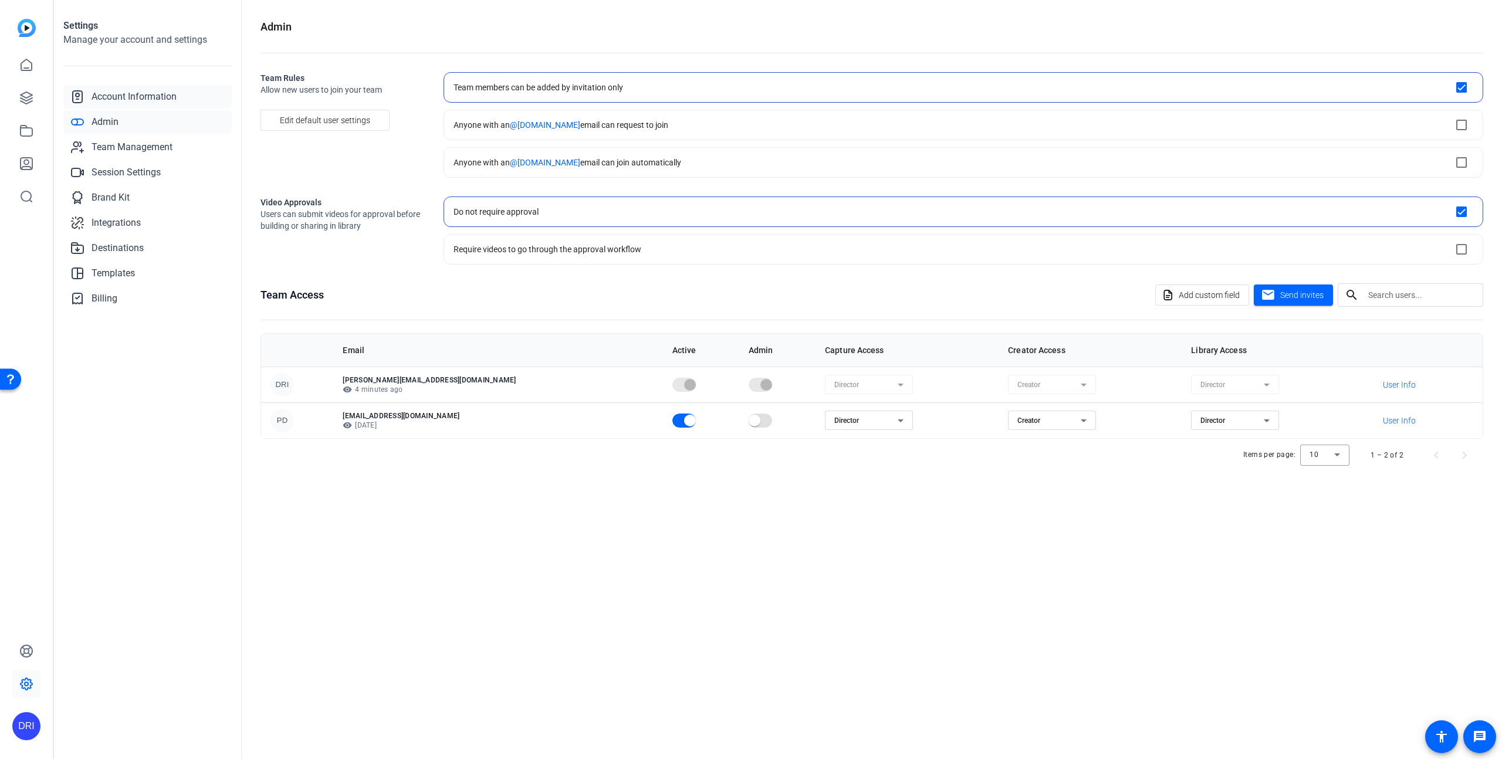
click at [148, 107] on link "Account Information" at bounding box center [147, 96] width 168 height 23
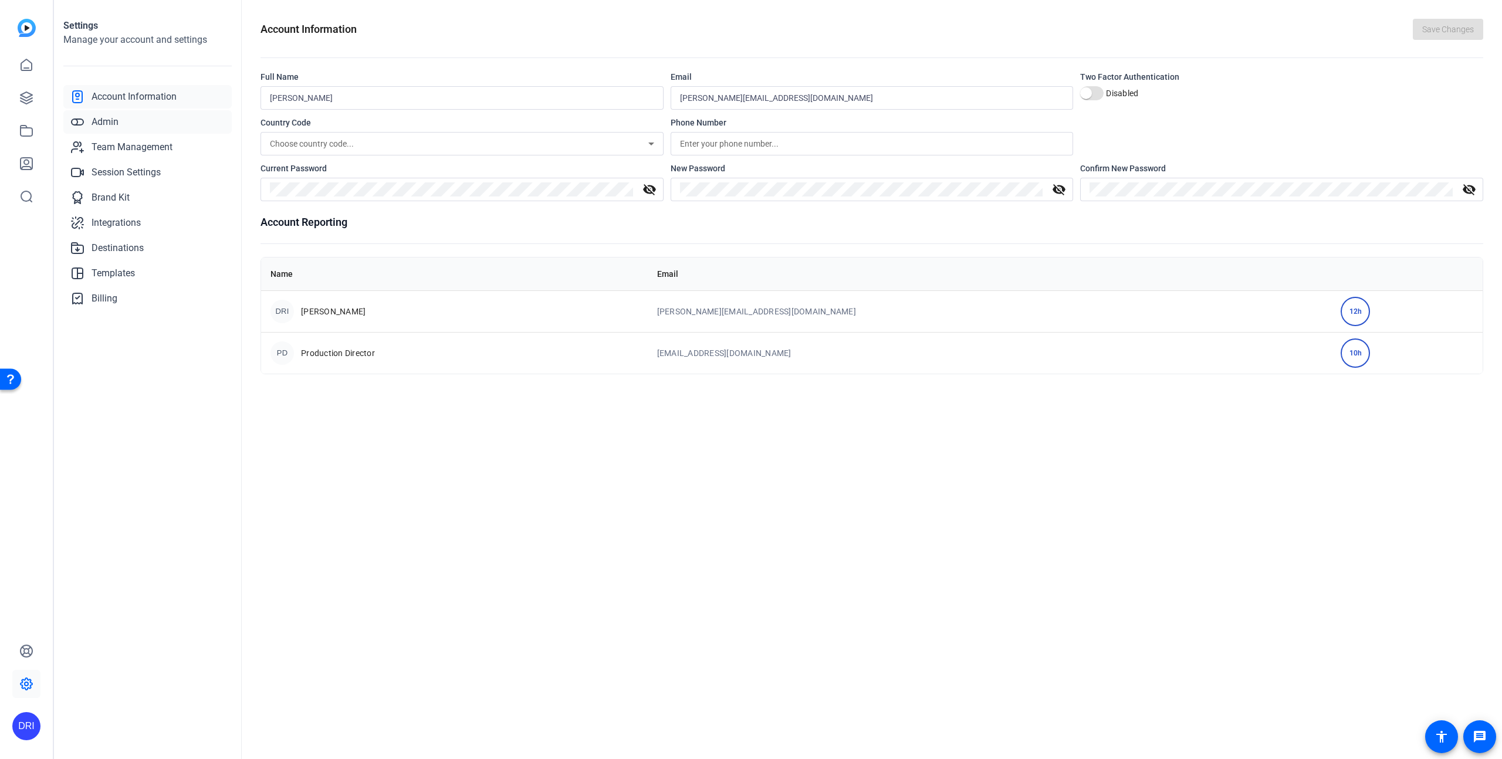
click at [141, 121] on link "Admin" at bounding box center [147, 121] width 168 height 23
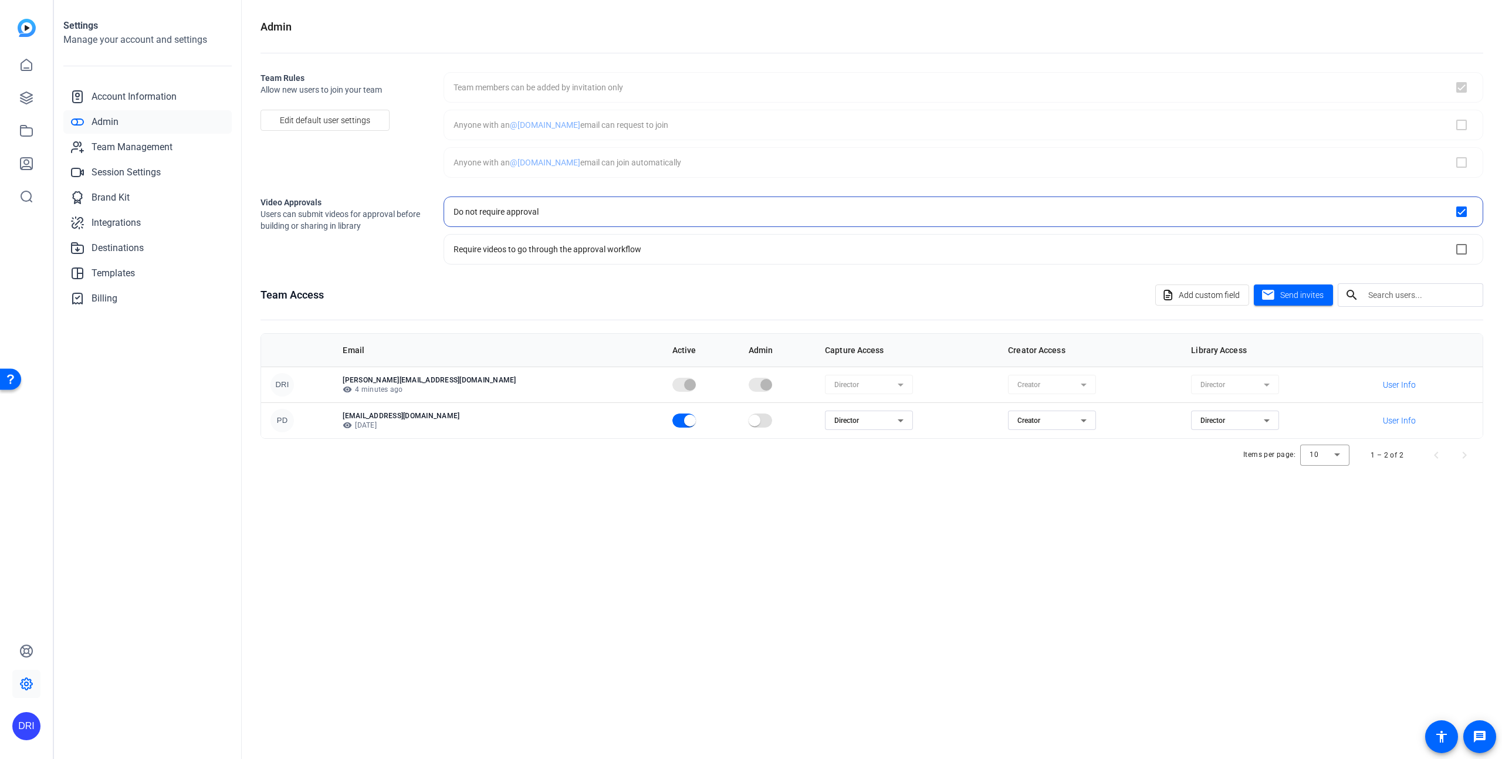
checkbox input "true"
click at [449, 23] on div "Admin" at bounding box center [871, 27] width 1222 height 16
click at [140, 146] on span "Team Management" at bounding box center [132, 147] width 81 height 14
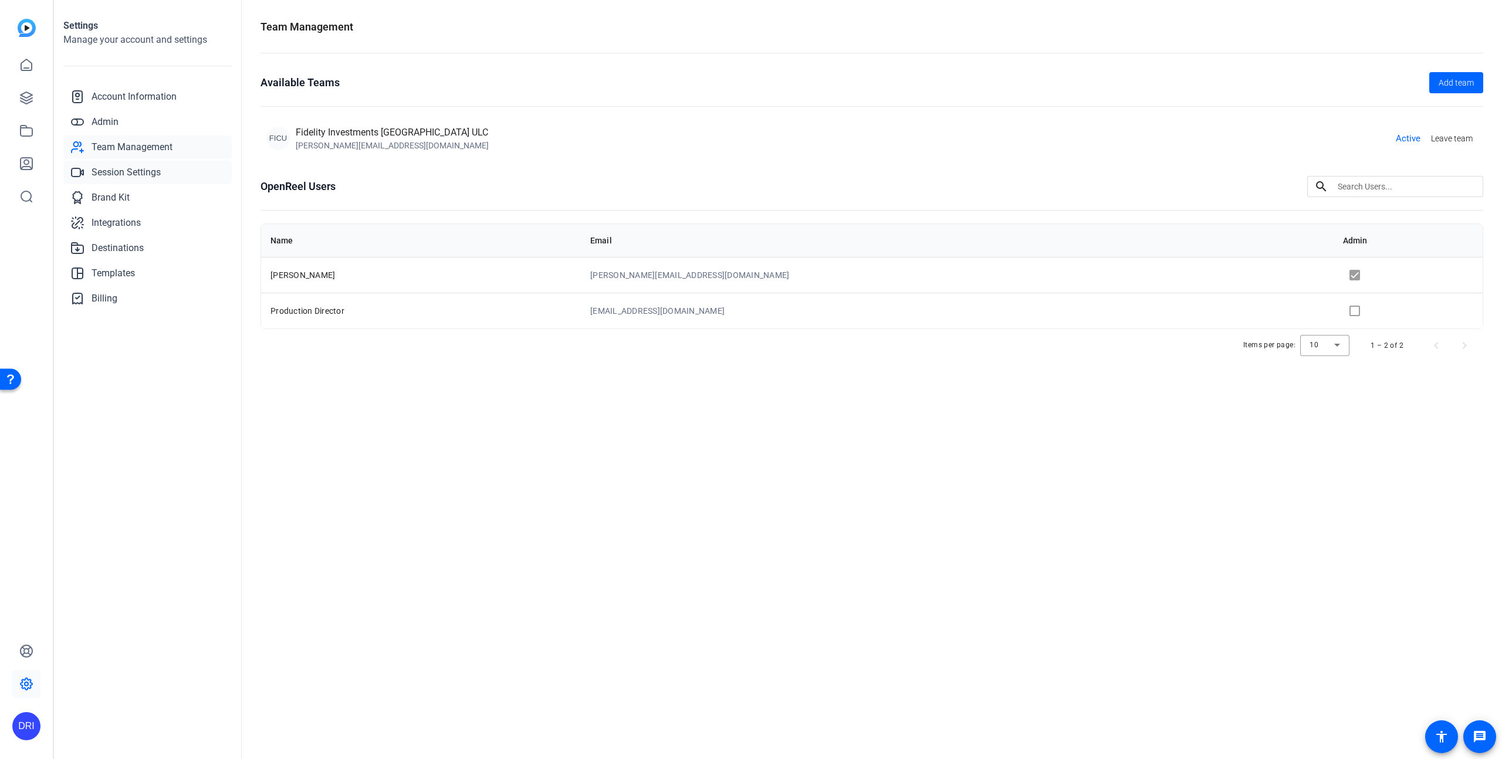
click at [135, 170] on span "Session Settings" at bounding box center [126, 172] width 69 height 14
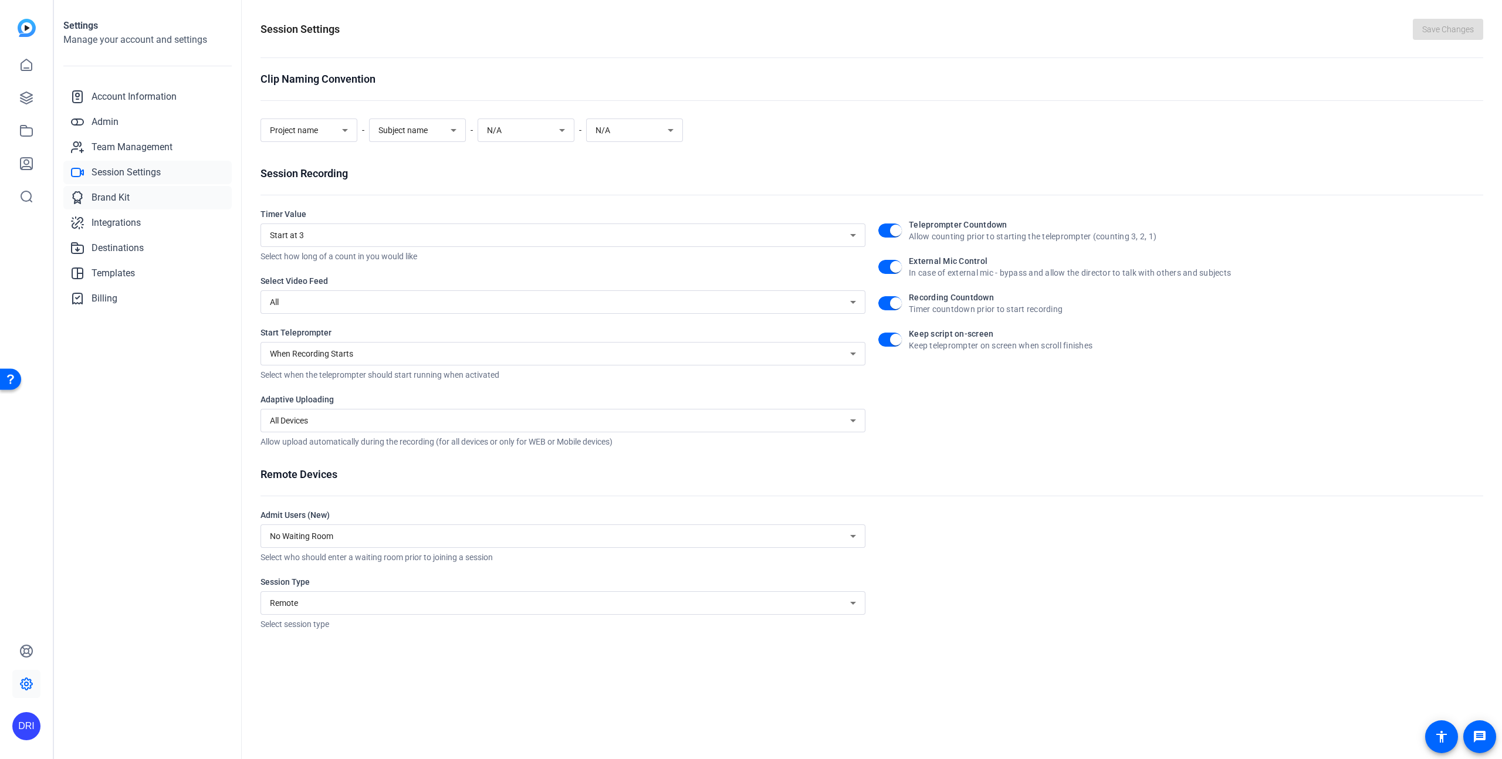
click at [128, 196] on span "Brand Kit" at bounding box center [111, 198] width 38 height 14
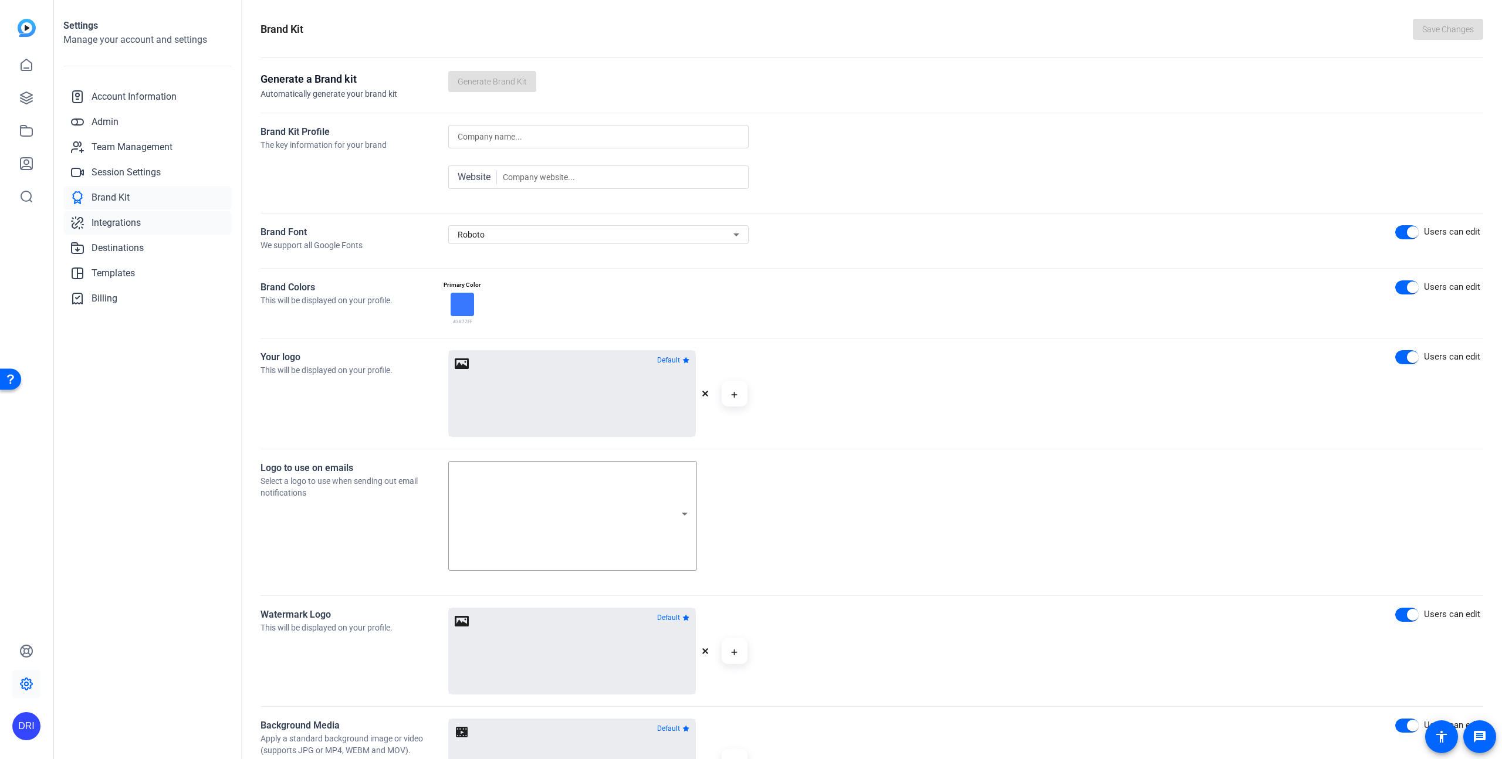
click at [128, 219] on span "Integrations" at bounding box center [116, 223] width 49 height 14
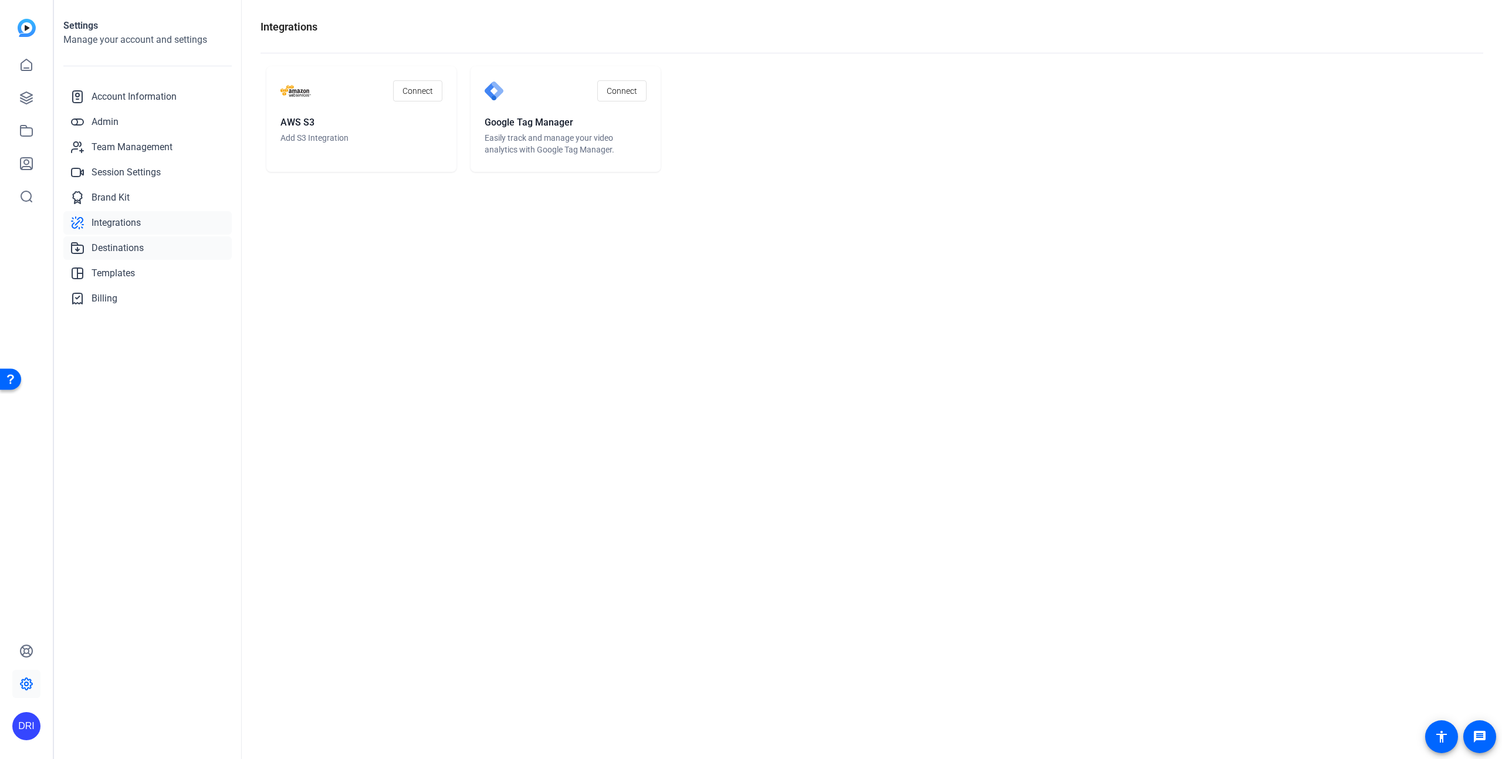
click at [126, 242] on span "Destinations" at bounding box center [118, 248] width 52 height 14
click at [124, 274] on span "Templates" at bounding box center [113, 273] width 43 height 14
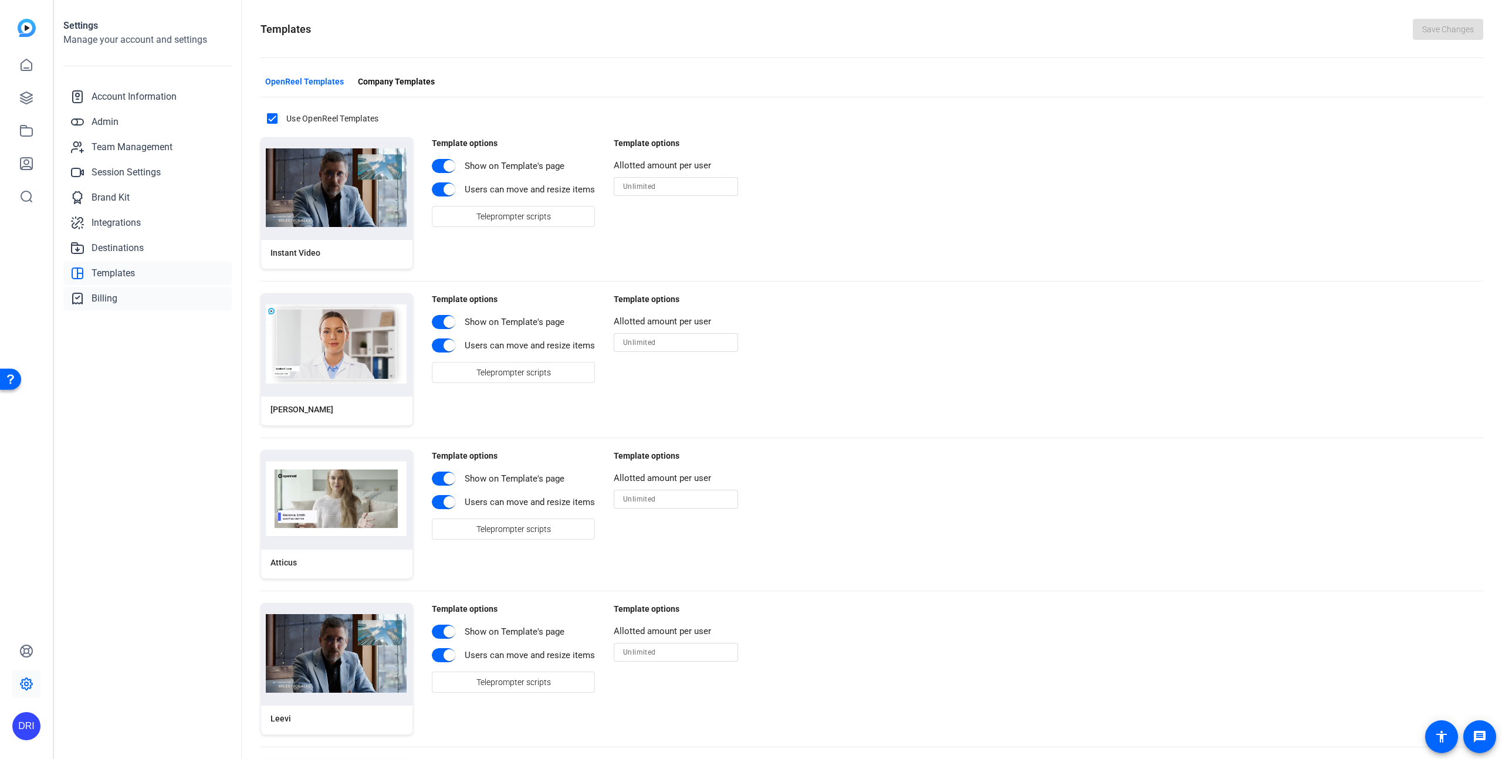
click at [120, 294] on link "Billing" at bounding box center [147, 298] width 168 height 23
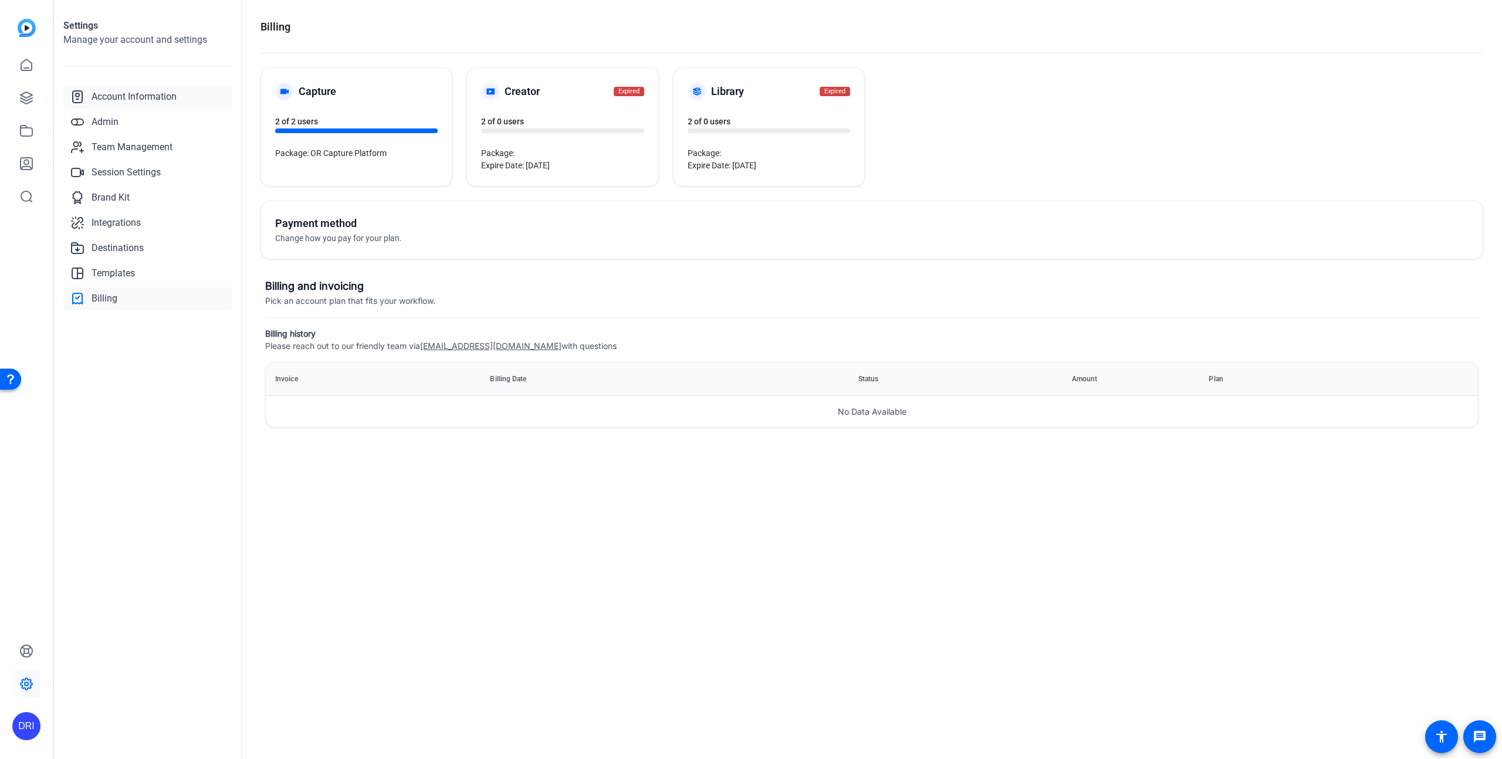
click at [132, 94] on span "Account Information" at bounding box center [134, 97] width 85 height 14
